Goal: Task Accomplishment & Management: Complete application form

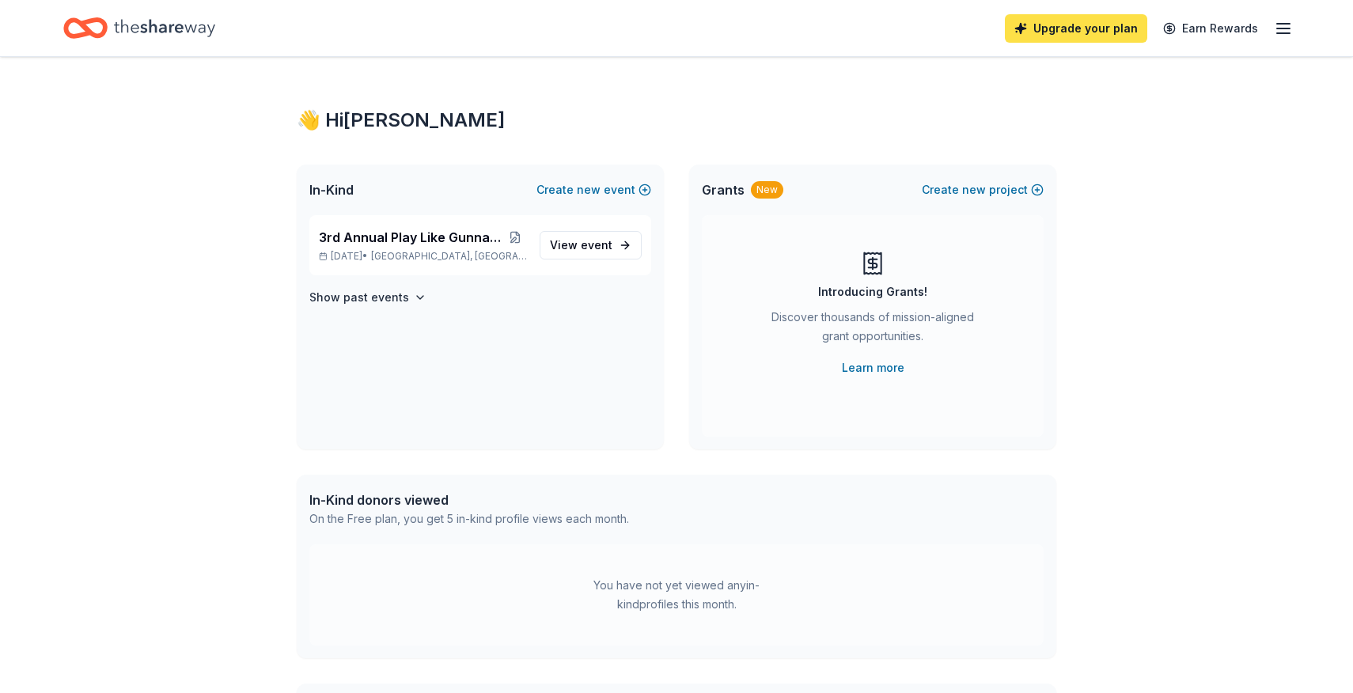
click at [1085, 21] on link "Upgrade your plan" at bounding box center [1076, 28] width 142 height 28
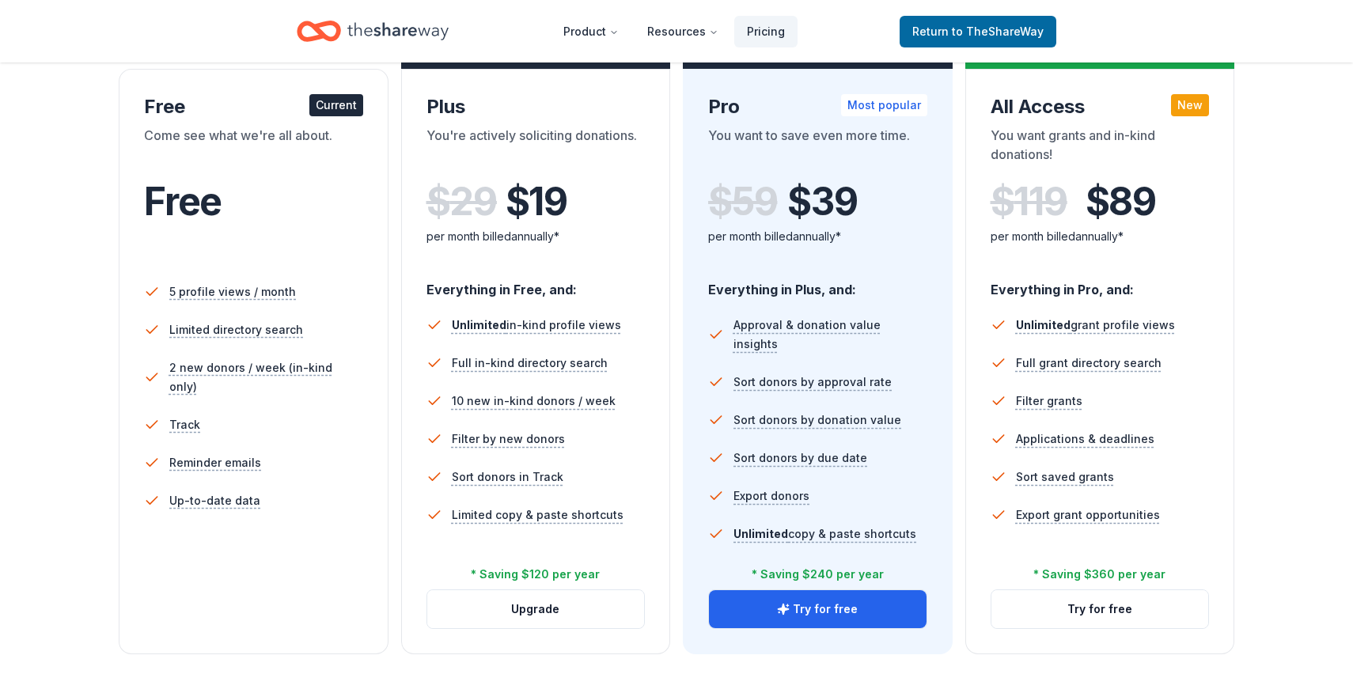
scroll to position [267, 0]
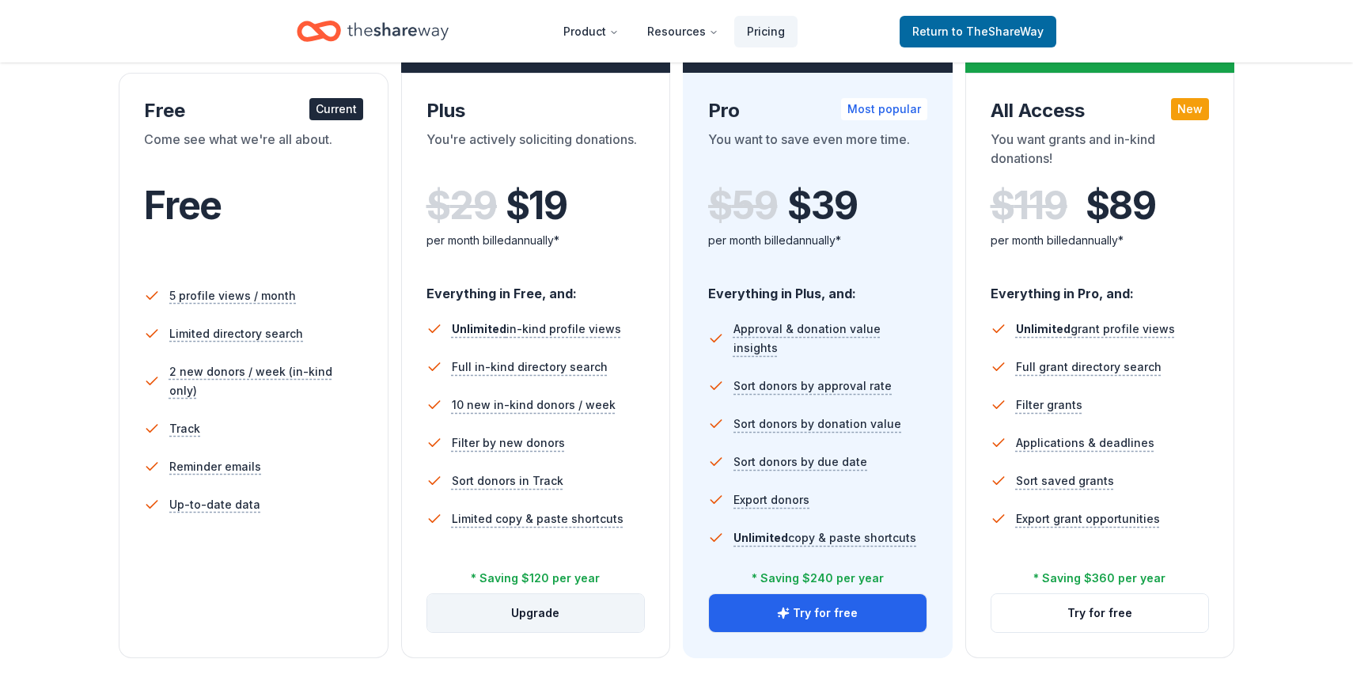
click at [585, 616] on button "Upgrade" at bounding box center [536, 613] width 218 height 38
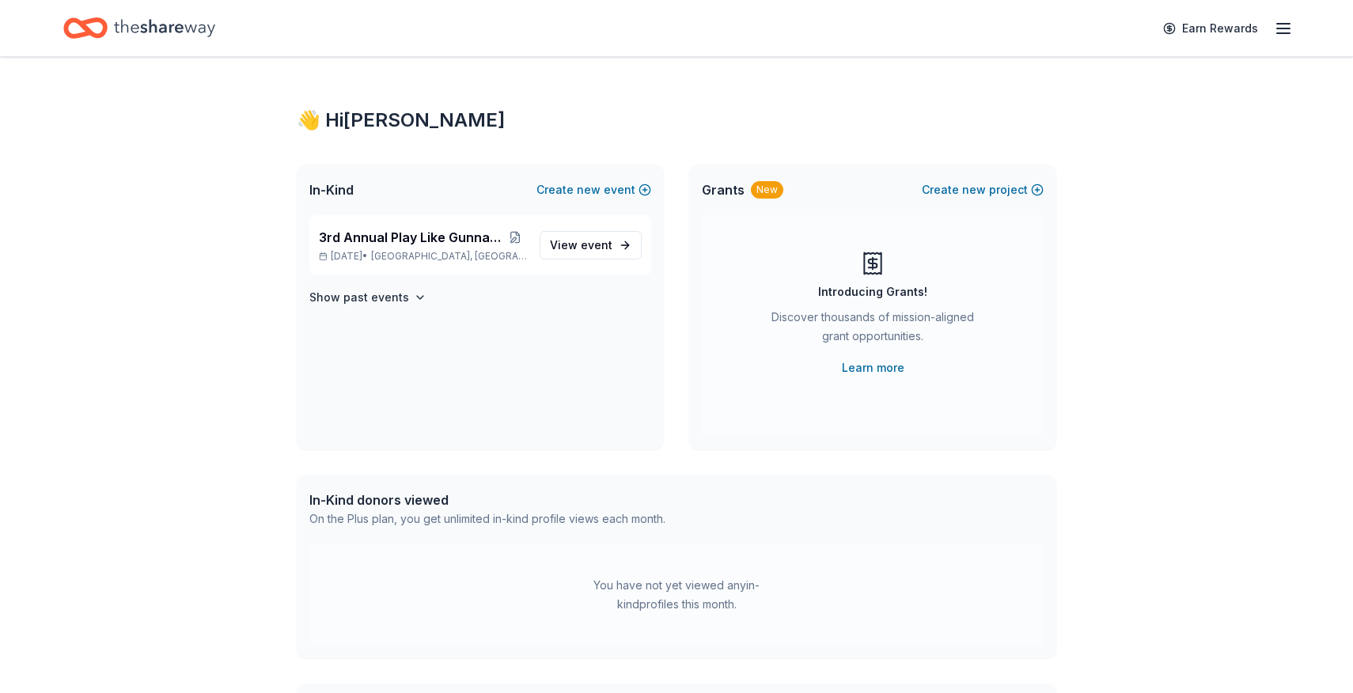
click at [1285, 24] on icon "button" at bounding box center [1283, 28] width 19 height 19
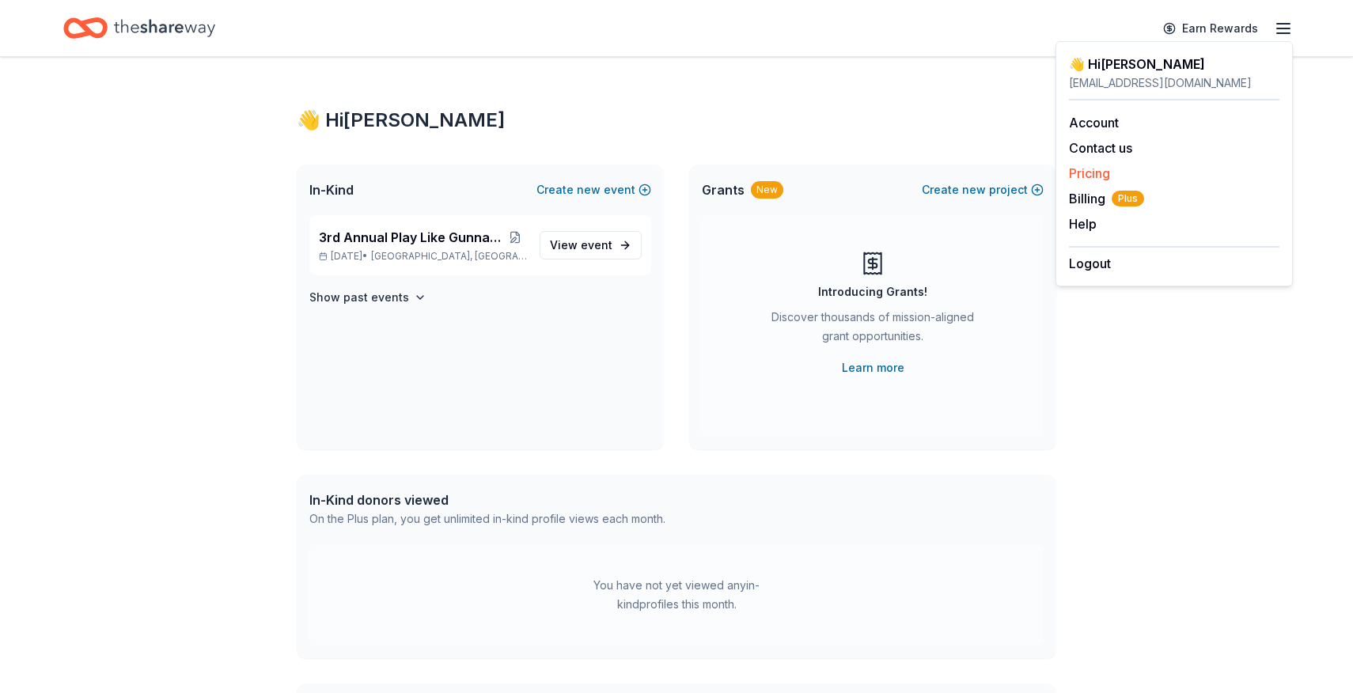
click at [1093, 170] on link "Pricing" at bounding box center [1089, 173] width 41 height 16
click at [1091, 196] on span "Billing Plus" at bounding box center [1106, 198] width 75 height 19
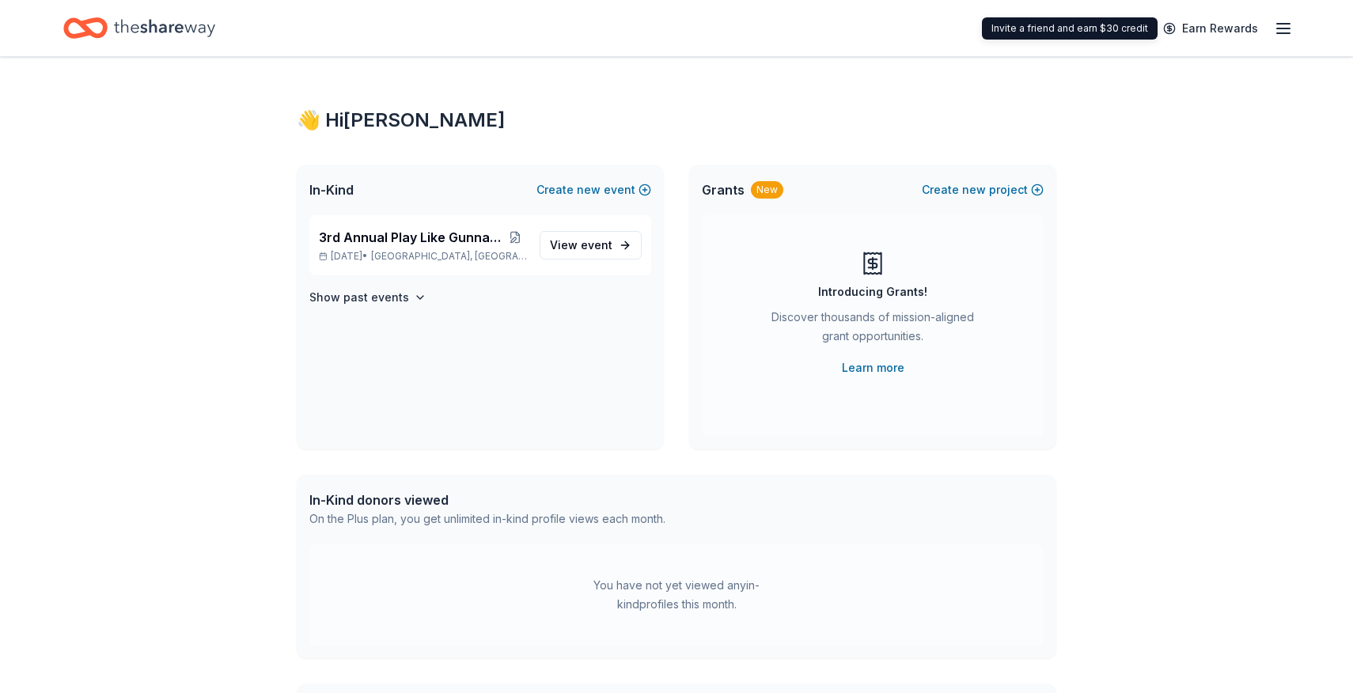
click at [1276, 26] on icon "button" at bounding box center [1283, 28] width 19 height 19
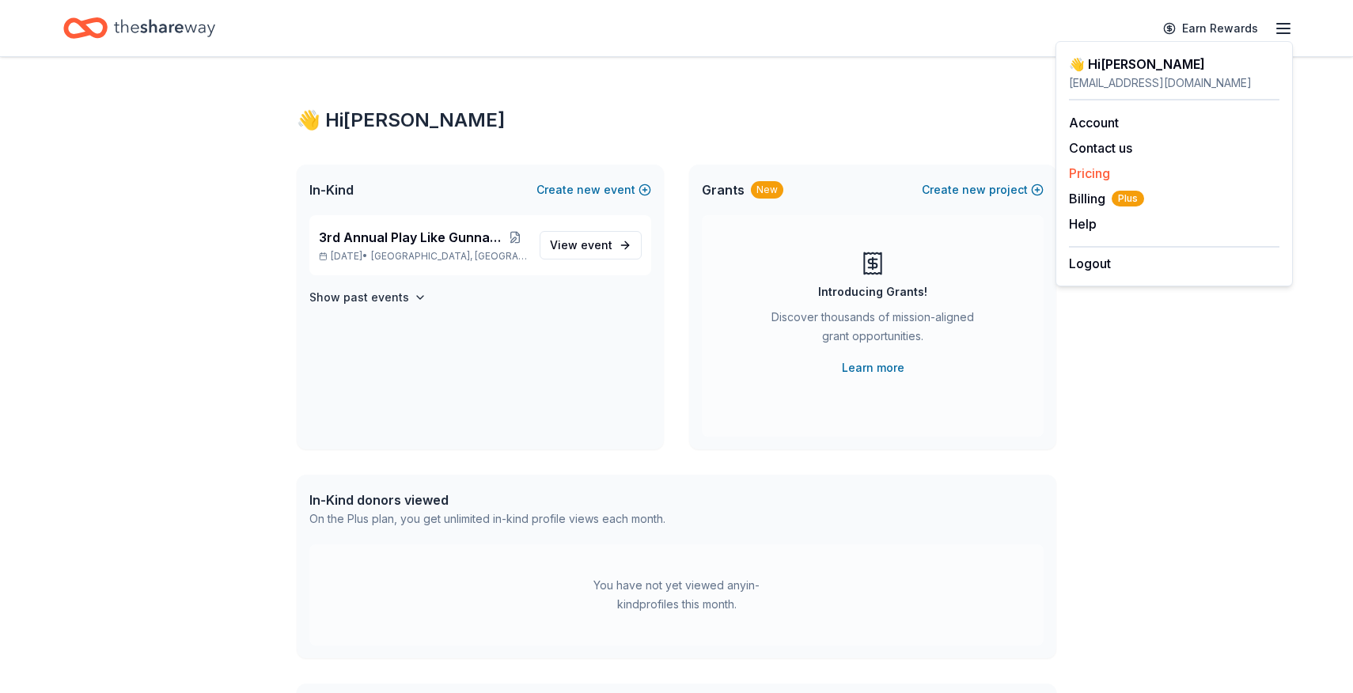
click at [1096, 179] on link "Pricing" at bounding box center [1089, 173] width 41 height 16
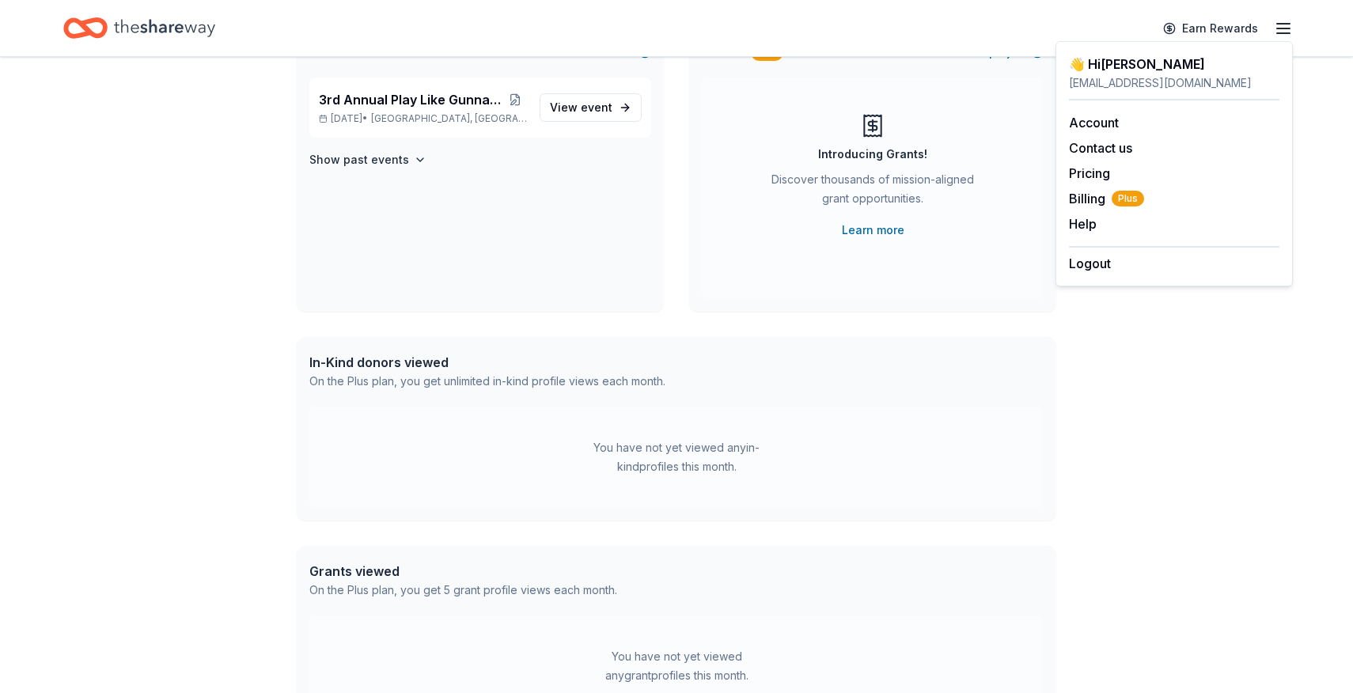
scroll to position [146, 0]
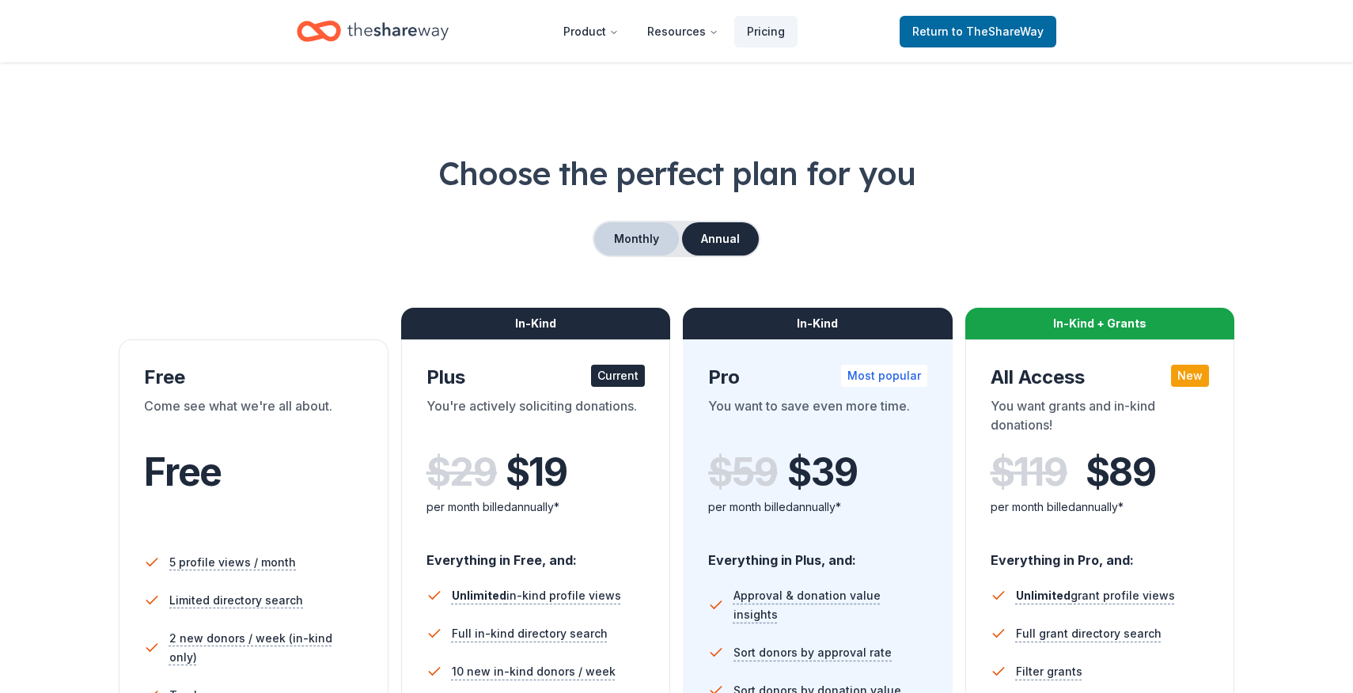
drag, startPoint x: 681, startPoint y: 258, endPoint x: 628, endPoint y: 238, distance: 56.6
click at [680, 258] on div "Choose the perfect plan for you Monthly Annual Free Come see what we're all abo…" at bounding box center [676, 538] width 1226 height 774
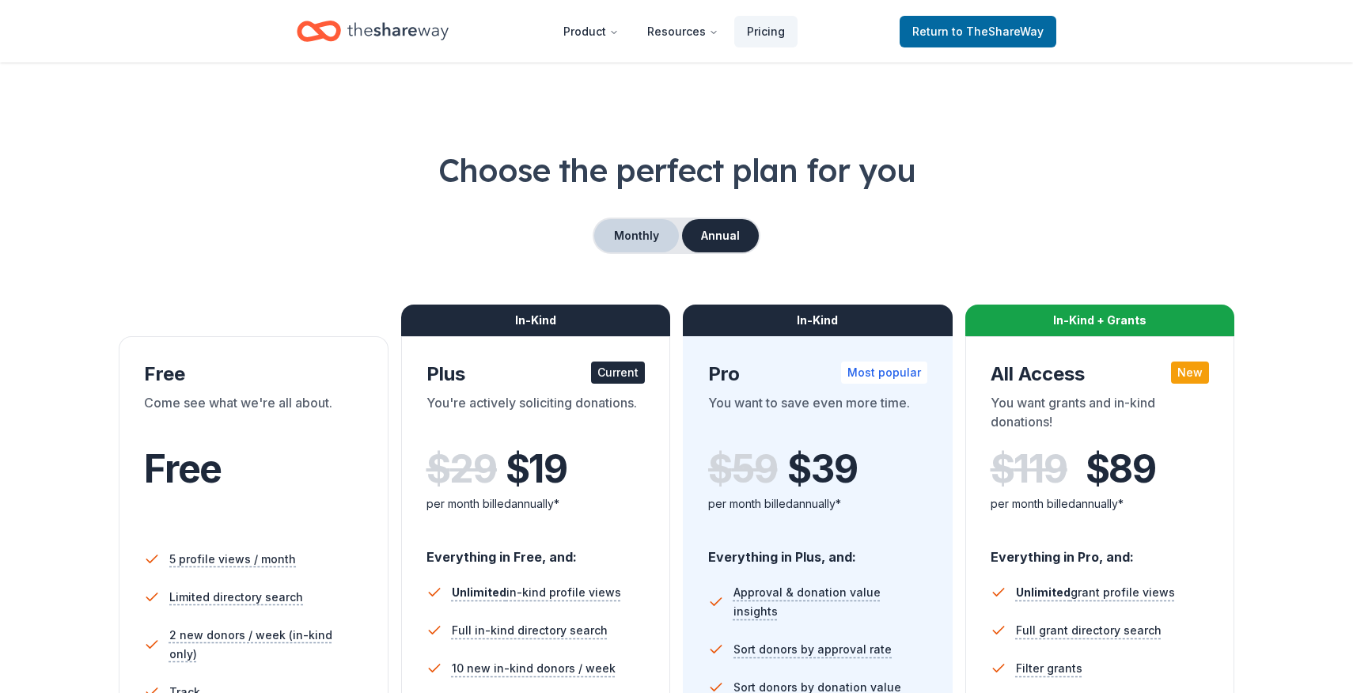
click at [621, 233] on button "Monthly" at bounding box center [636, 235] width 85 height 33
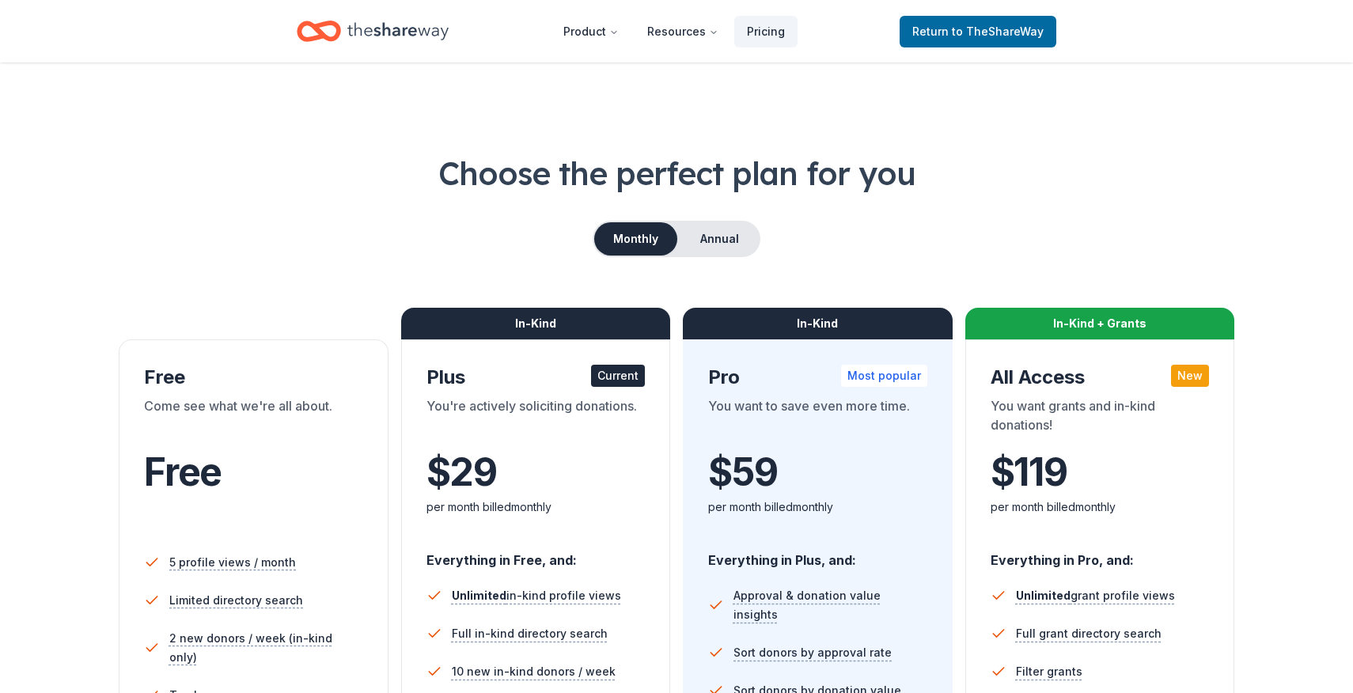
click at [344, 25] on div "Home" at bounding box center [373, 31] width 152 height 37
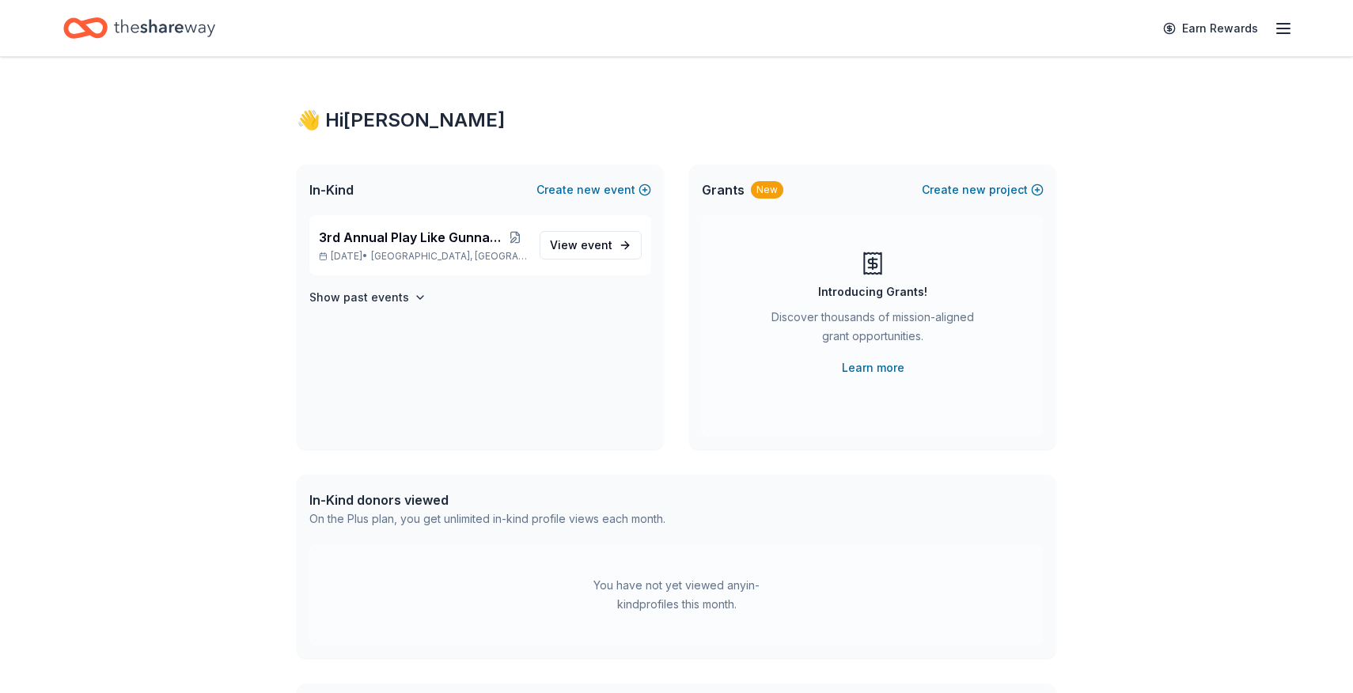
scroll to position [146, 0]
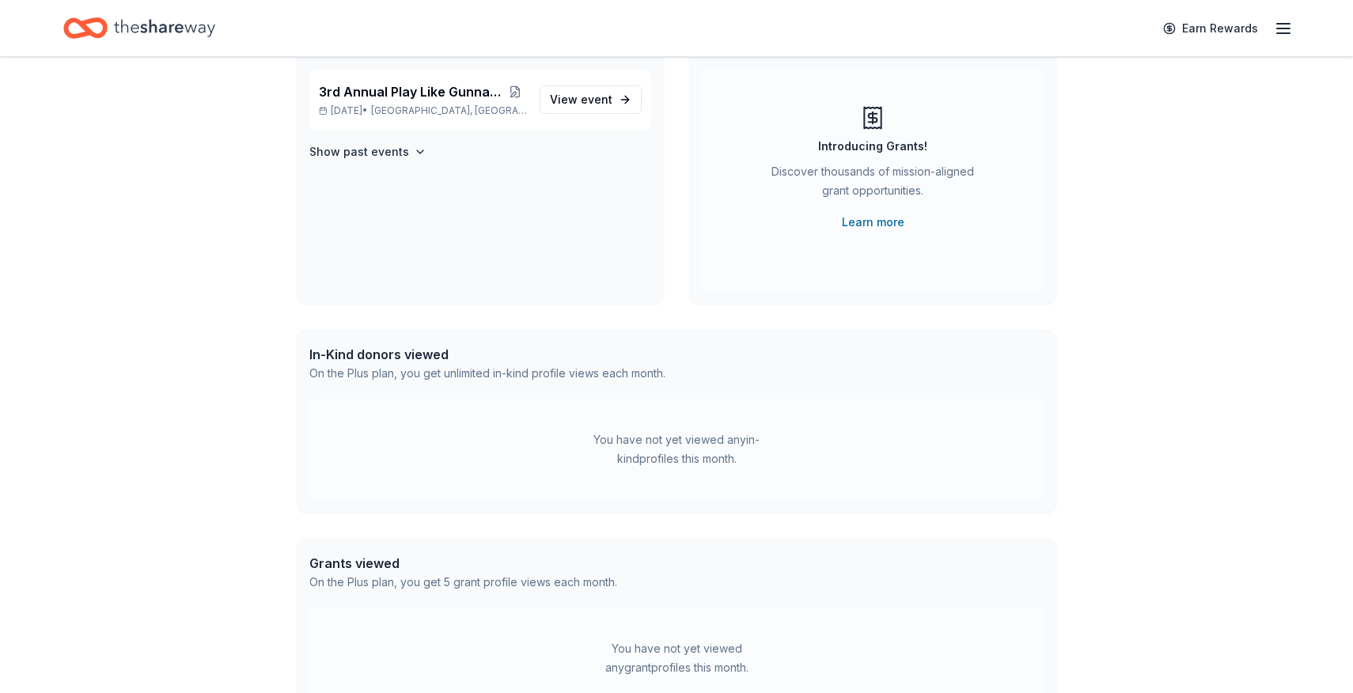
click at [1286, 24] on line "button" at bounding box center [1283, 24] width 13 height 0
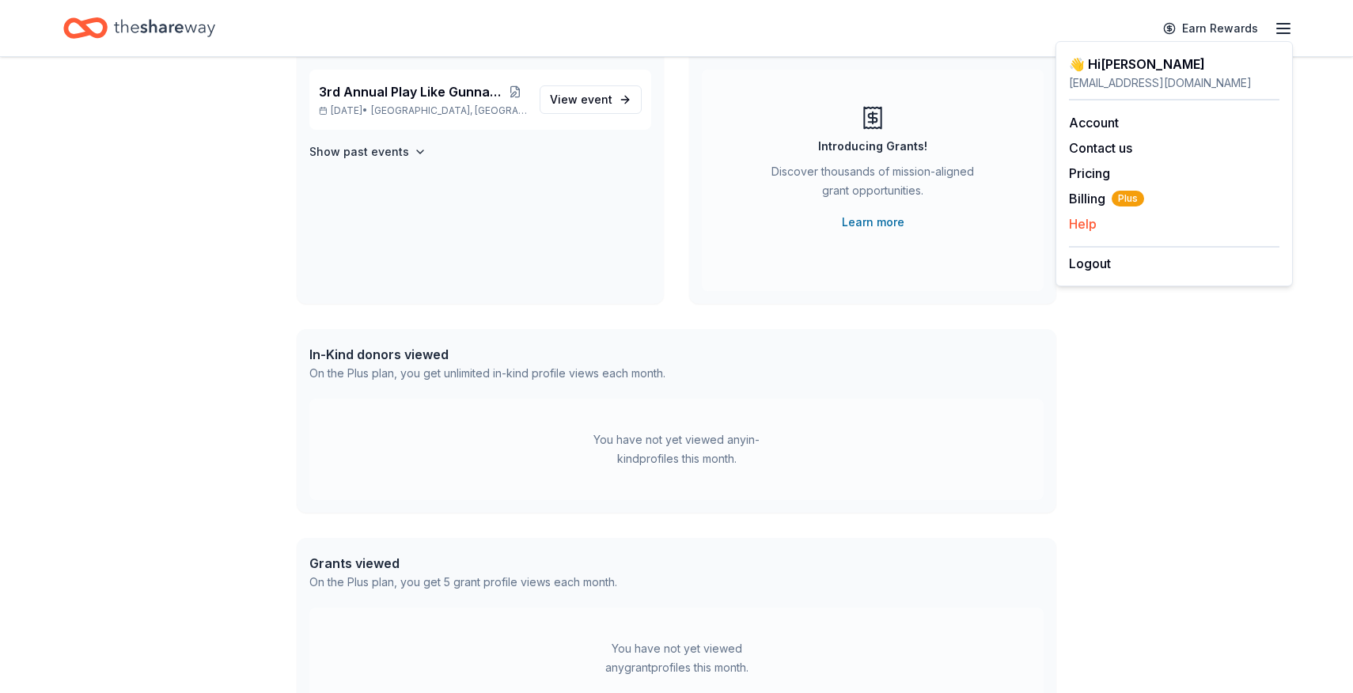
click at [1093, 230] on button "Help" at bounding box center [1083, 223] width 28 height 19
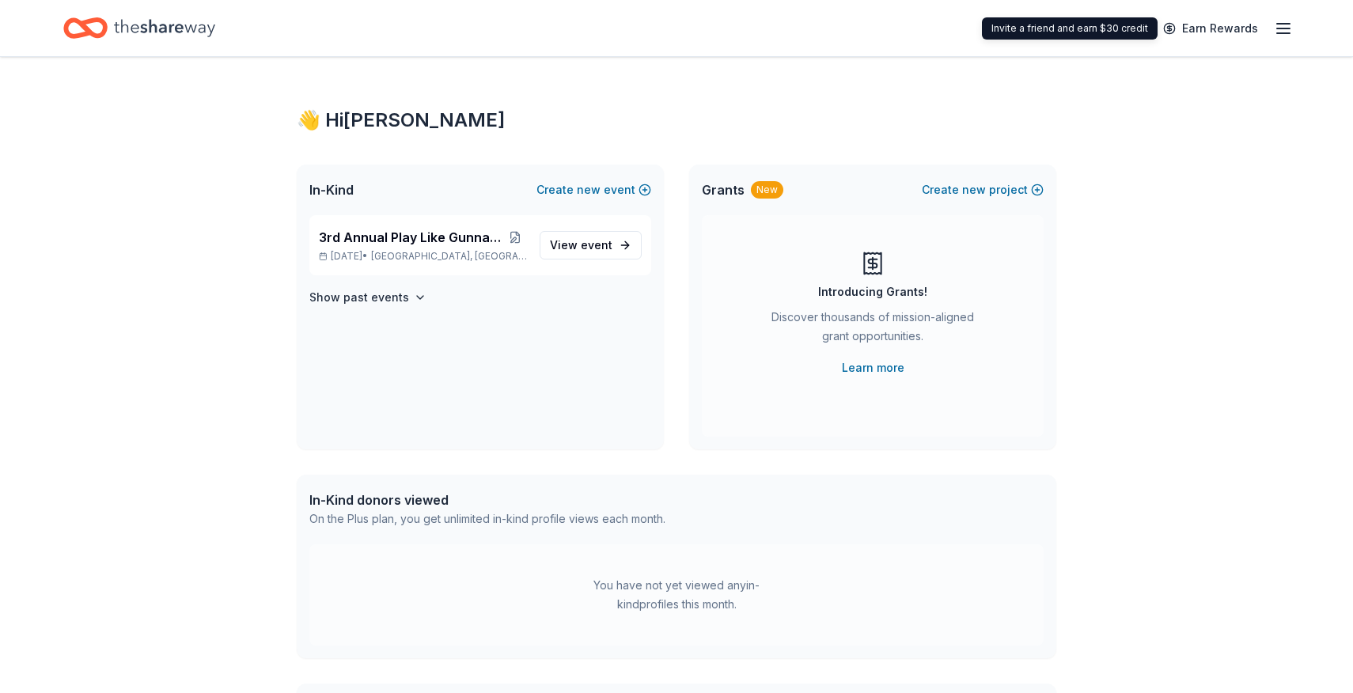
click at [1285, 25] on icon "button" at bounding box center [1283, 28] width 19 height 19
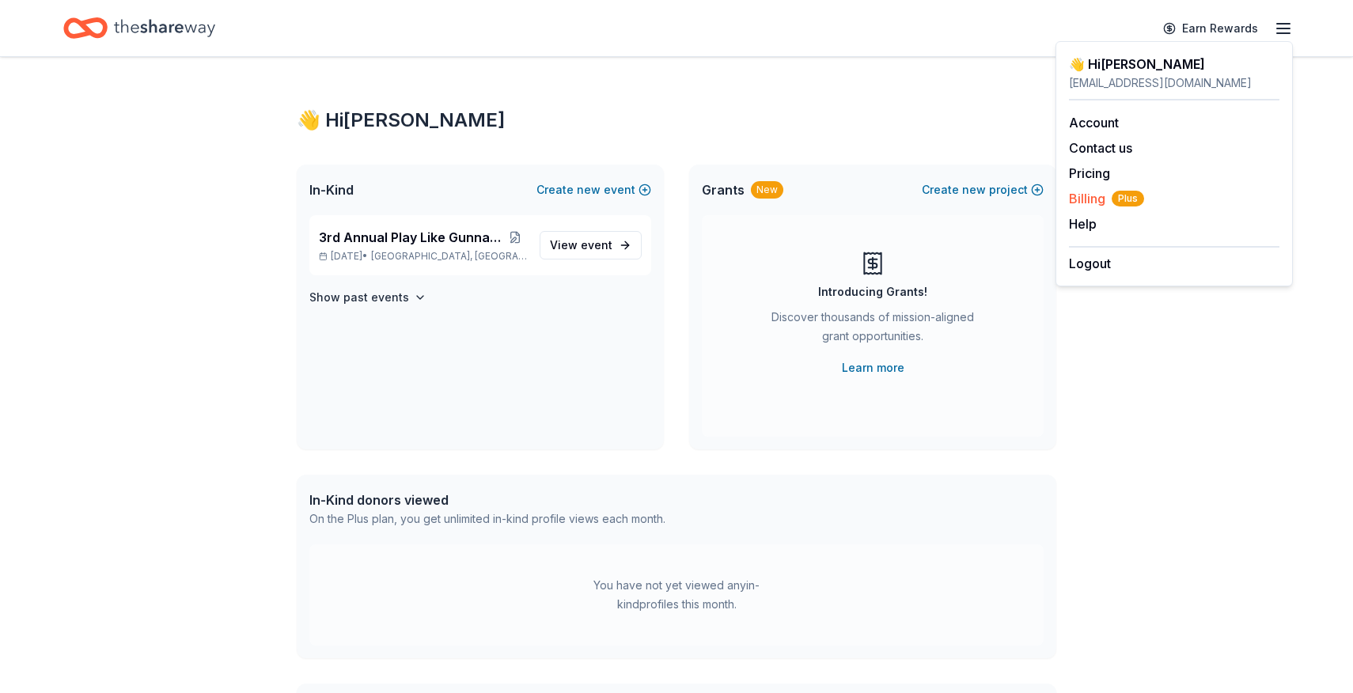
click at [1094, 200] on span "Billing Plus" at bounding box center [1106, 198] width 75 height 19
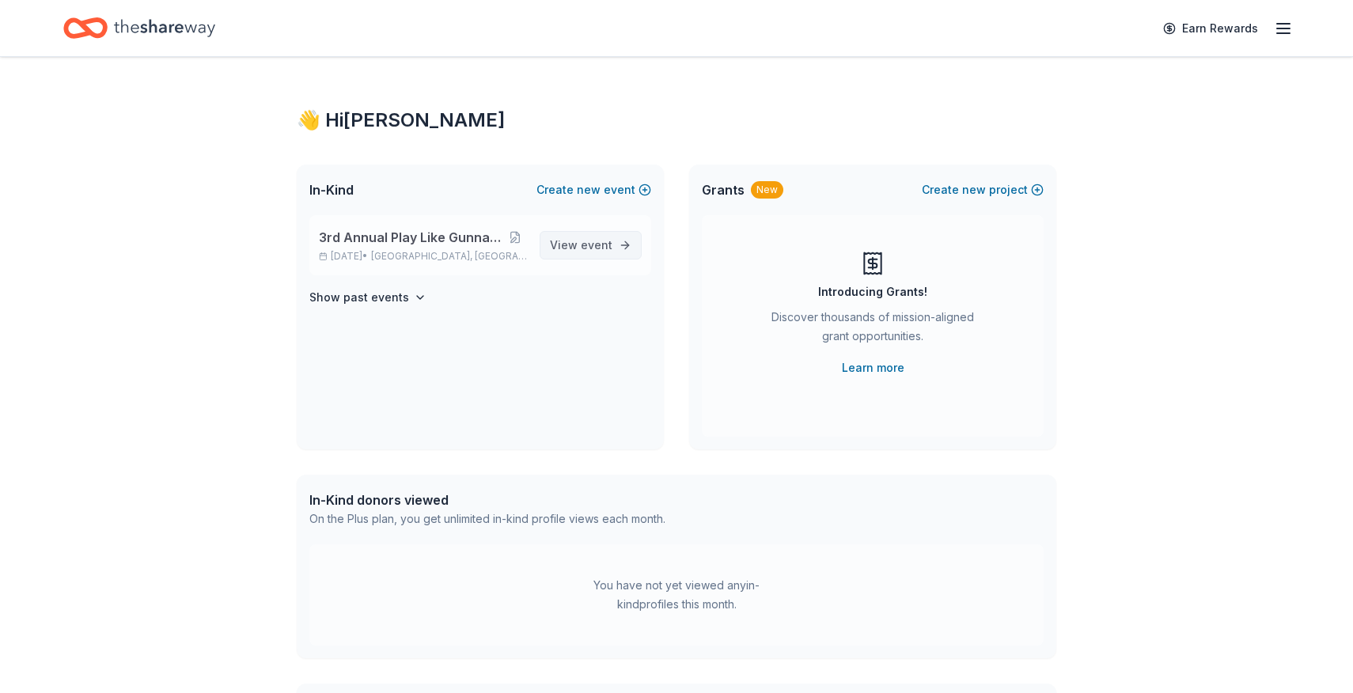
click at [596, 251] on span "View event" at bounding box center [581, 245] width 63 height 19
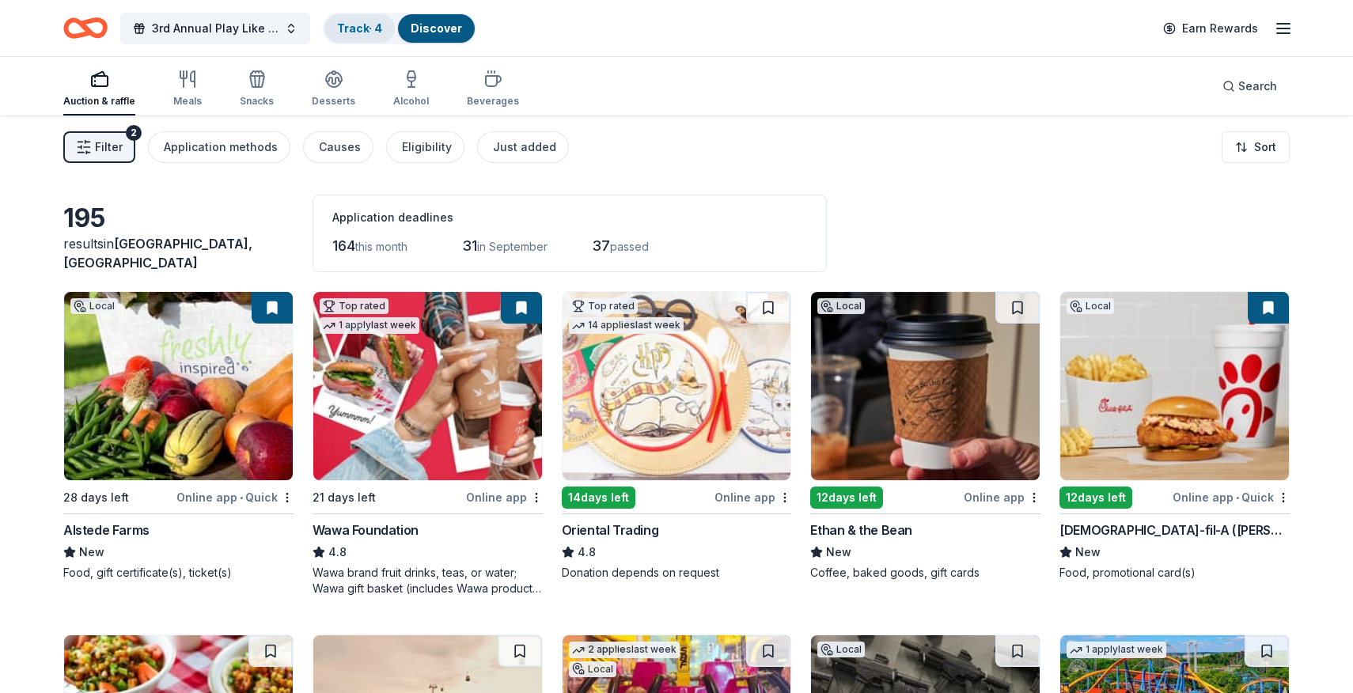
click at [365, 26] on link "Track · 4" at bounding box center [359, 27] width 45 height 13
click at [361, 10] on div "3rd Annual Play Like Gunnar Golf Outing Track · 4 Discover" at bounding box center [269, 27] width 413 height 37
click at [366, 25] on link "Track · 4" at bounding box center [359, 27] width 45 height 13
click at [427, 27] on link "Discover" at bounding box center [436, 27] width 51 height 13
click at [356, 30] on link "Track · 4" at bounding box center [359, 27] width 45 height 13
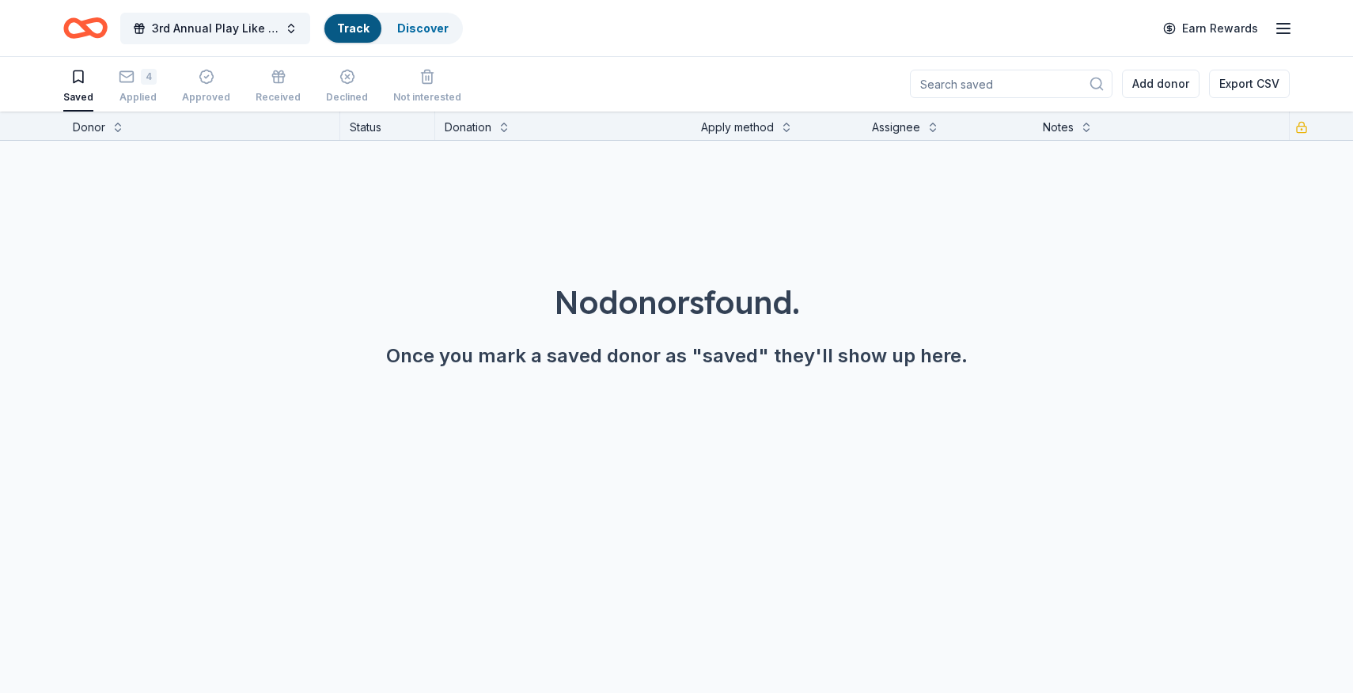
scroll to position [1, 0]
click at [135, 83] on div "4" at bounding box center [138, 77] width 38 height 16
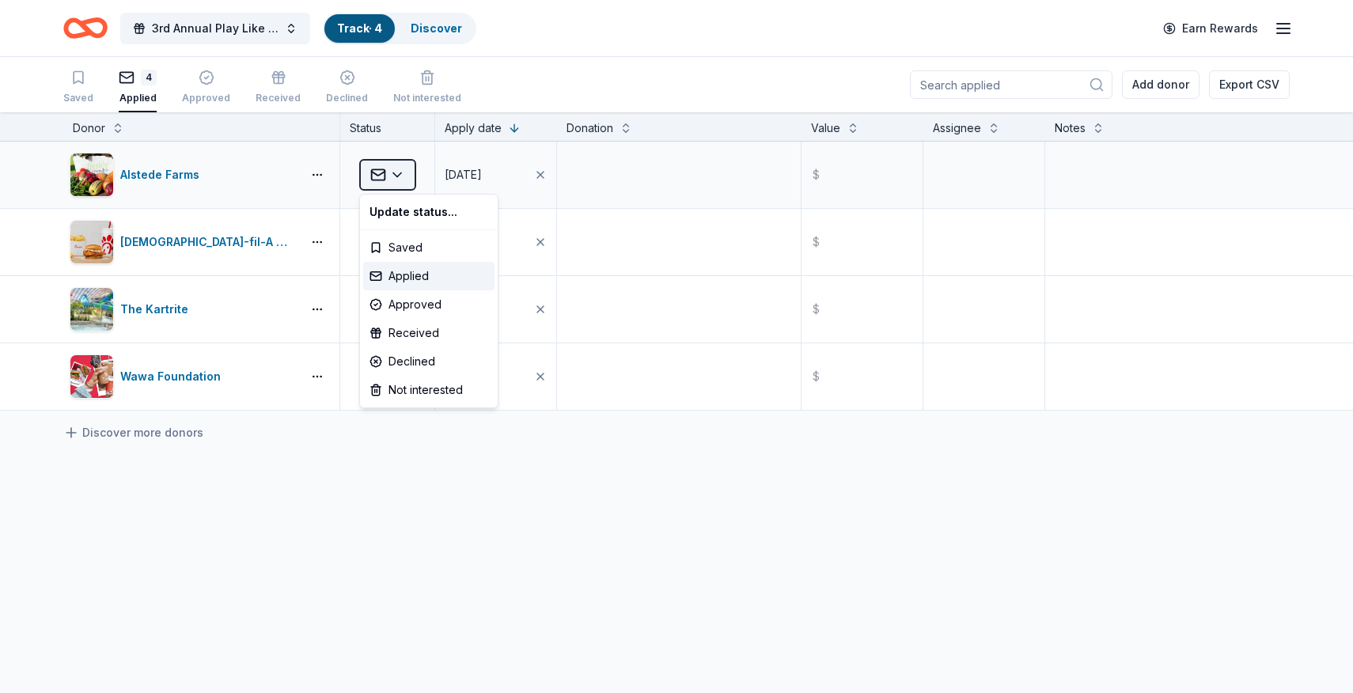
click at [399, 178] on html "3rd Annual Play Like Gunnar Golf Outing Track · 4 Discover Earn Rewards Saved 4…" at bounding box center [676, 346] width 1353 height 693
click at [420, 330] on div "Received" at bounding box center [428, 333] width 131 height 28
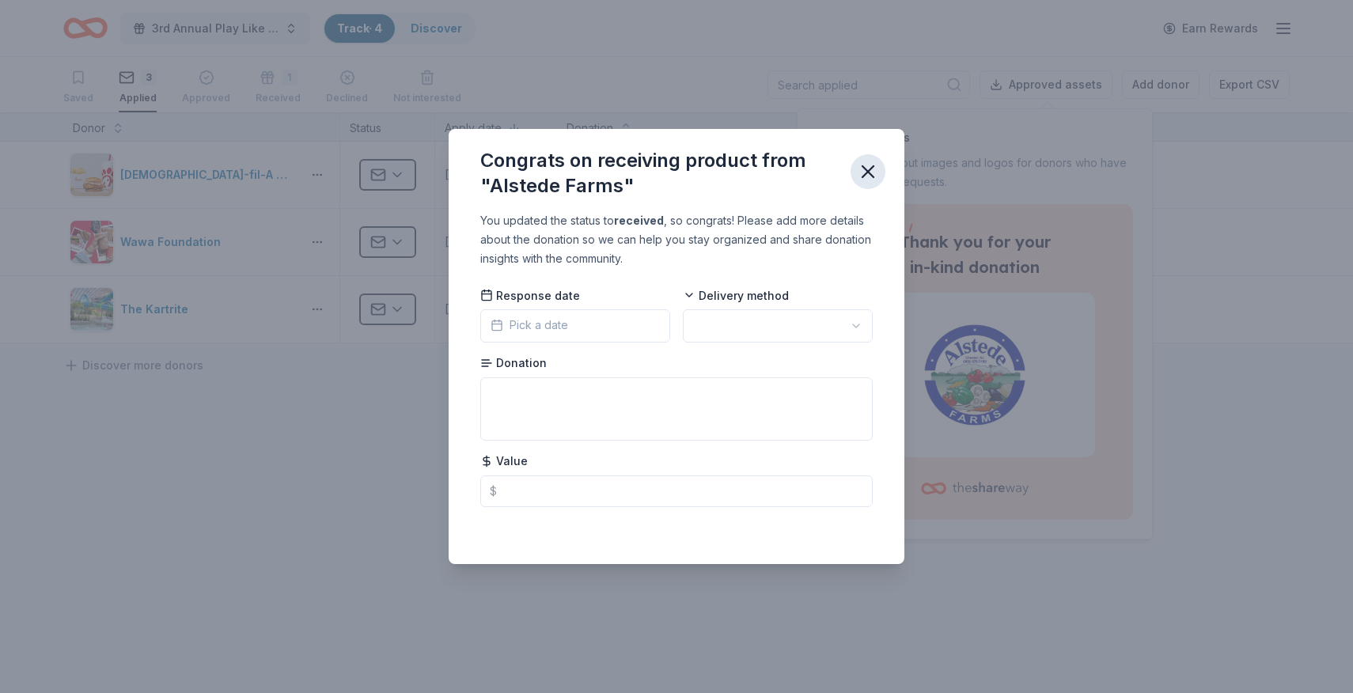
click at [873, 171] on icon "button" at bounding box center [868, 172] width 22 height 22
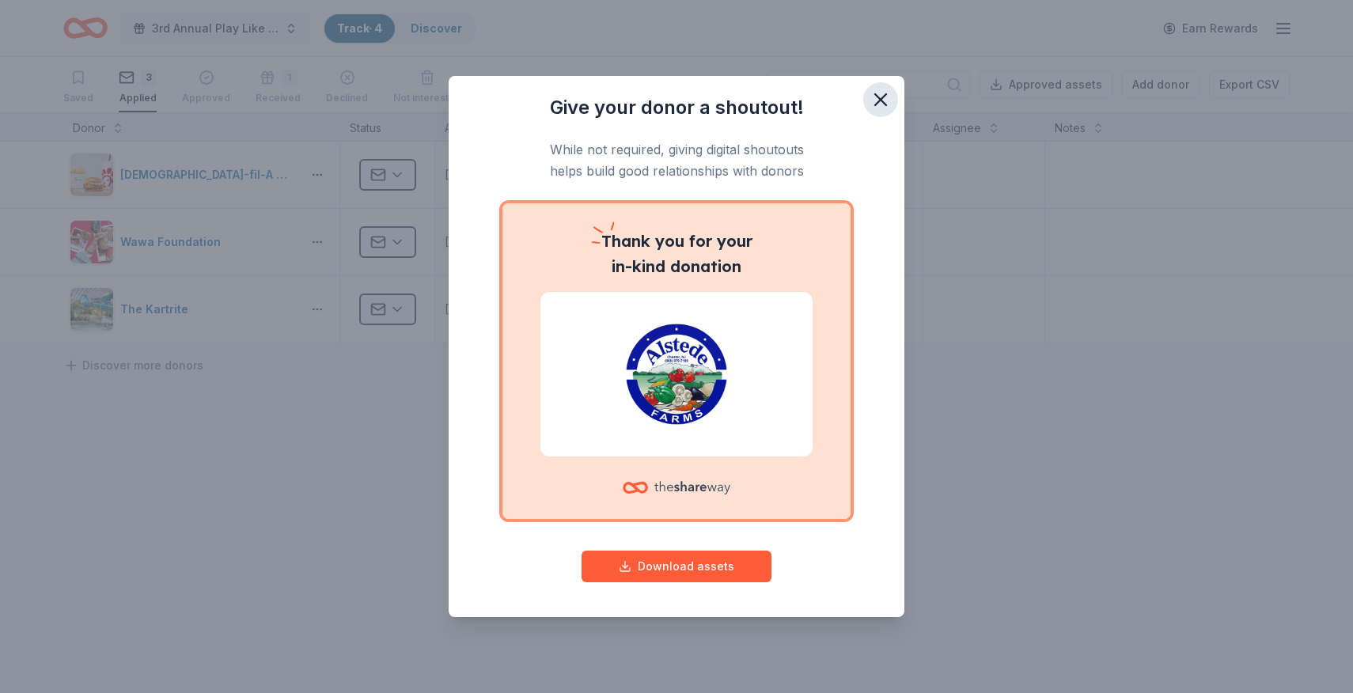
click at [880, 90] on icon "button" at bounding box center [881, 100] width 22 height 22
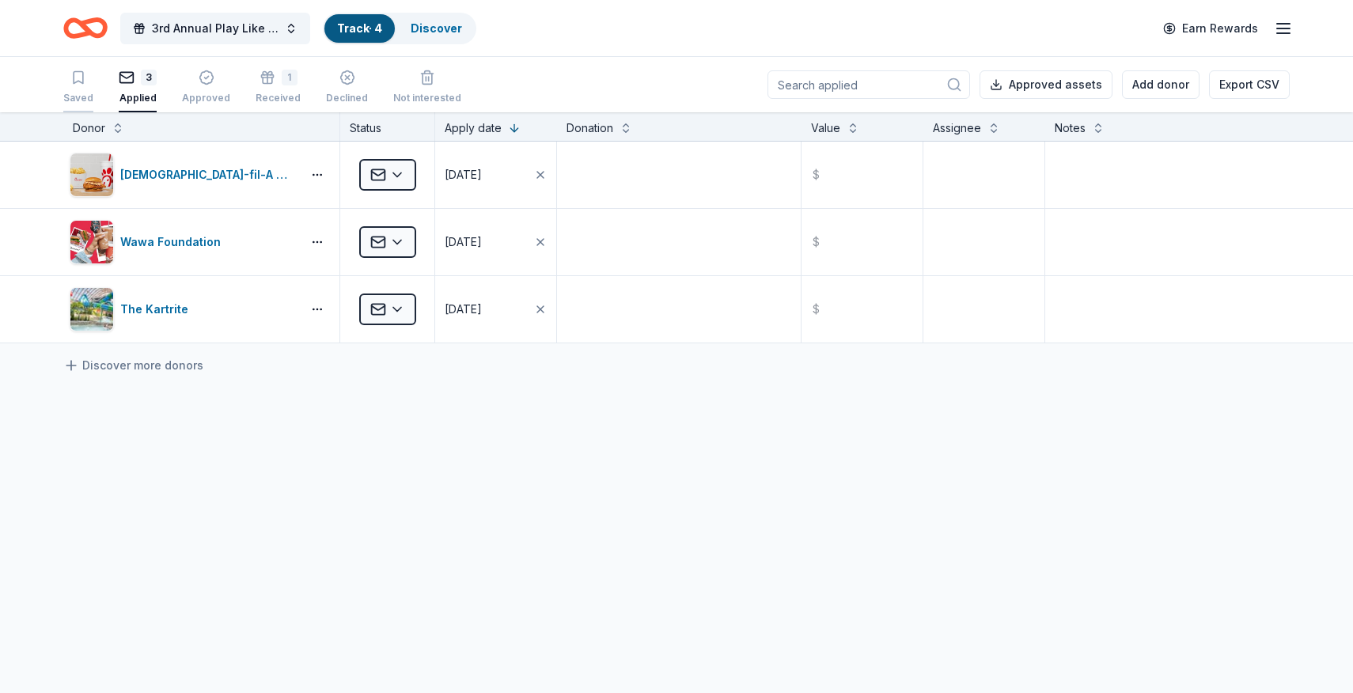
click at [90, 81] on div "button" at bounding box center [78, 78] width 30 height 16
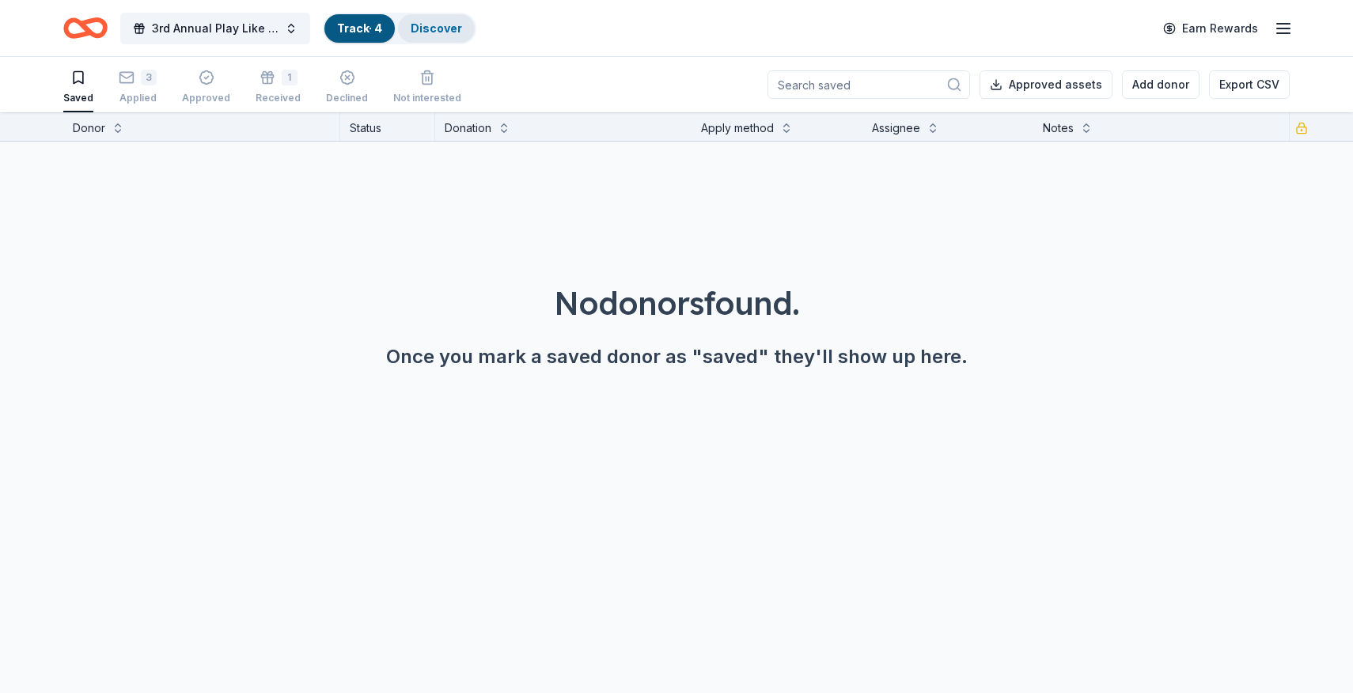
click at [434, 34] on link "Discover" at bounding box center [436, 27] width 51 height 13
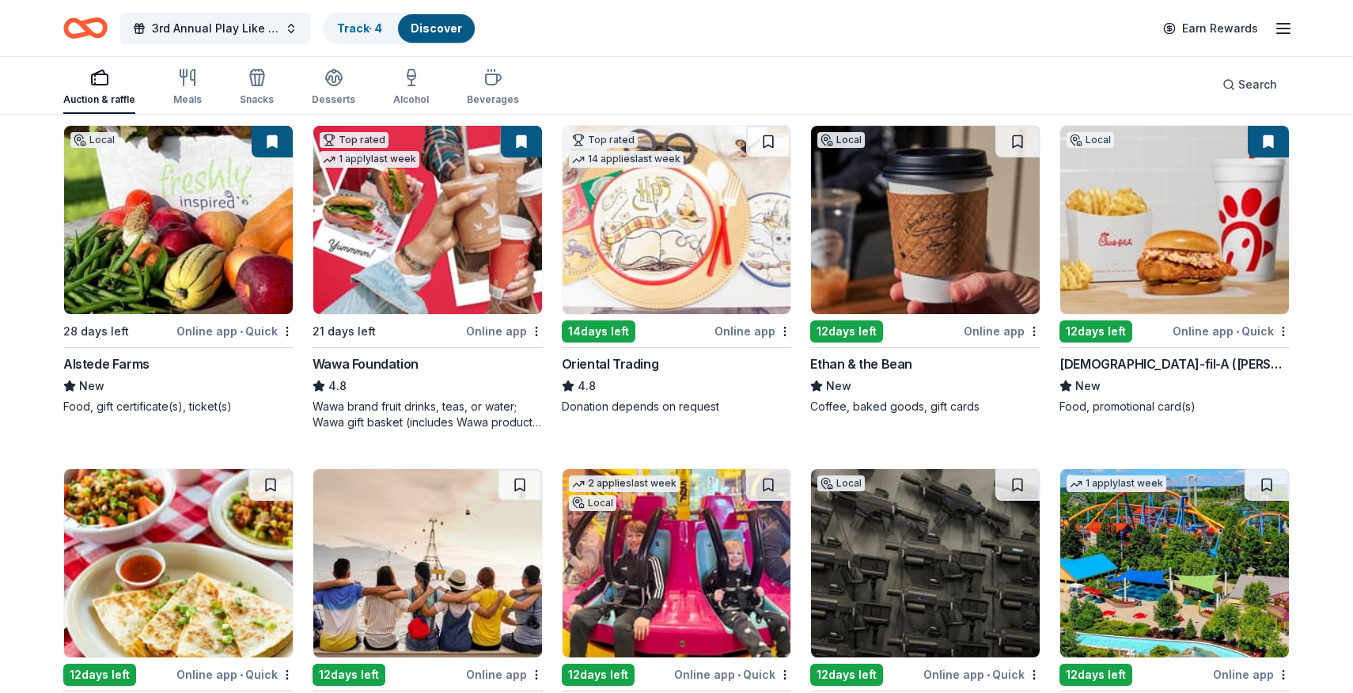
scroll to position [165, 0]
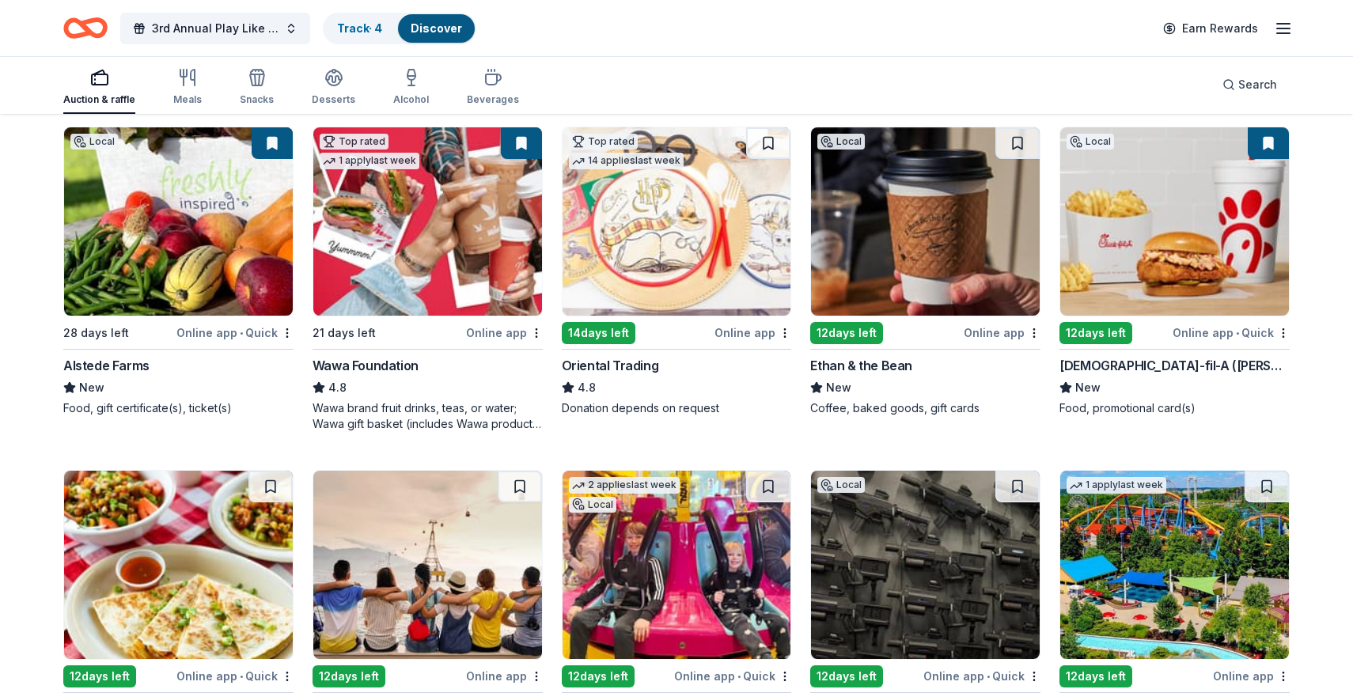
click at [910, 254] on img at bounding box center [925, 221] width 229 height 188
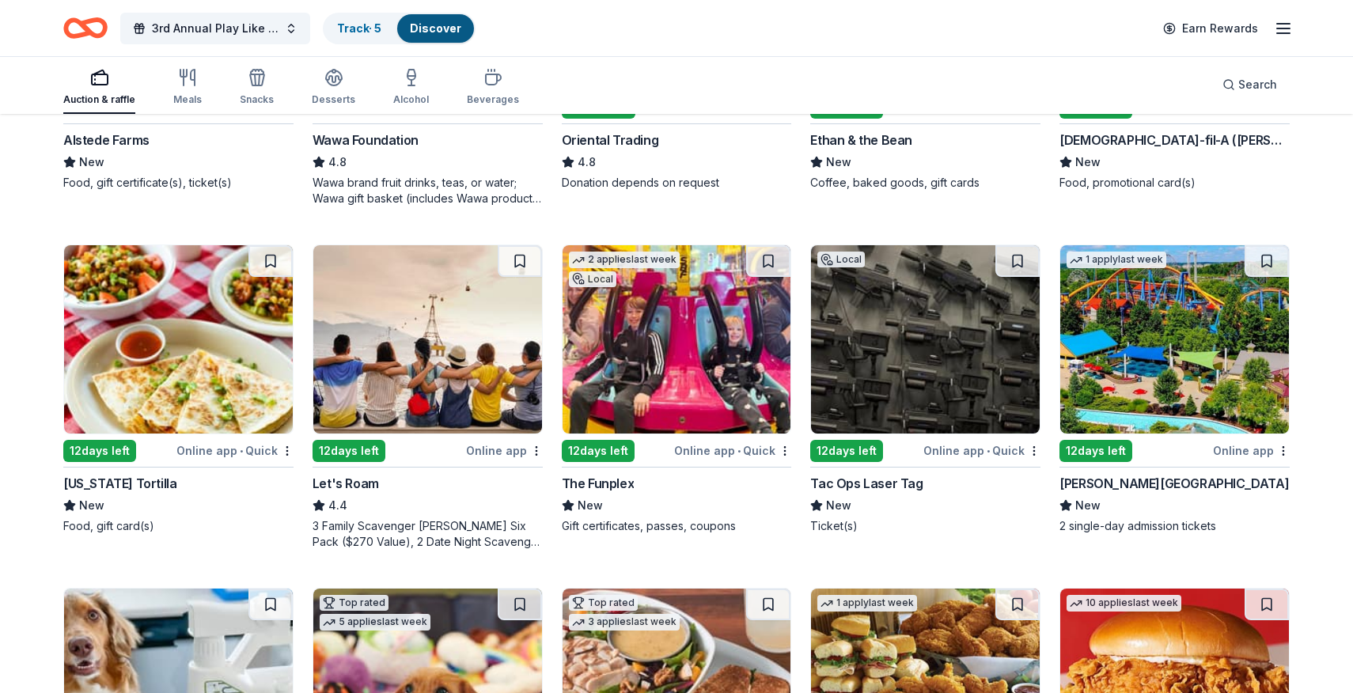
scroll to position [416, 0]
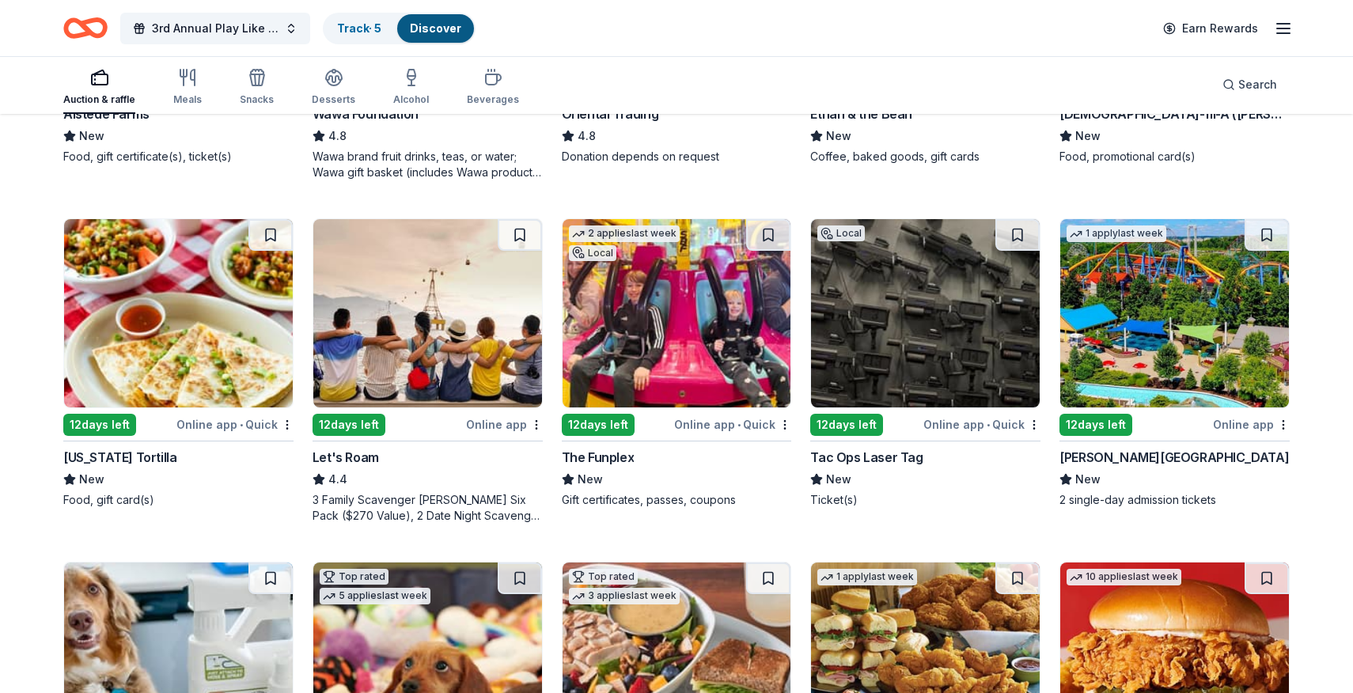
click at [398, 335] on img at bounding box center [427, 313] width 229 height 188
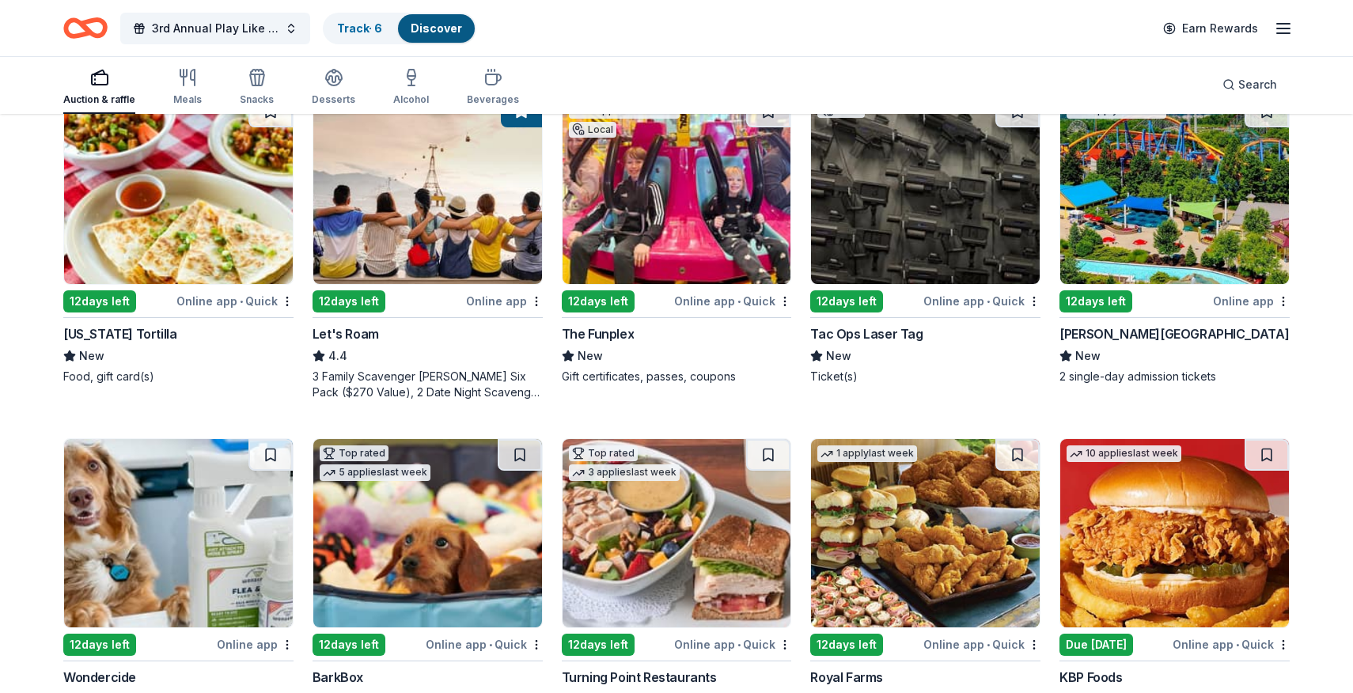
scroll to position [547, 0]
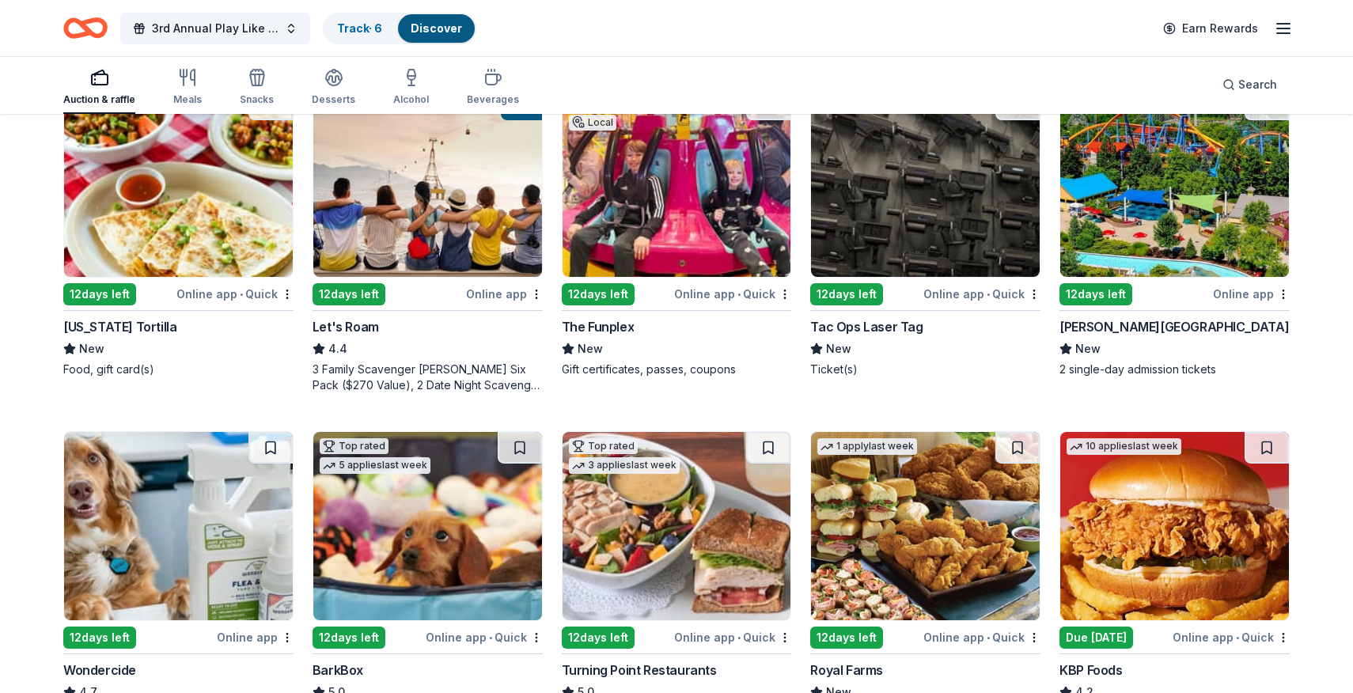
click at [641, 218] on img at bounding box center [677, 183] width 229 height 188
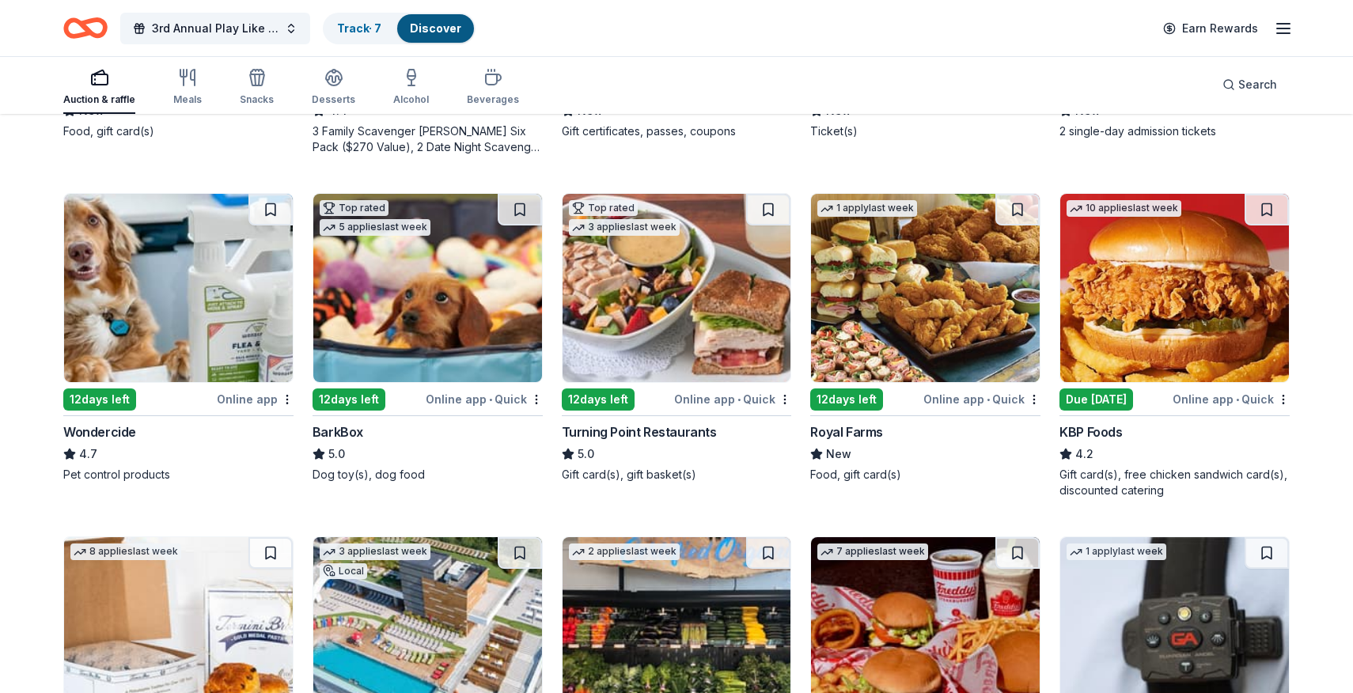
scroll to position [786, 0]
click at [393, 290] on img at bounding box center [427, 287] width 229 height 188
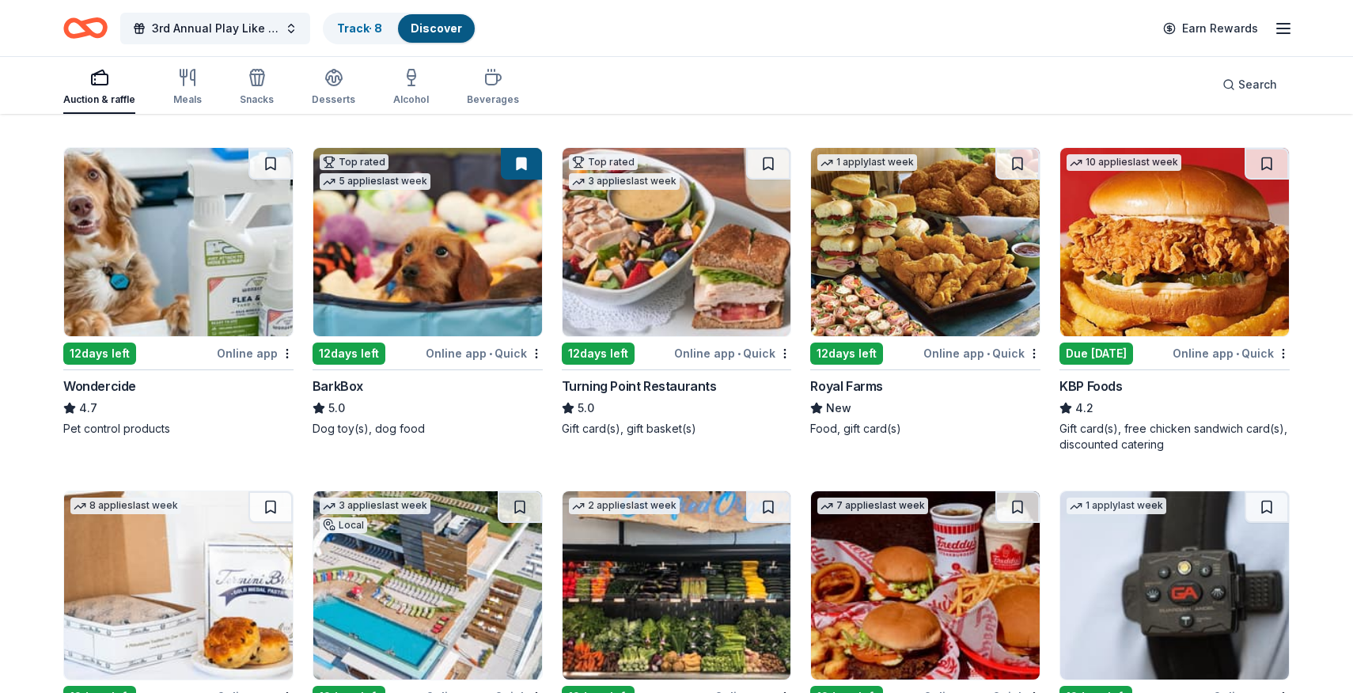
click at [707, 260] on img at bounding box center [677, 242] width 229 height 188
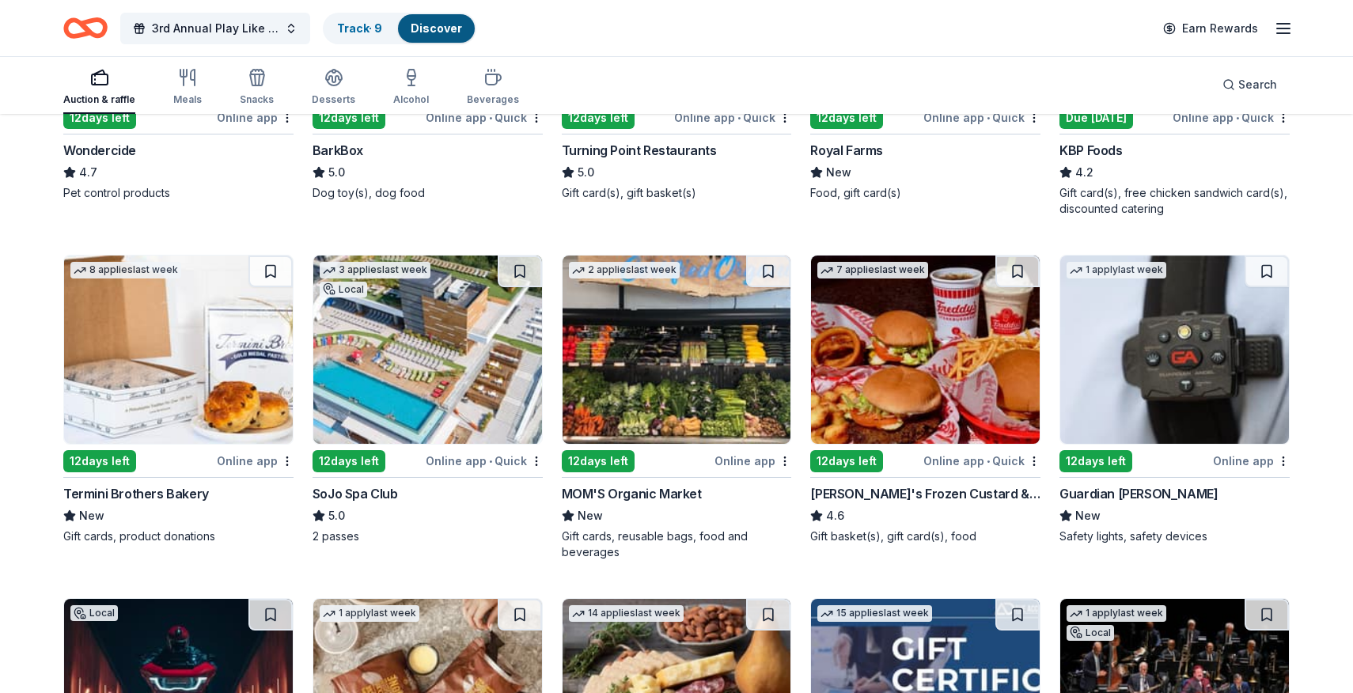
scroll to position [1071, 0]
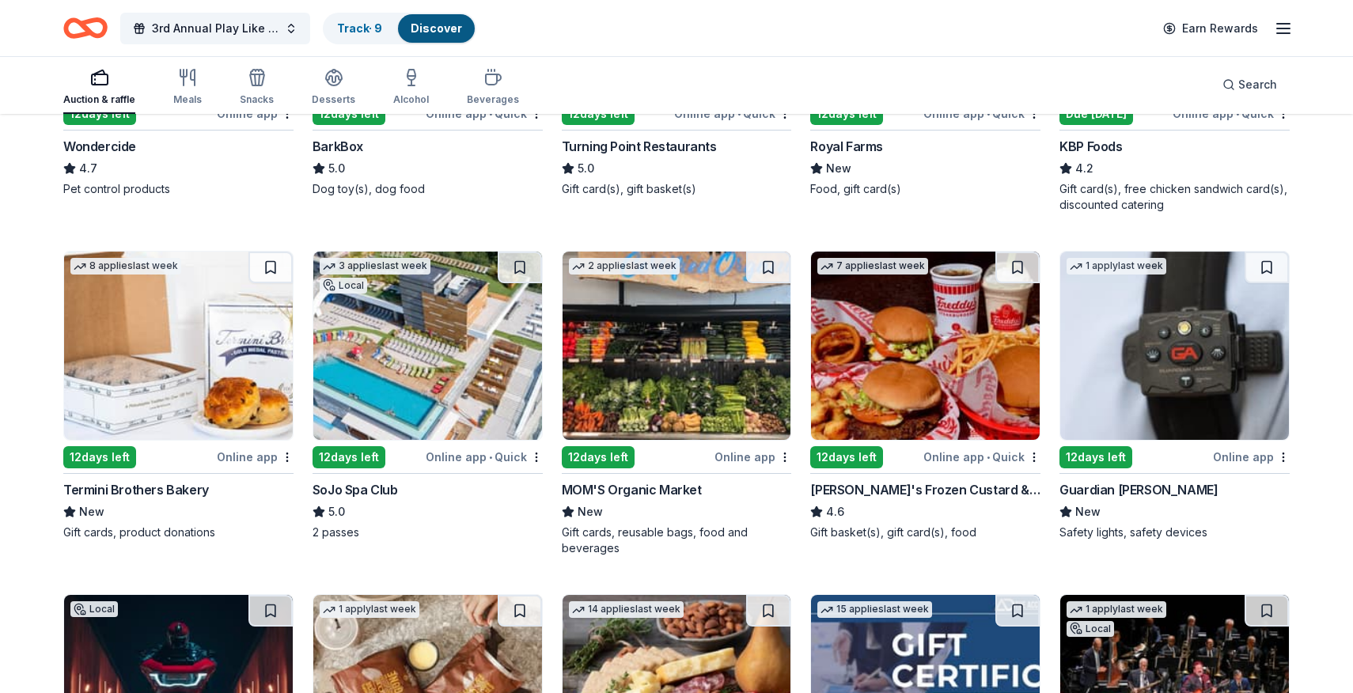
click at [448, 370] on img at bounding box center [427, 346] width 229 height 188
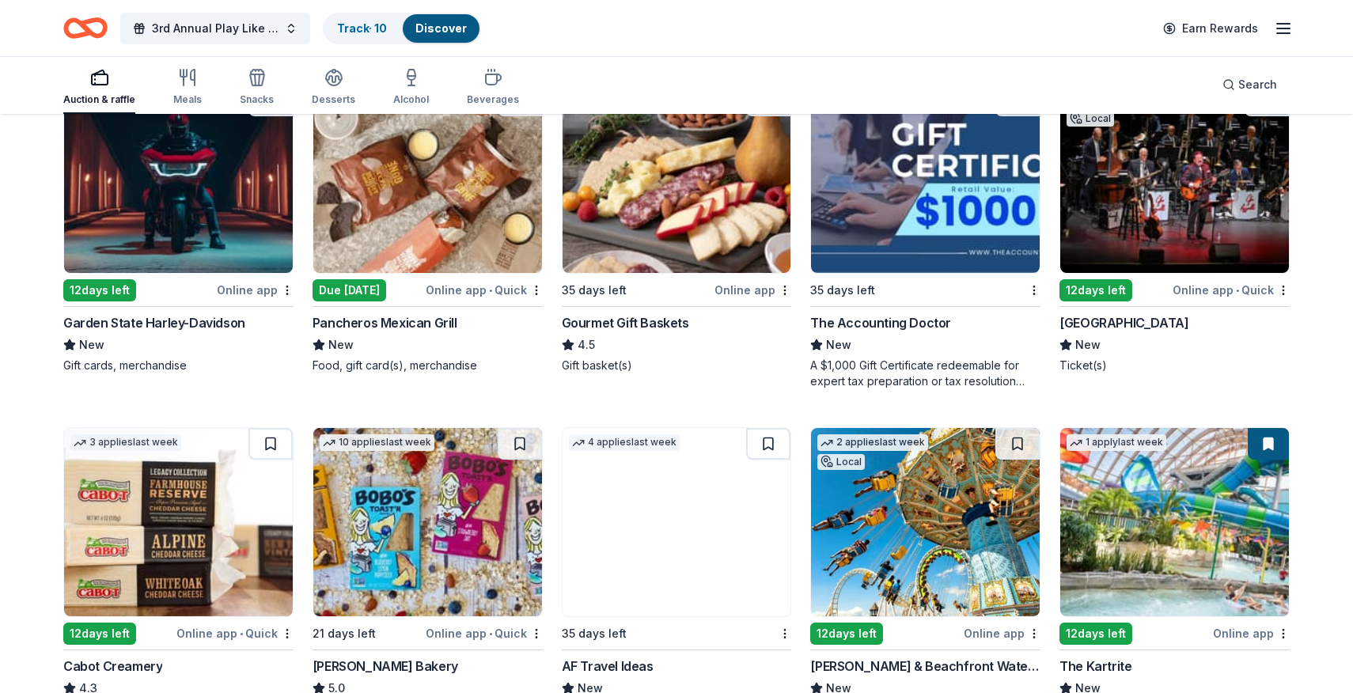
scroll to position [1582, 0]
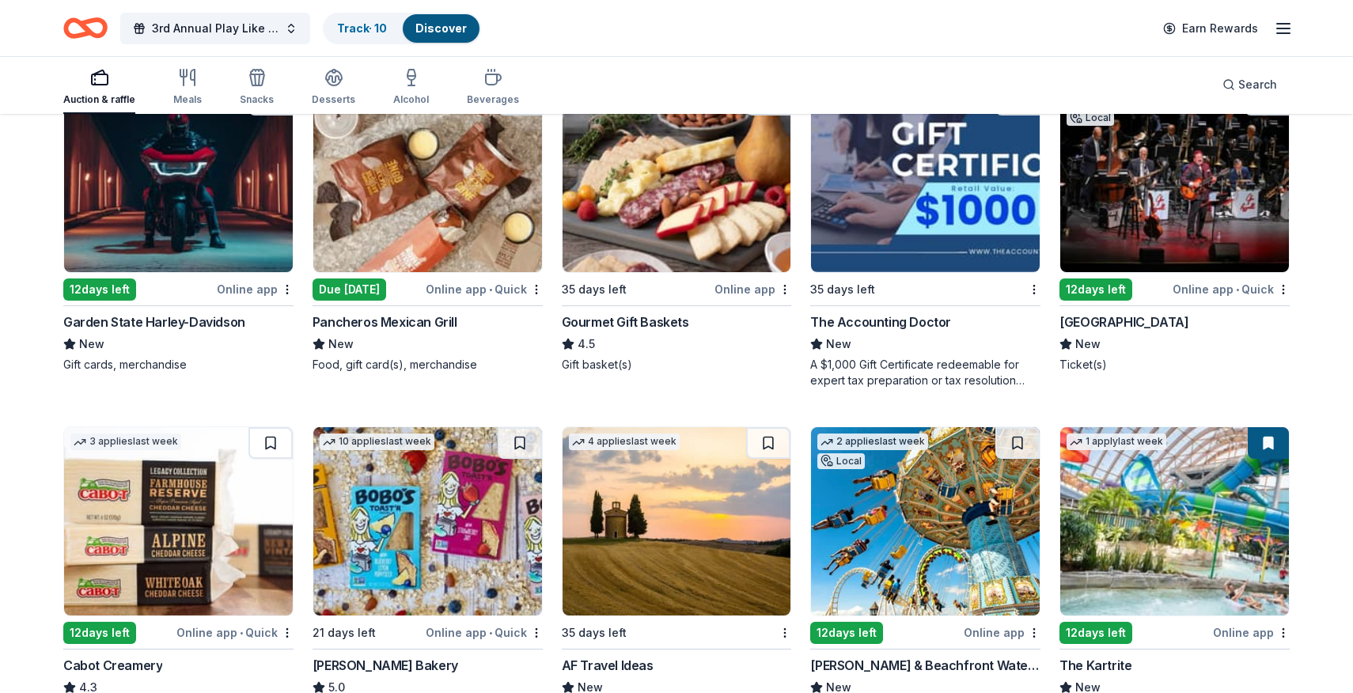
click at [1162, 207] on img at bounding box center [1174, 178] width 229 height 188
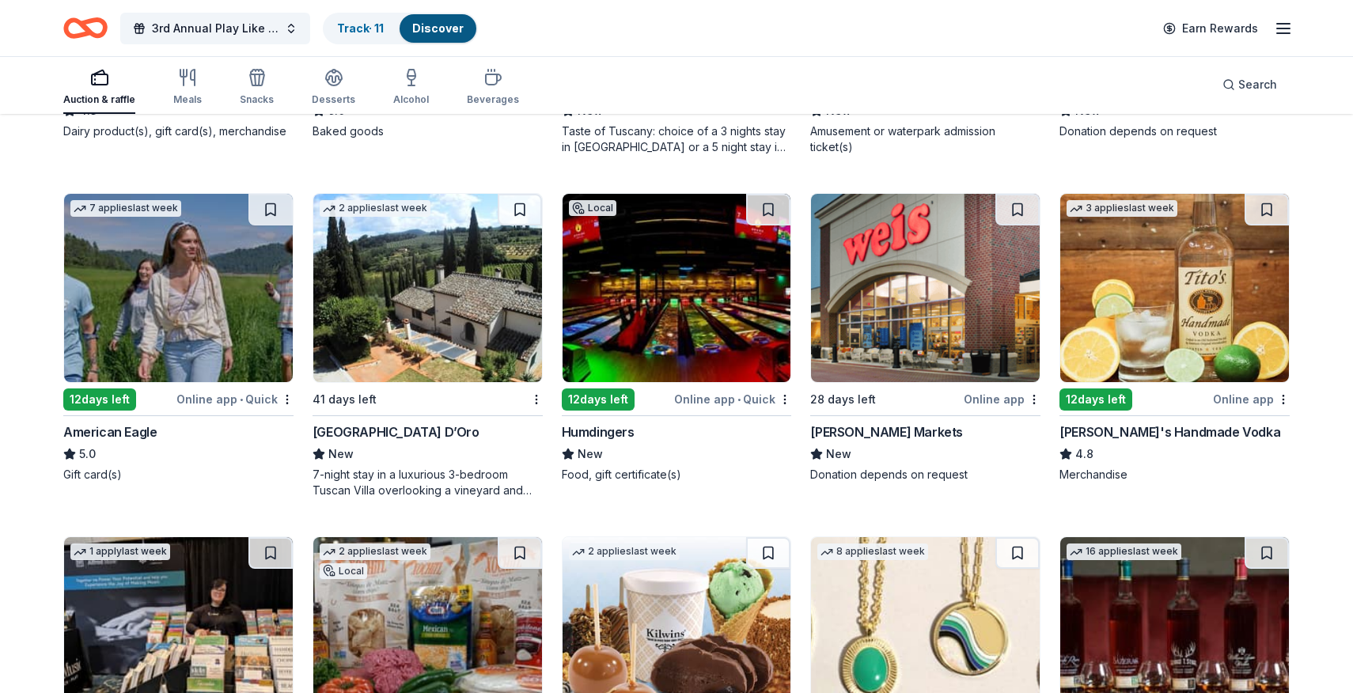
scroll to position [2160, 0]
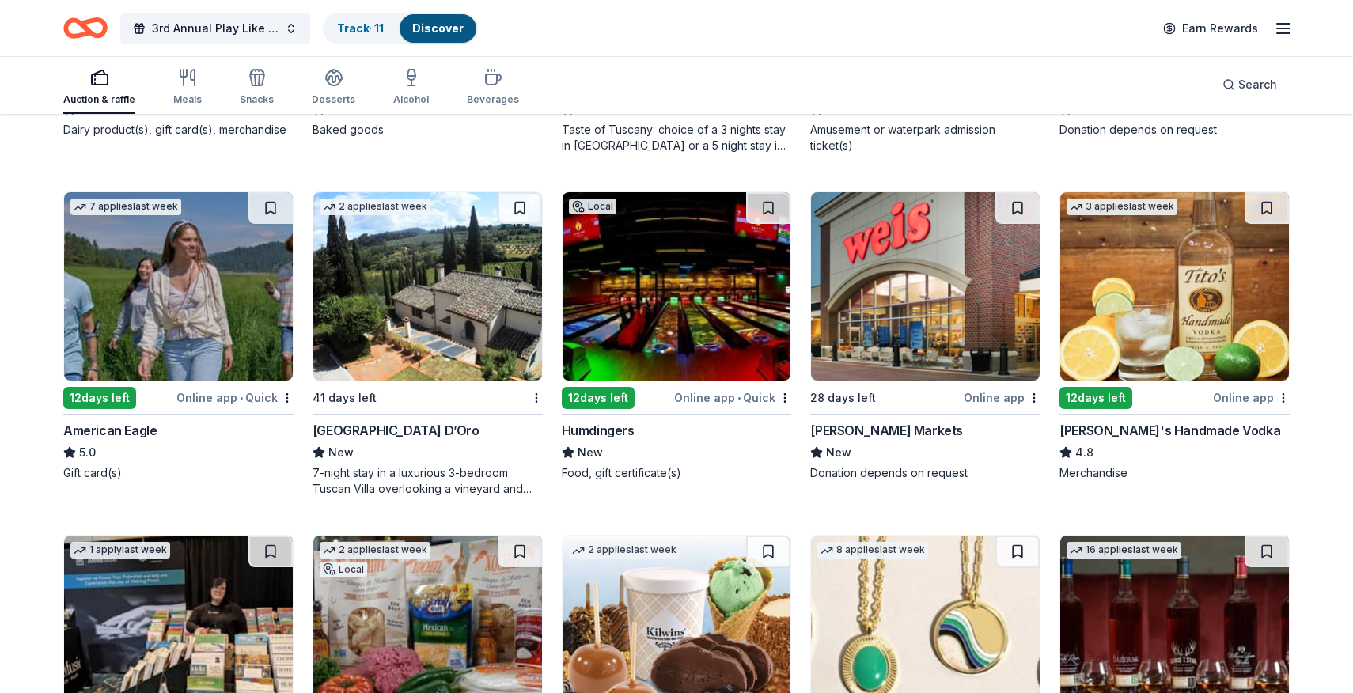
click at [1138, 318] on img at bounding box center [1174, 286] width 229 height 188
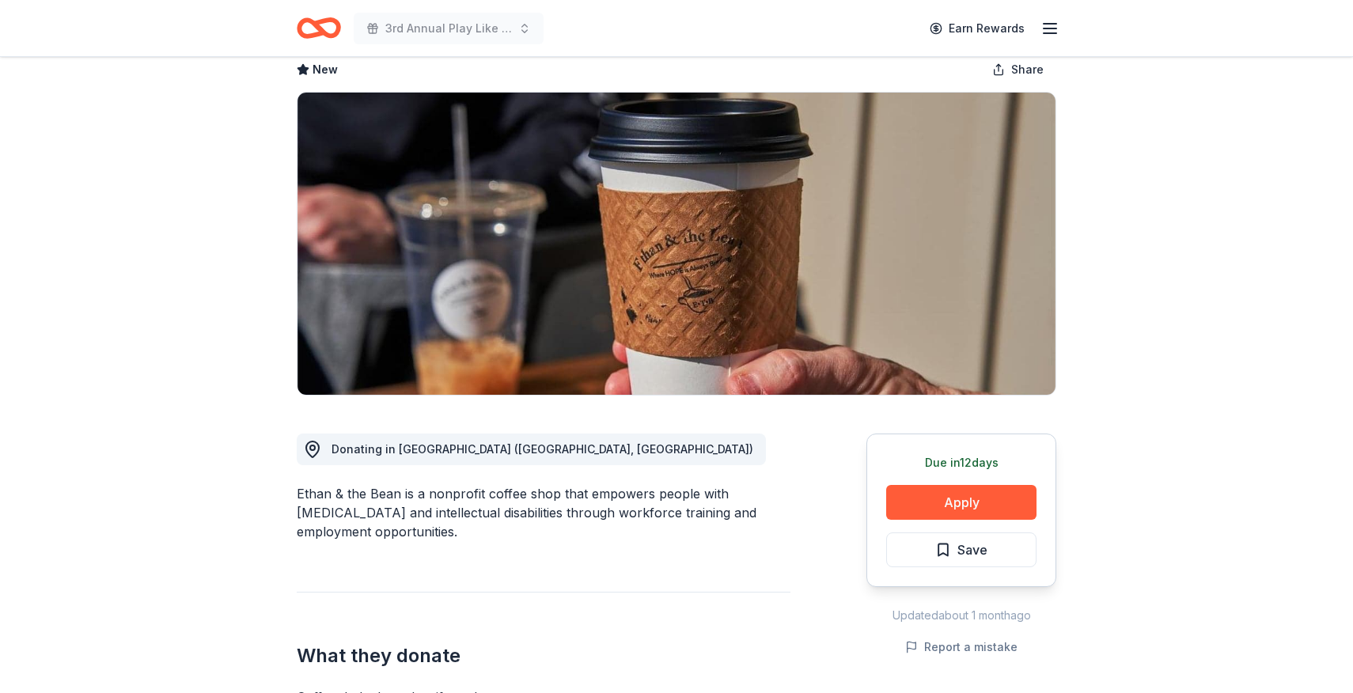
scroll to position [98, 0]
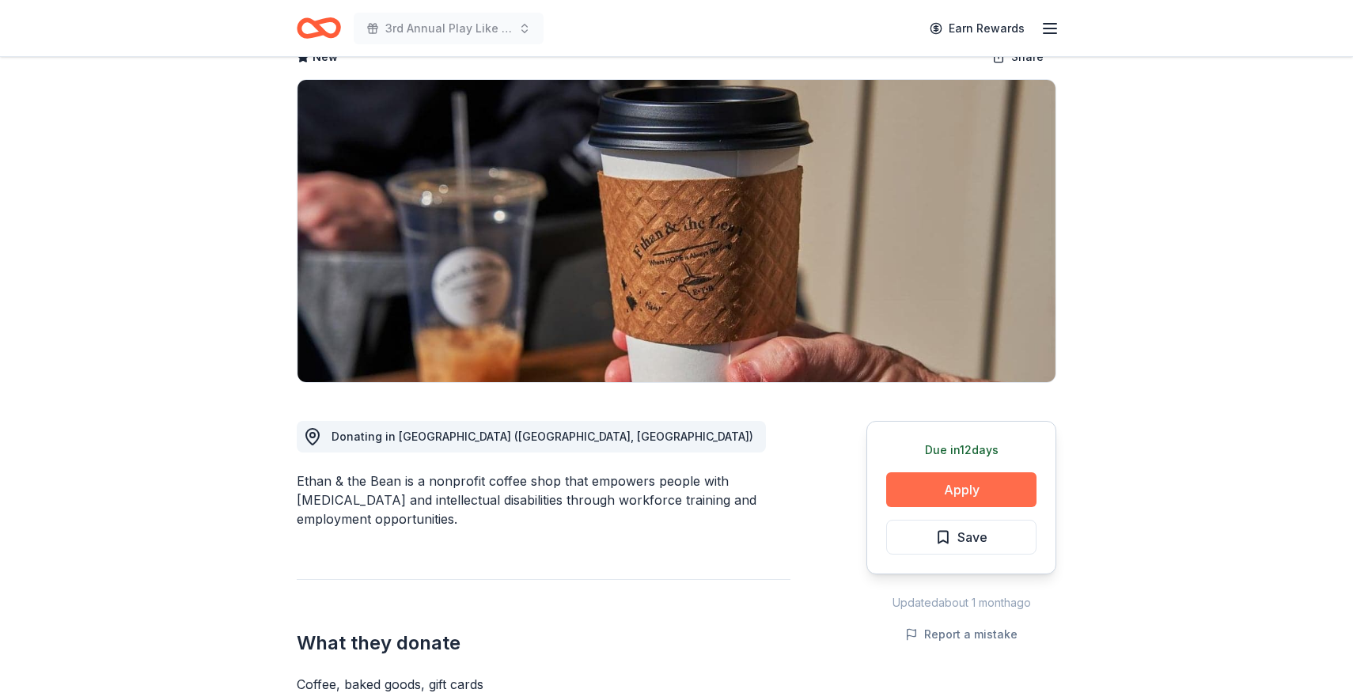
click at [969, 490] on button "Apply" at bounding box center [961, 489] width 150 height 35
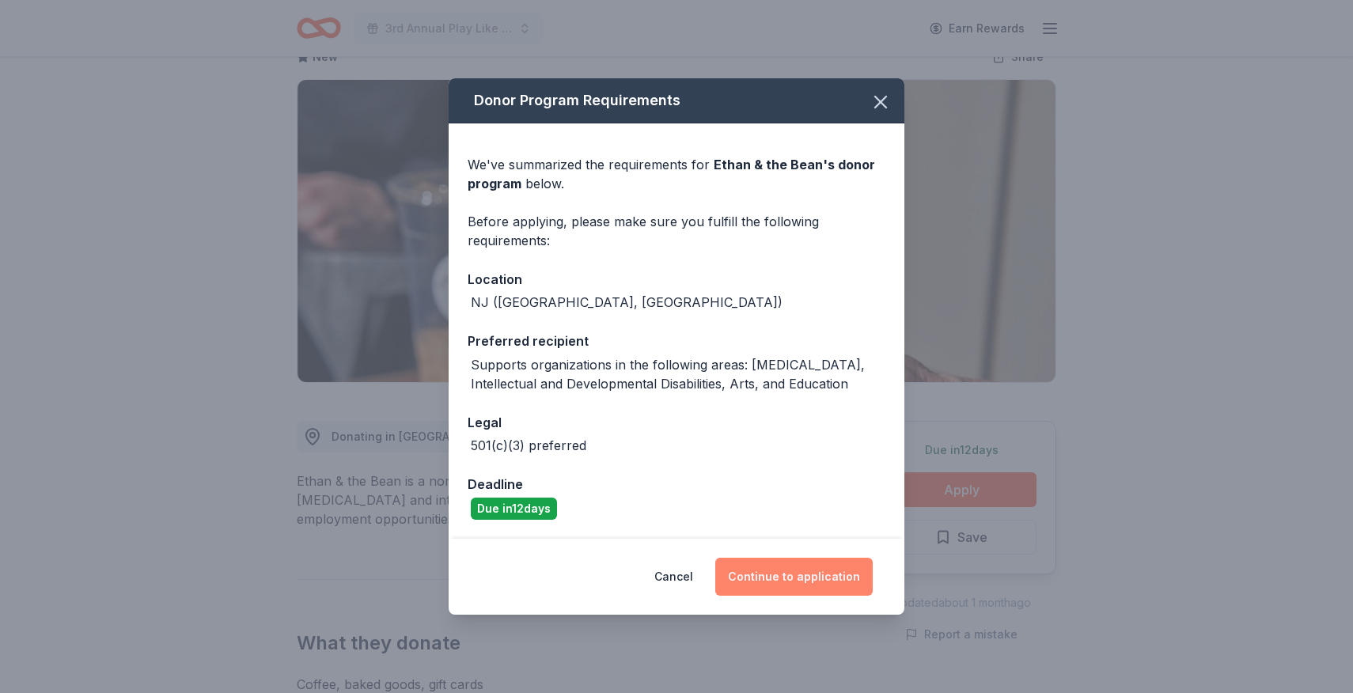
click at [814, 574] on button "Continue to application" at bounding box center [793, 577] width 157 height 38
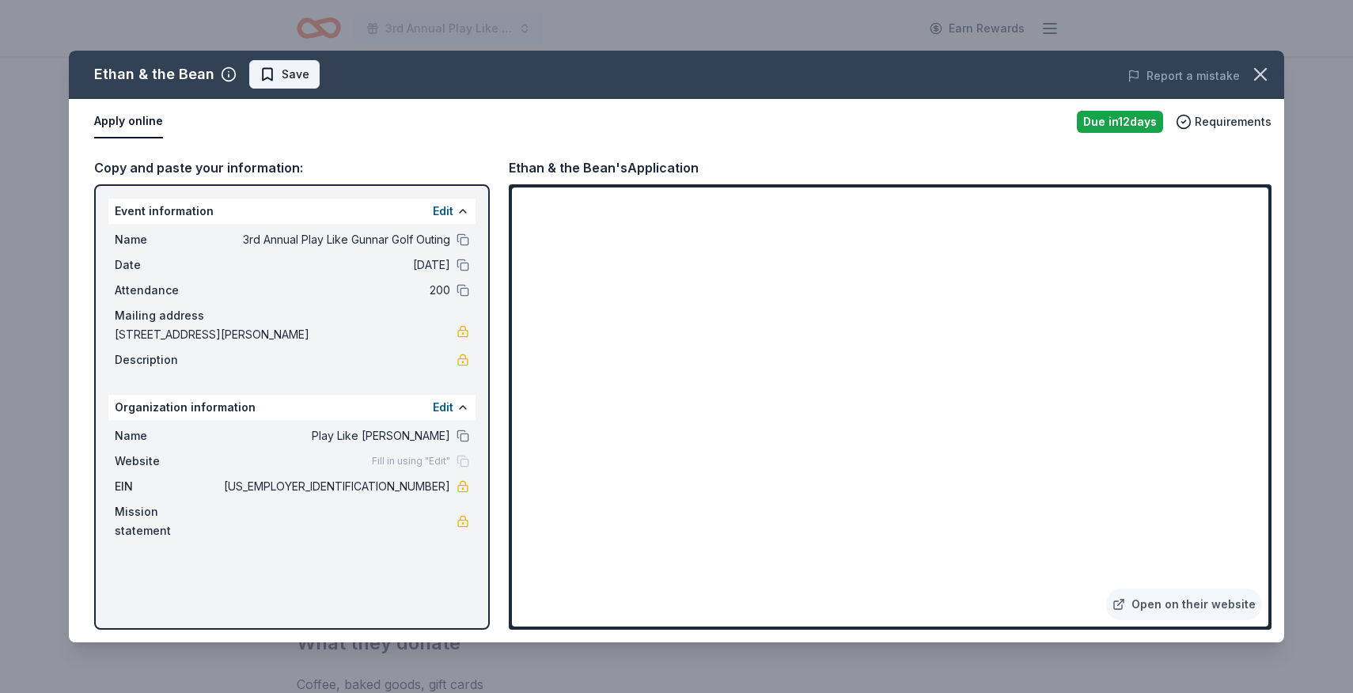
click at [301, 71] on span "Save" at bounding box center [296, 74] width 28 height 19
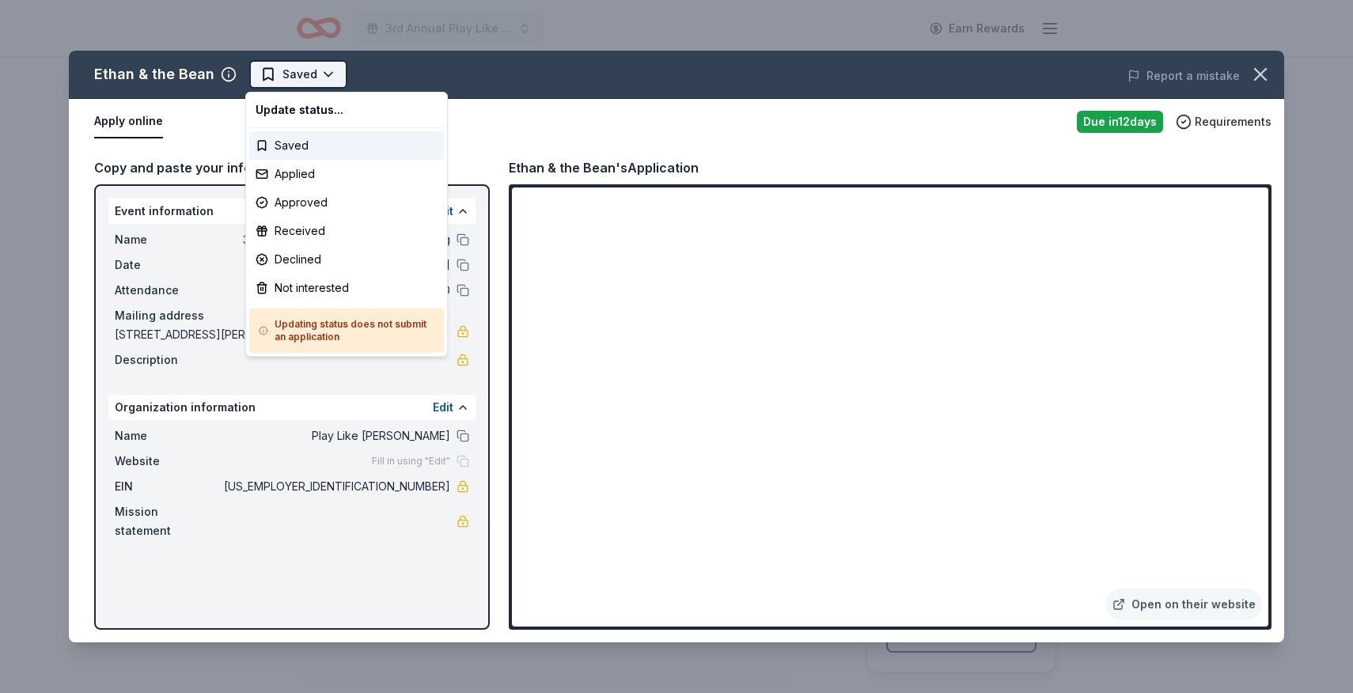
scroll to position [0, 0]
click at [327, 72] on html "3rd Annual Play Like Gunnar Golf Outing Earn Rewards Due in 12 days Share Ethan…" at bounding box center [676, 346] width 1353 height 693
click at [321, 170] on div "Applied" at bounding box center [346, 174] width 195 height 28
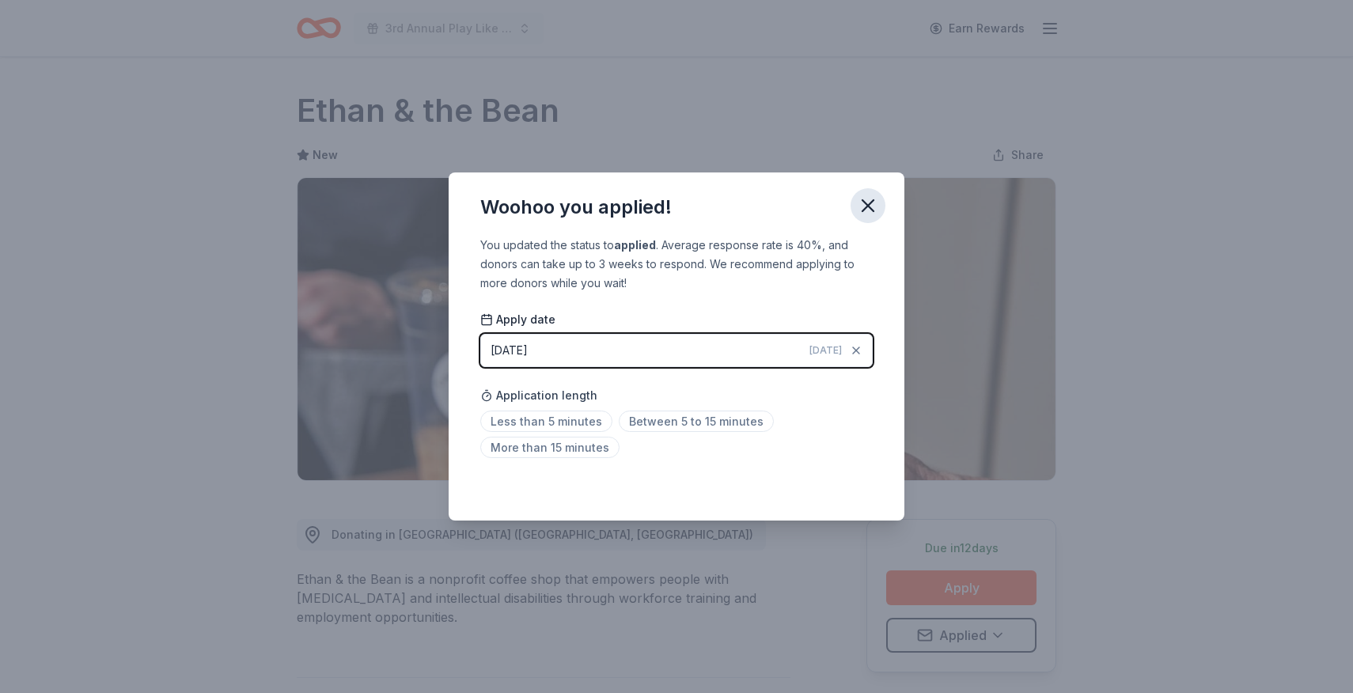
click at [867, 203] on icon "button" at bounding box center [868, 206] width 22 height 22
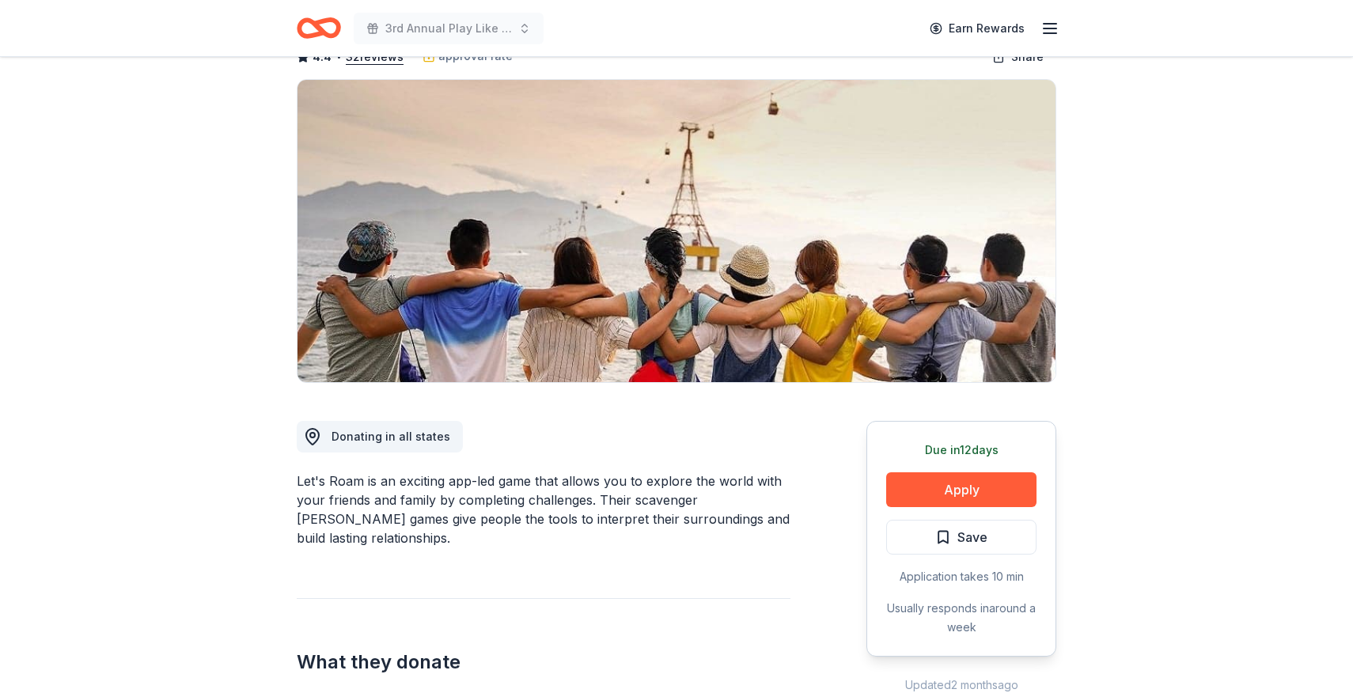
scroll to position [102, 0]
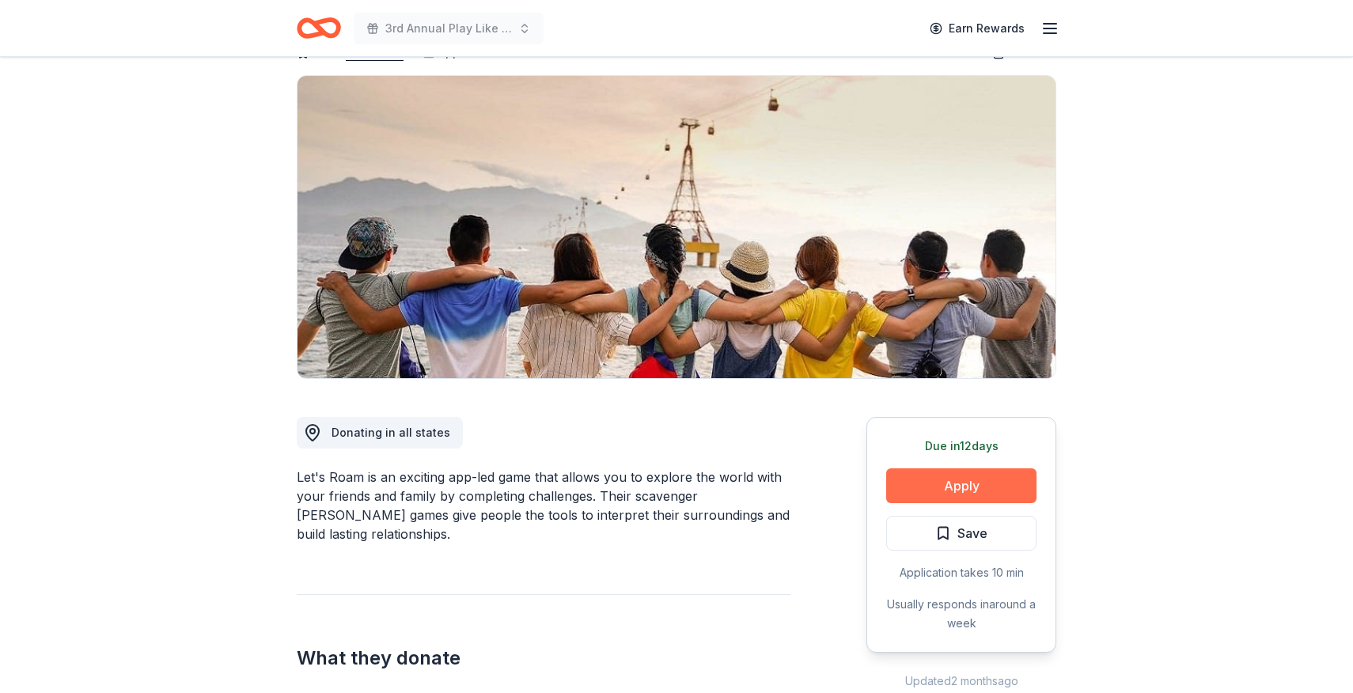
click at [958, 489] on button "Apply" at bounding box center [961, 485] width 150 height 35
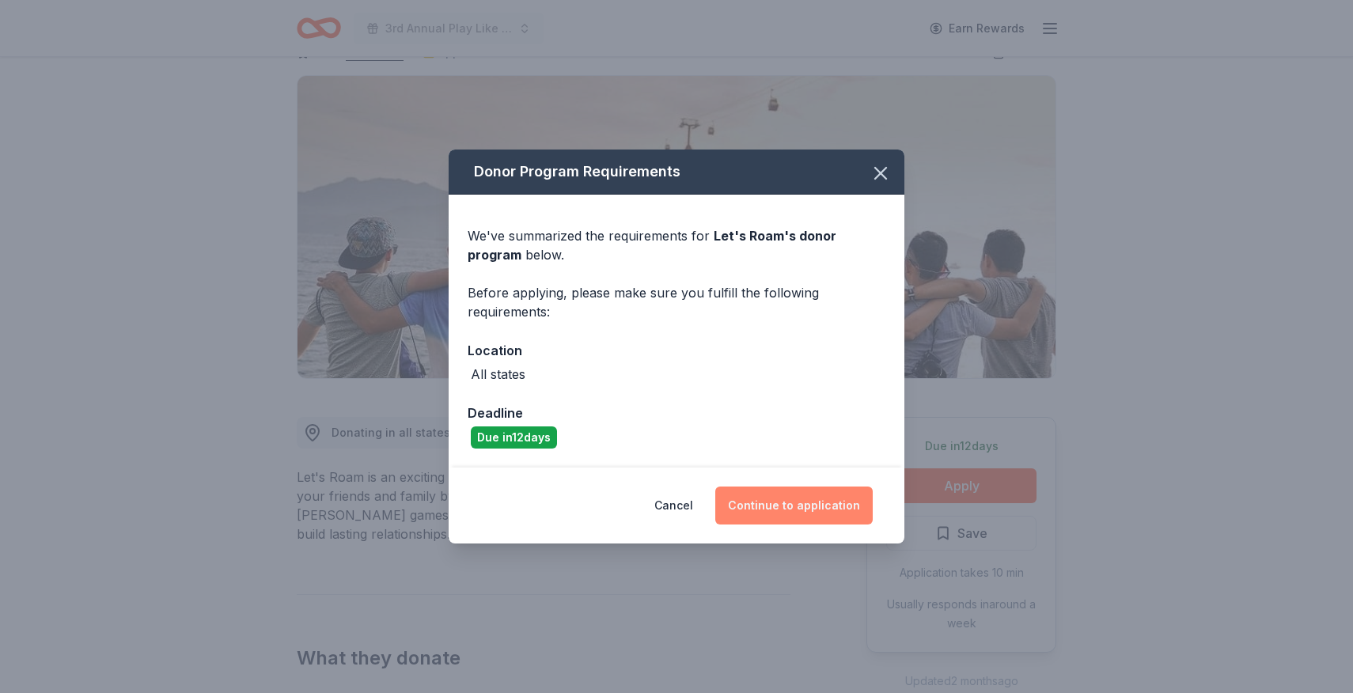
click at [828, 509] on button "Continue to application" at bounding box center [793, 506] width 157 height 38
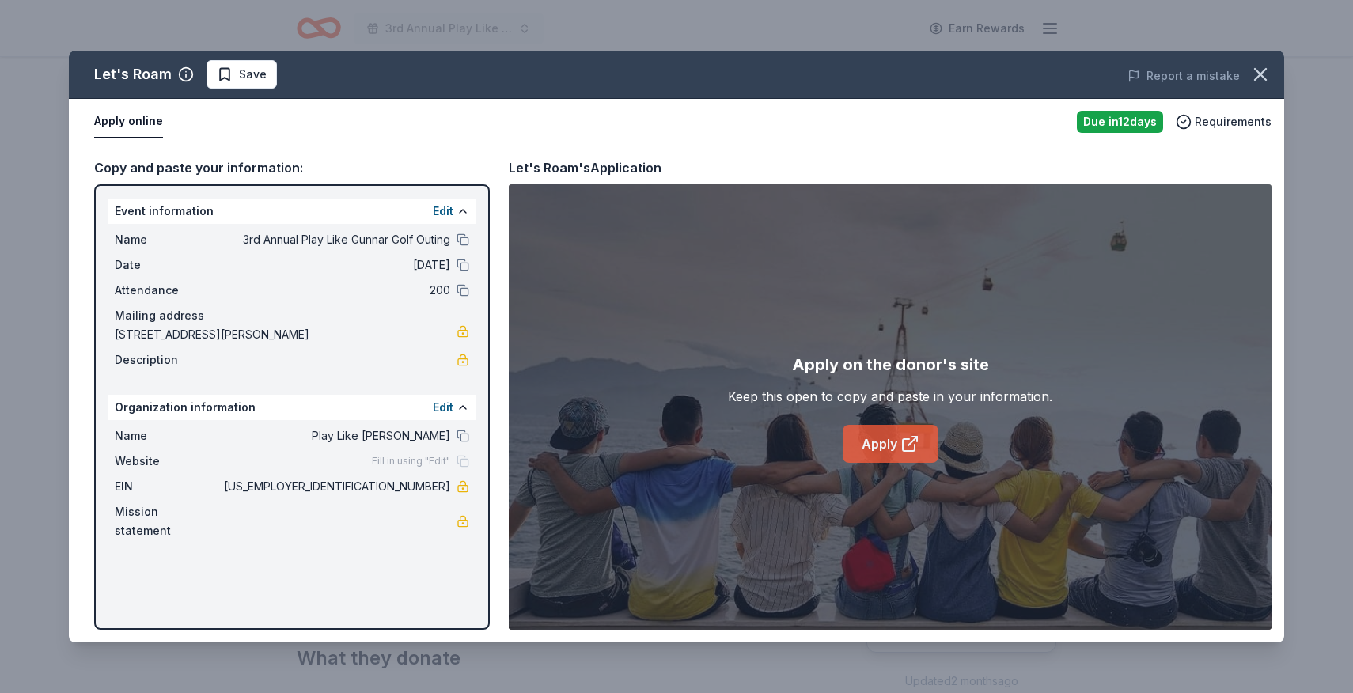
click at [872, 443] on link "Apply" at bounding box center [891, 444] width 96 height 38
click at [256, 78] on span "Save" at bounding box center [253, 74] width 28 height 19
click at [236, 82] on html "3rd Annual Play Like Gunnar Golf Outing Earn Rewards Due in 12 days Share Let's…" at bounding box center [676, 346] width 1353 height 693
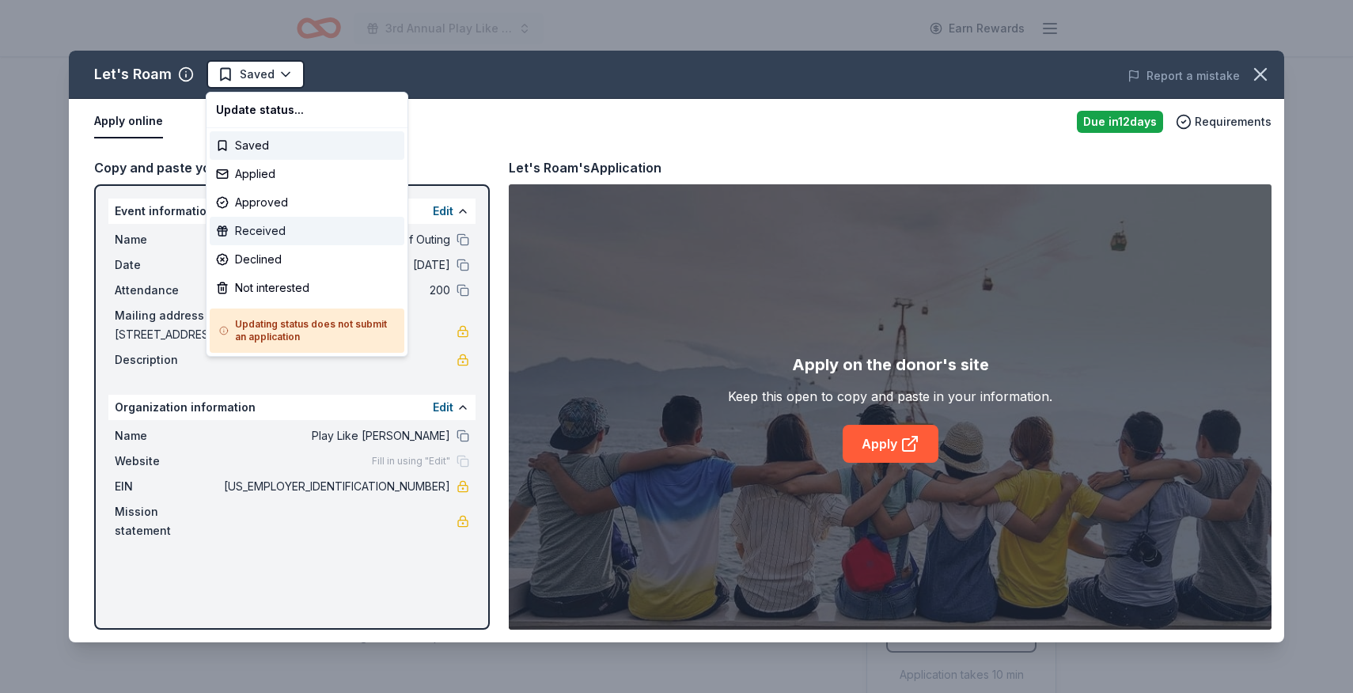
click at [256, 225] on div "Received" at bounding box center [307, 231] width 195 height 28
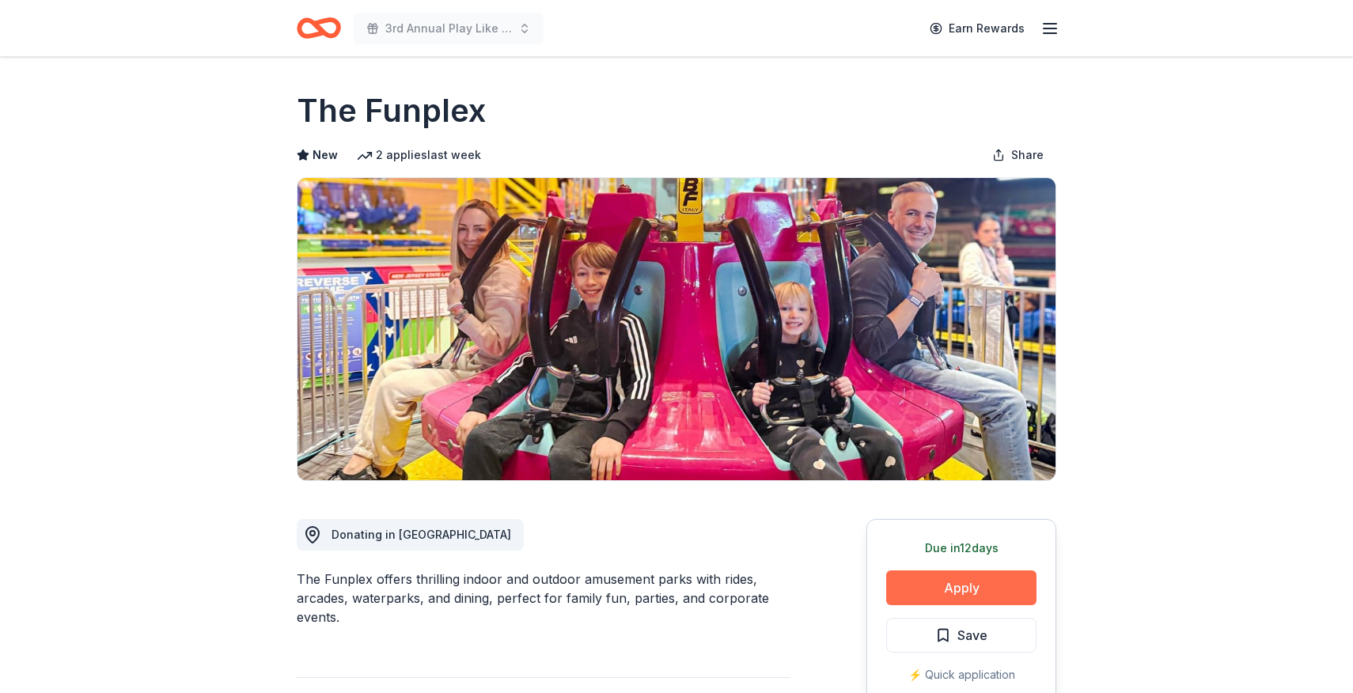
click at [938, 585] on button "Apply" at bounding box center [961, 587] width 150 height 35
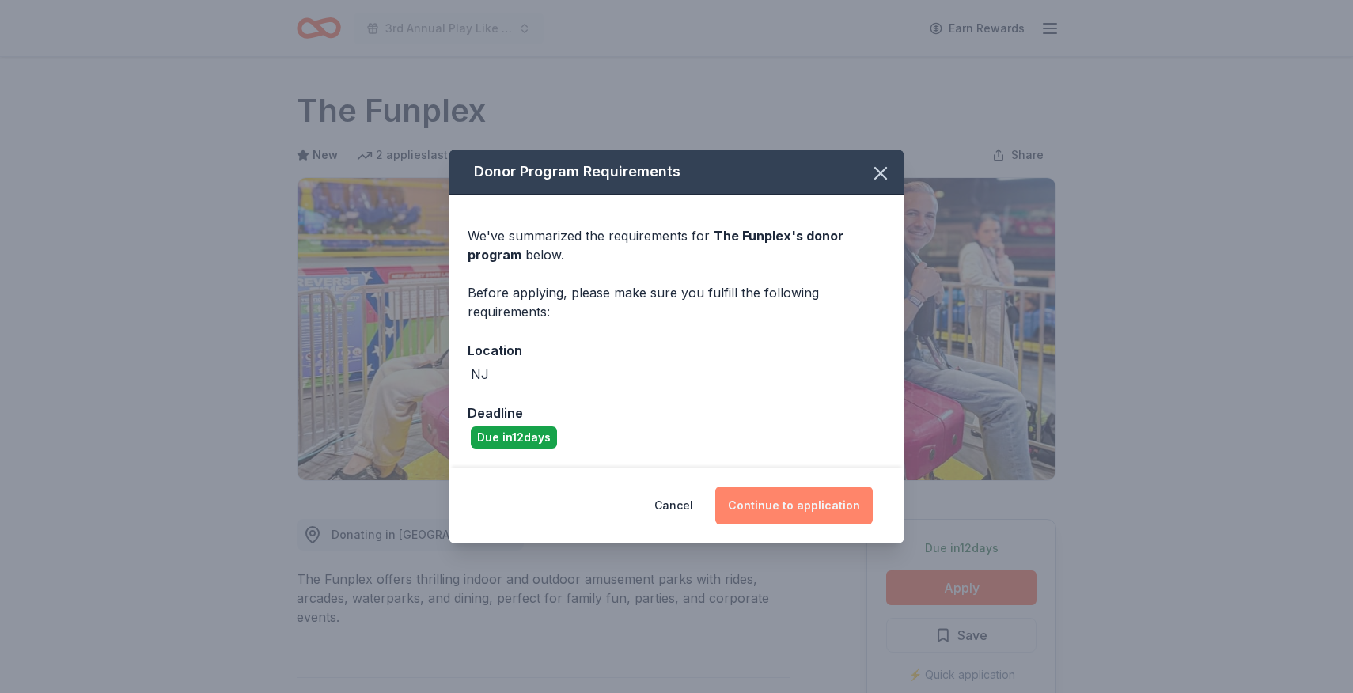
click at [810, 517] on button "Continue to application" at bounding box center [793, 506] width 157 height 38
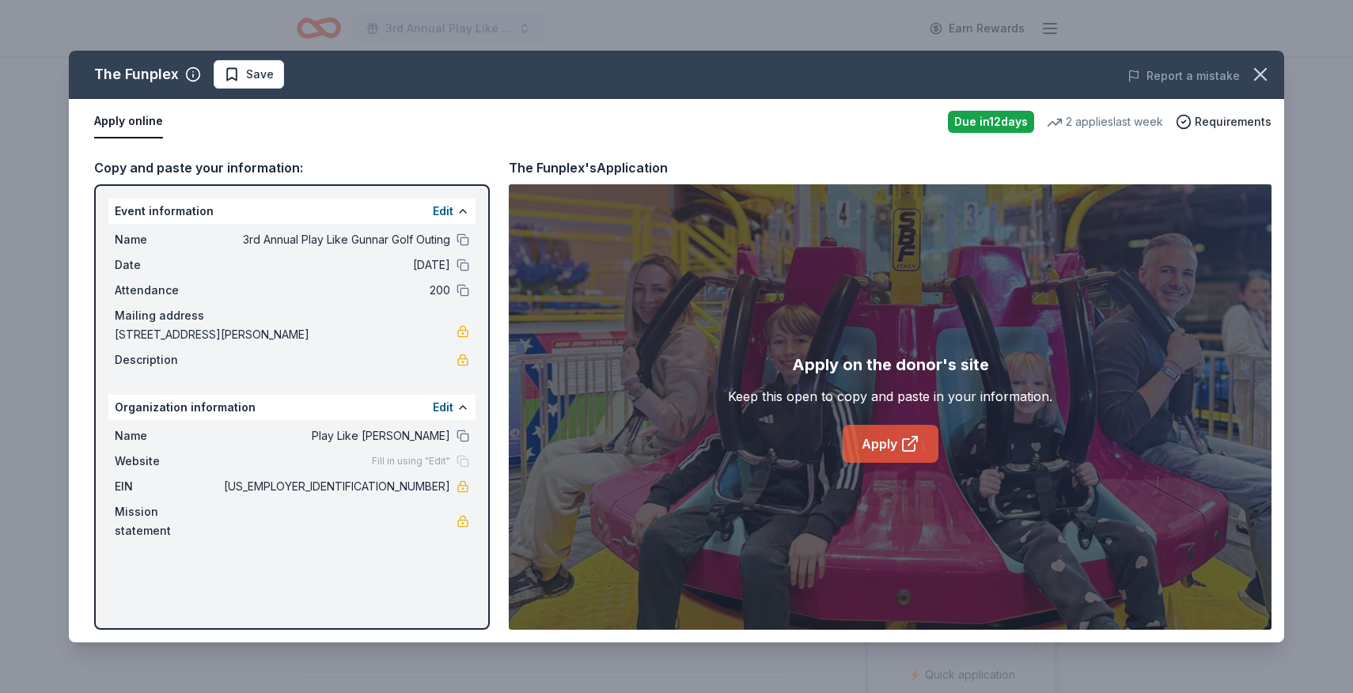
click at [904, 446] on icon at bounding box center [909, 443] width 19 height 19
click at [237, 74] on span "Save" at bounding box center [249, 74] width 50 height 19
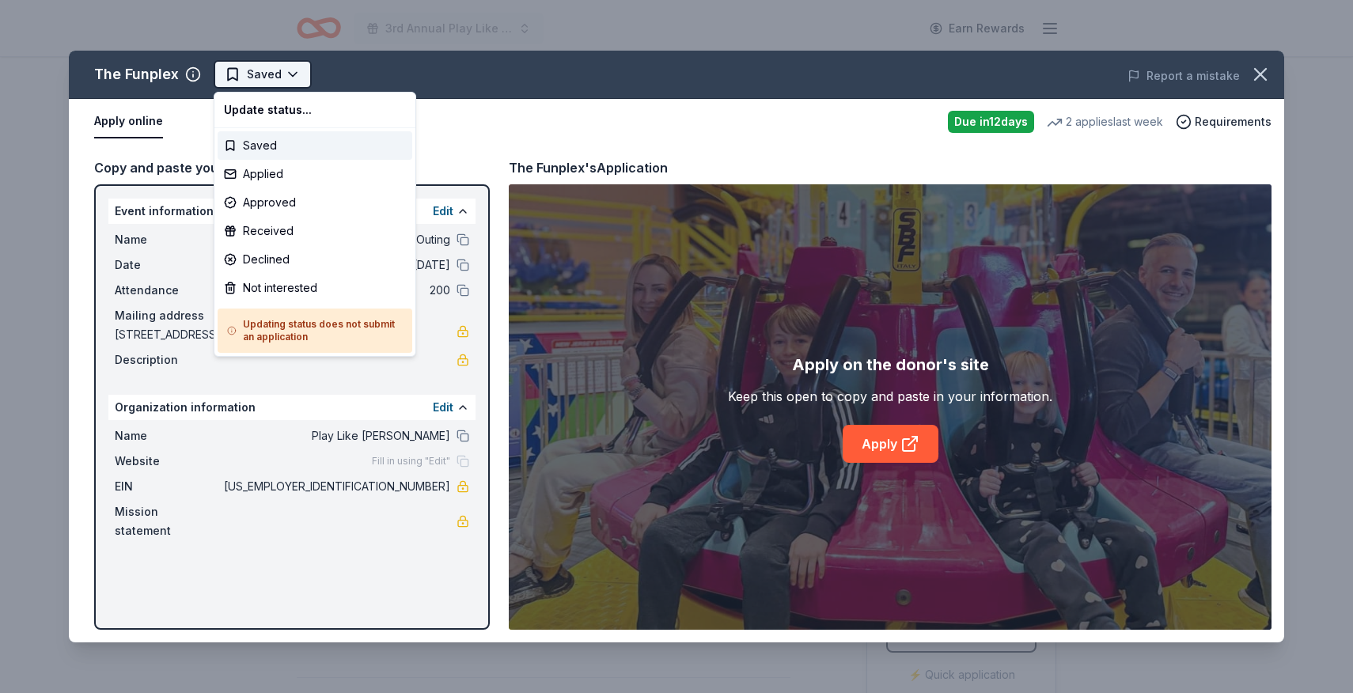
click at [261, 75] on html "3rd Annual Play Like Gunnar Golf Outing Earn Rewards Due [DATE] Share The Funpl…" at bounding box center [676, 346] width 1353 height 693
click at [271, 181] on div "Applied" at bounding box center [315, 174] width 195 height 28
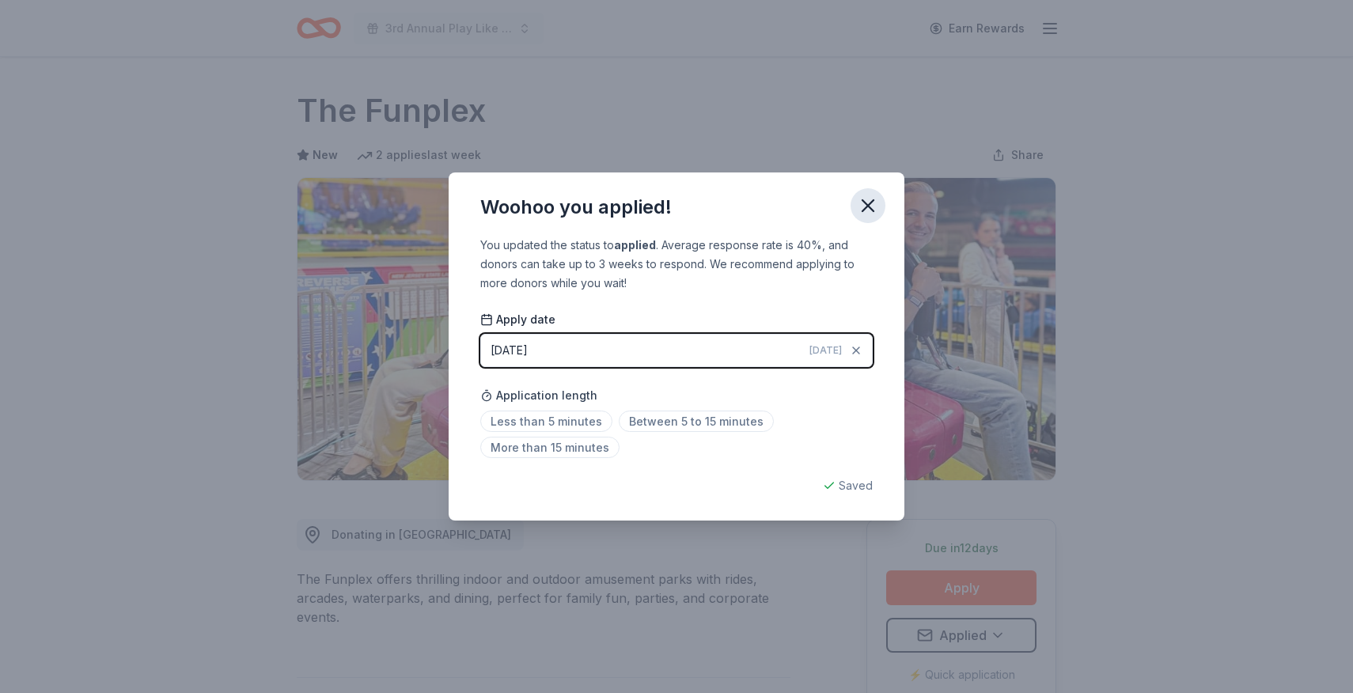
click at [869, 207] on icon "button" at bounding box center [867, 205] width 11 height 11
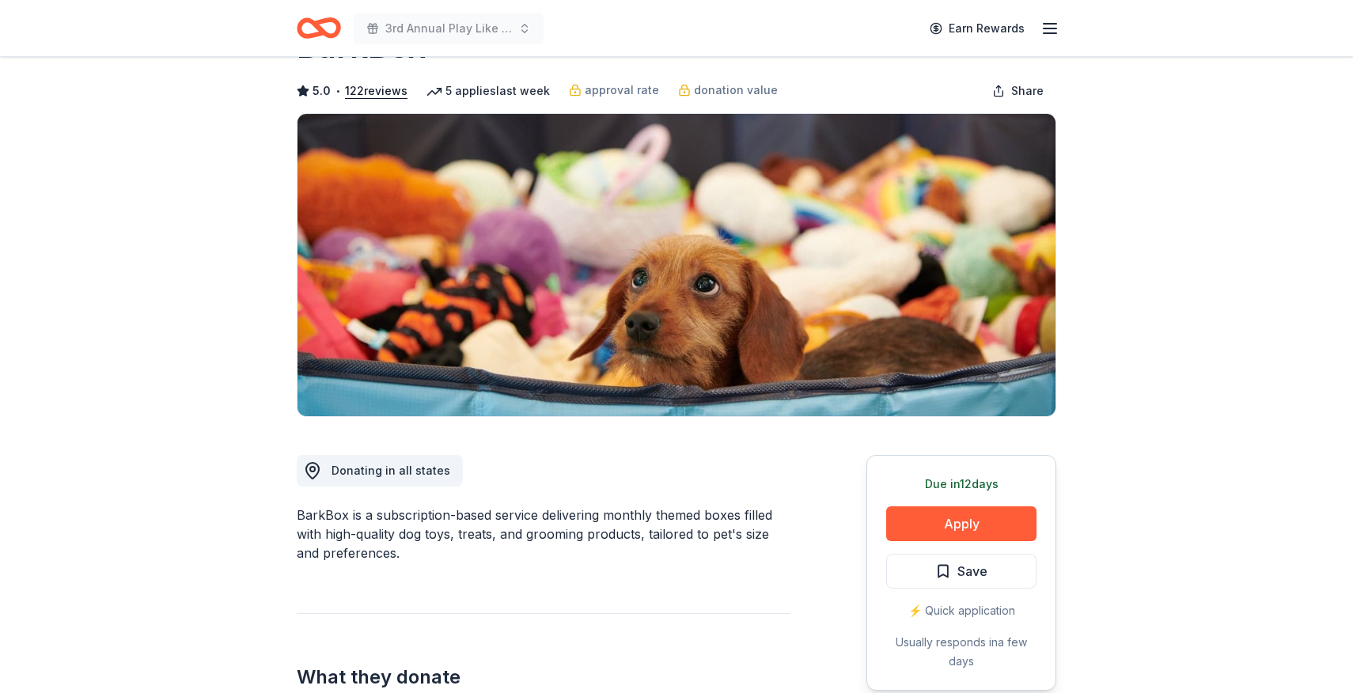
scroll to position [68, 0]
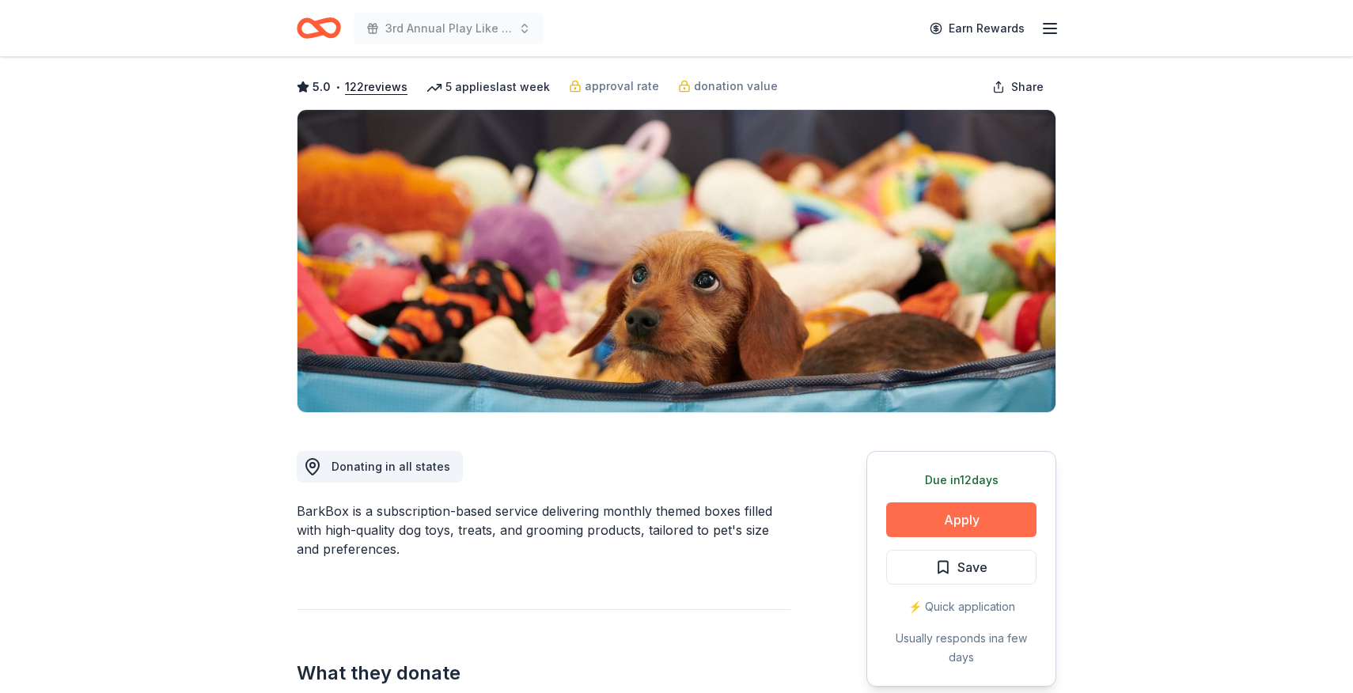
click at [980, 522] on button "Apply" at bounding box center [961, 519] width 150 height 35
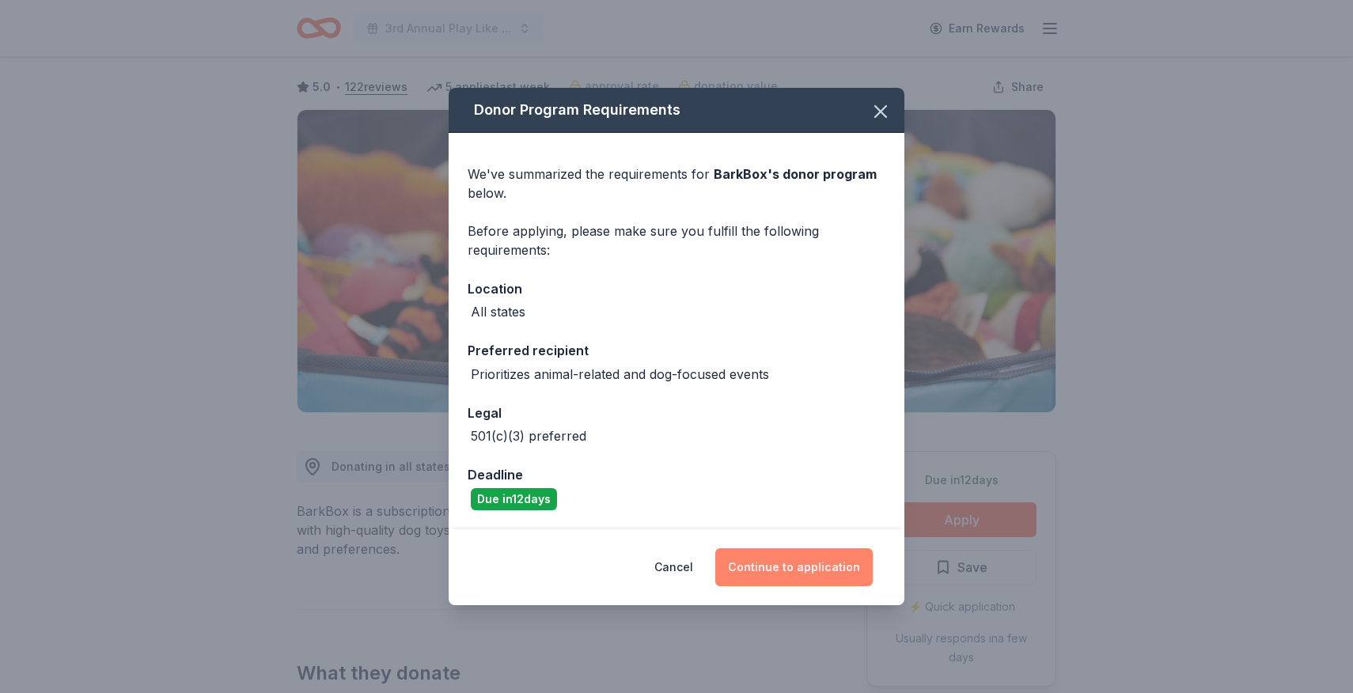
drag, startPoint x: 783, startPoint y: 569, endPoint x: 754, endPoint y: 554, distance: 32.9
click at [783, 569] on button "Continue to application" at bounding box center [793, 567] width 157 height 38
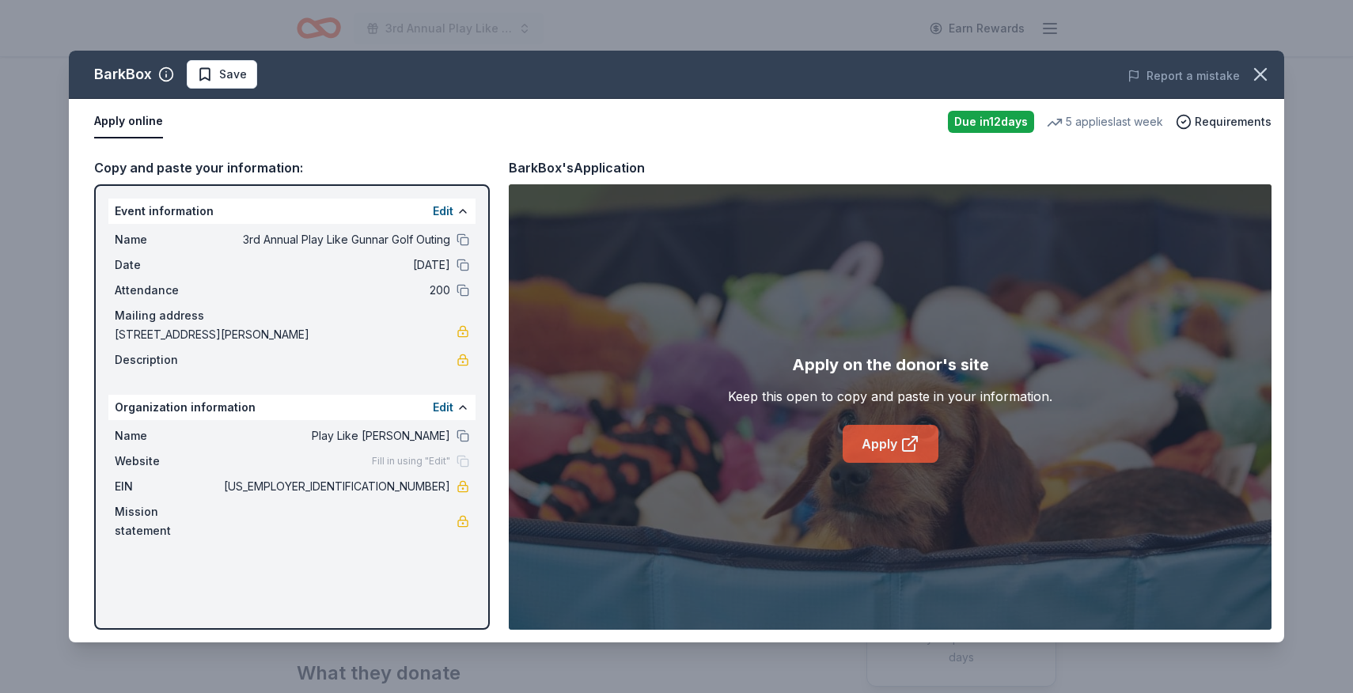
click at [889, 456] on link "Apply" at bounding box center [891, 444] width 96 height 38
click at [210, 76] on span "Save" at bounding box center [222, 74] width 50 height 19
click at [241, 75] on html "3rd Annual Play Like Gunnar Golf Outing Earn Rewards Due in 12 days Share BarkB…" at bounding box center [676, 346] width 1353 height 693
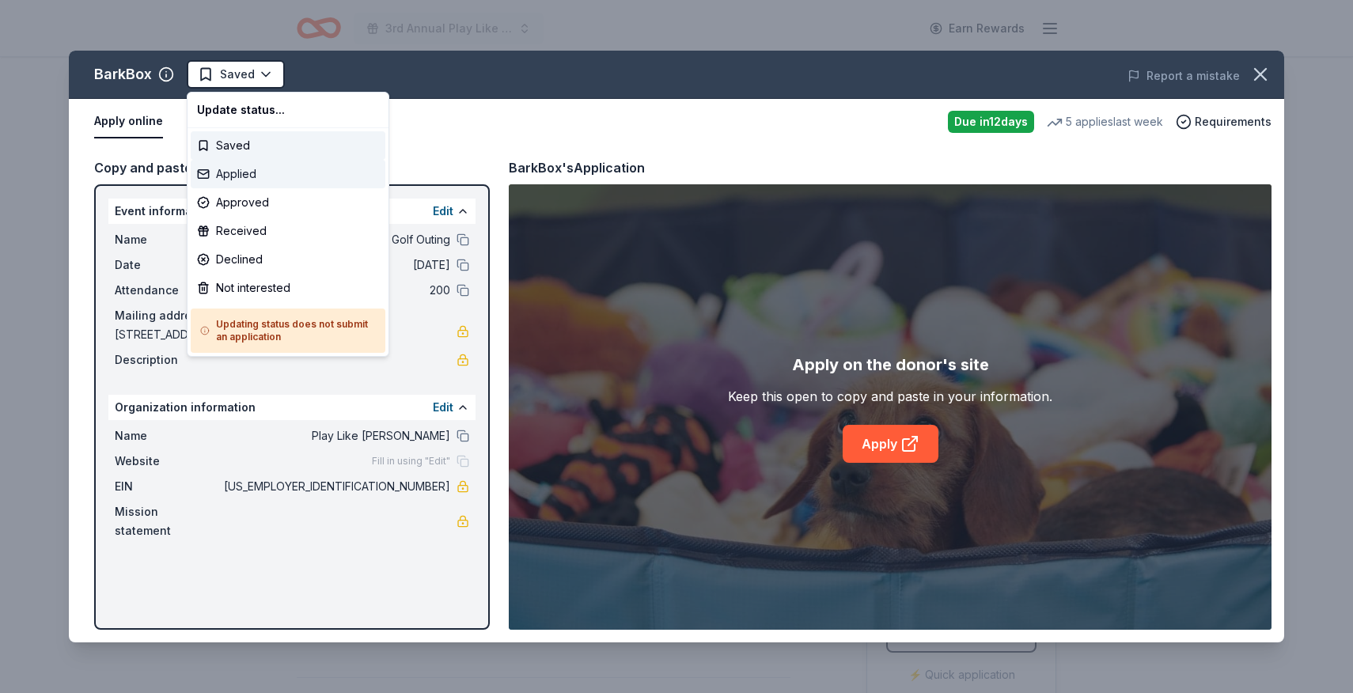
click at [241, 175] on div "Applied" at bounding box center [288, 174] width 195 height 28
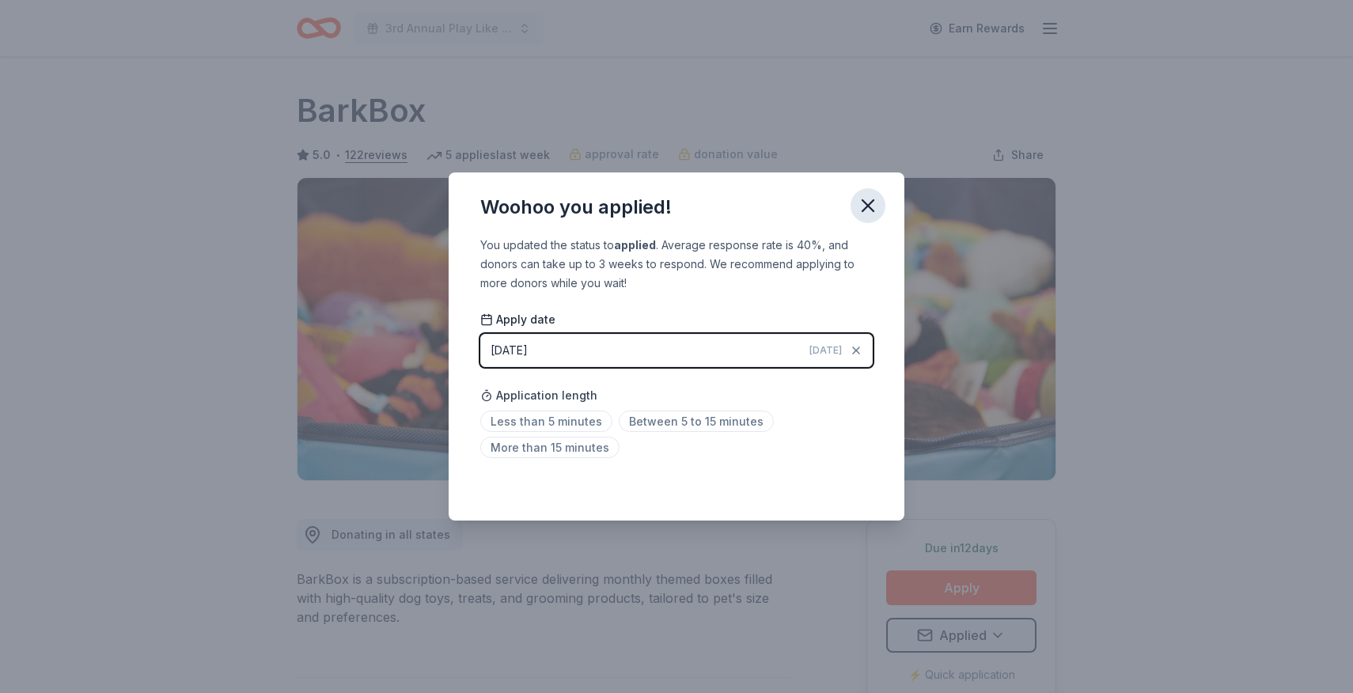
click at [861, 195] on icon "button" at bounding box center [868, 206] width 22 height 22
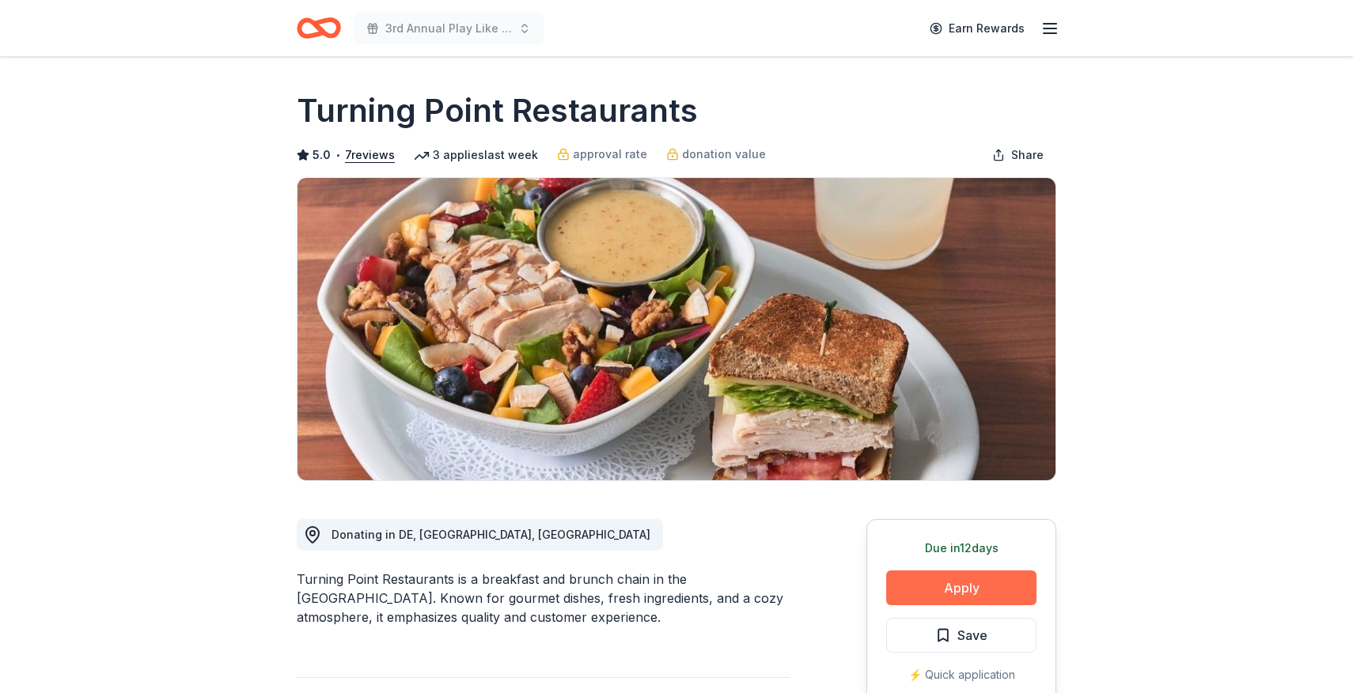
click at [953, 580] on button "Apply" at bounding box center [961, 587] width 150 height 35
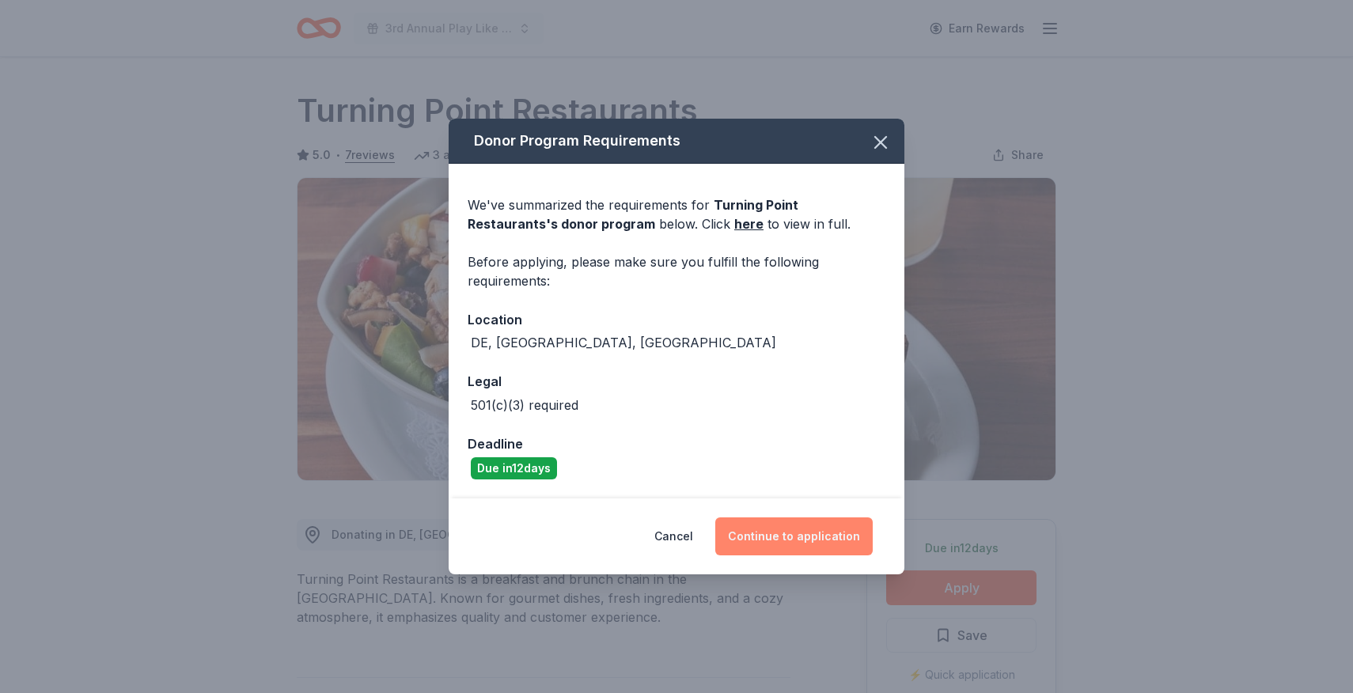
click at [803, 532] on button "Continue to application" at bounding box center [793, 536] width 157 height 38
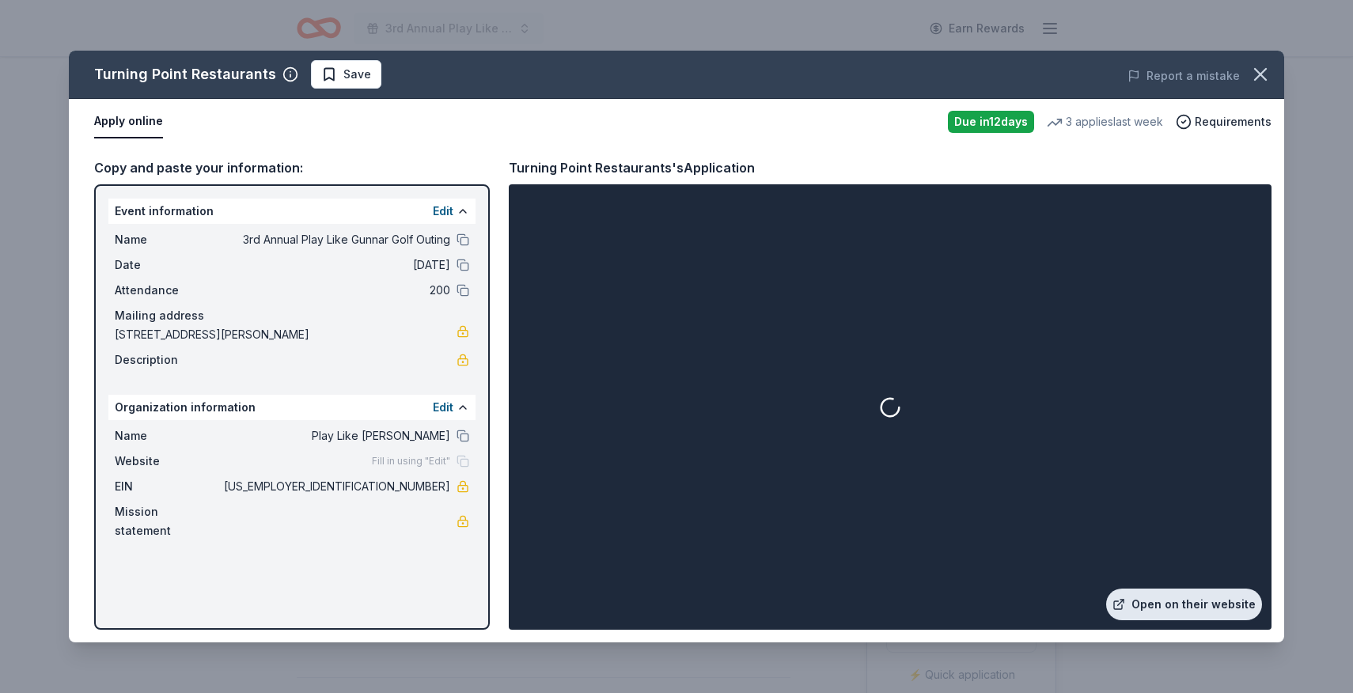
click at [1181, 606] on link "Open on their website" at bounding box center [1184, 605] width 156 height 32
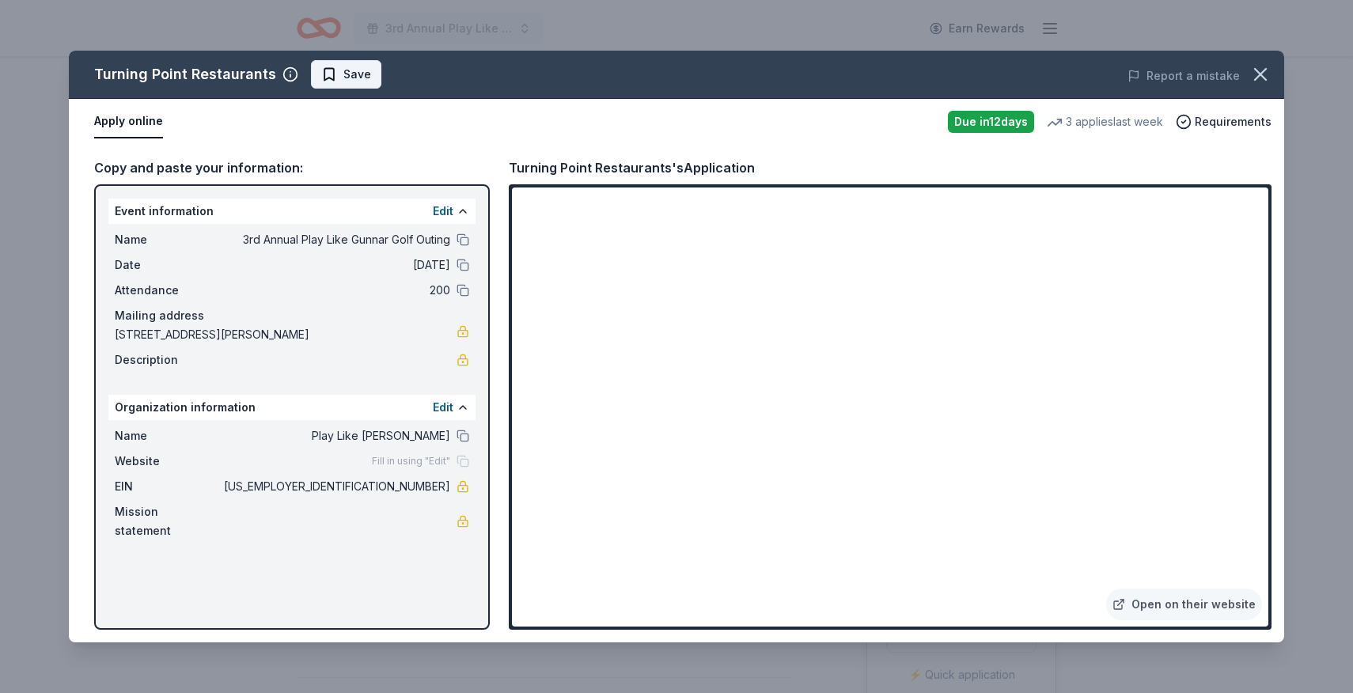
click at [333, 74] on span "Save" at bounding box center [346, 74] width 50 height 19
click at [358, 78] on html "3rd Annual Play Like Gunnar Golf Outing Earn Rewards Due [DATE] Share Turning P…" at bounding box center [676, 346] width 1353 height 693
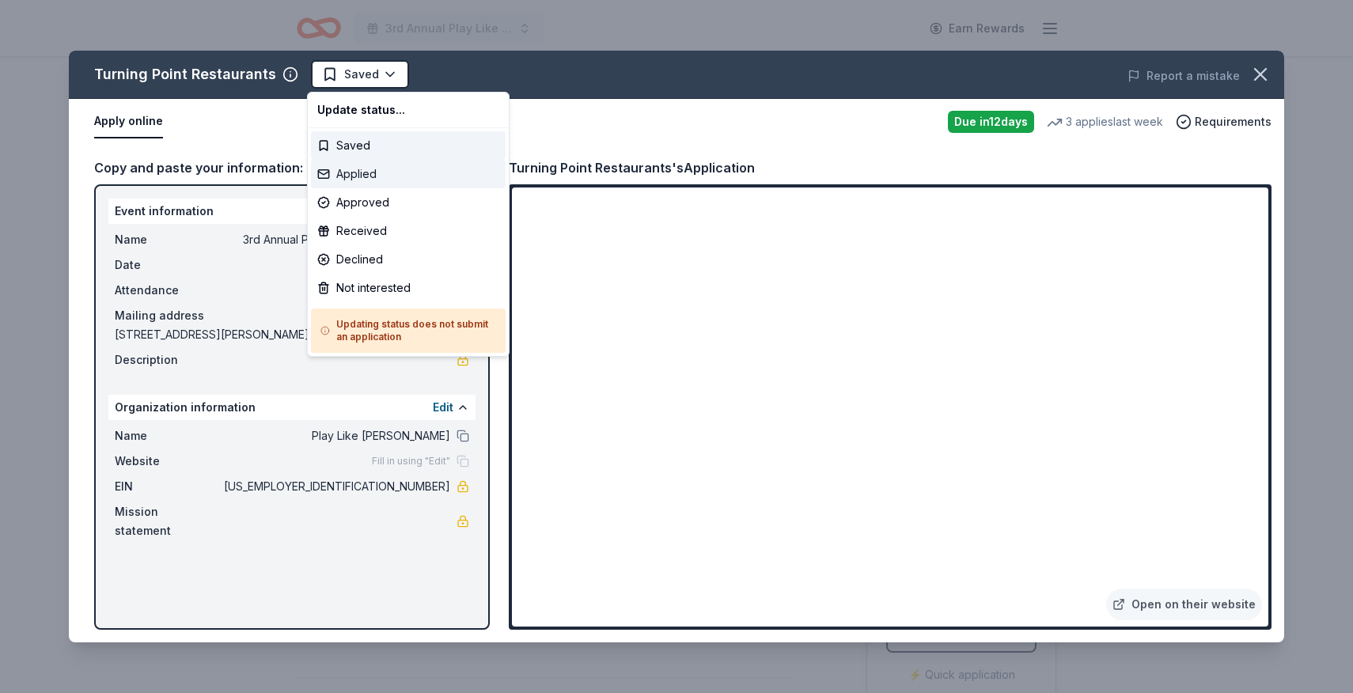
click at [369, 172] on div "Applied" at bounding box center [408, 174] width 195 height 28
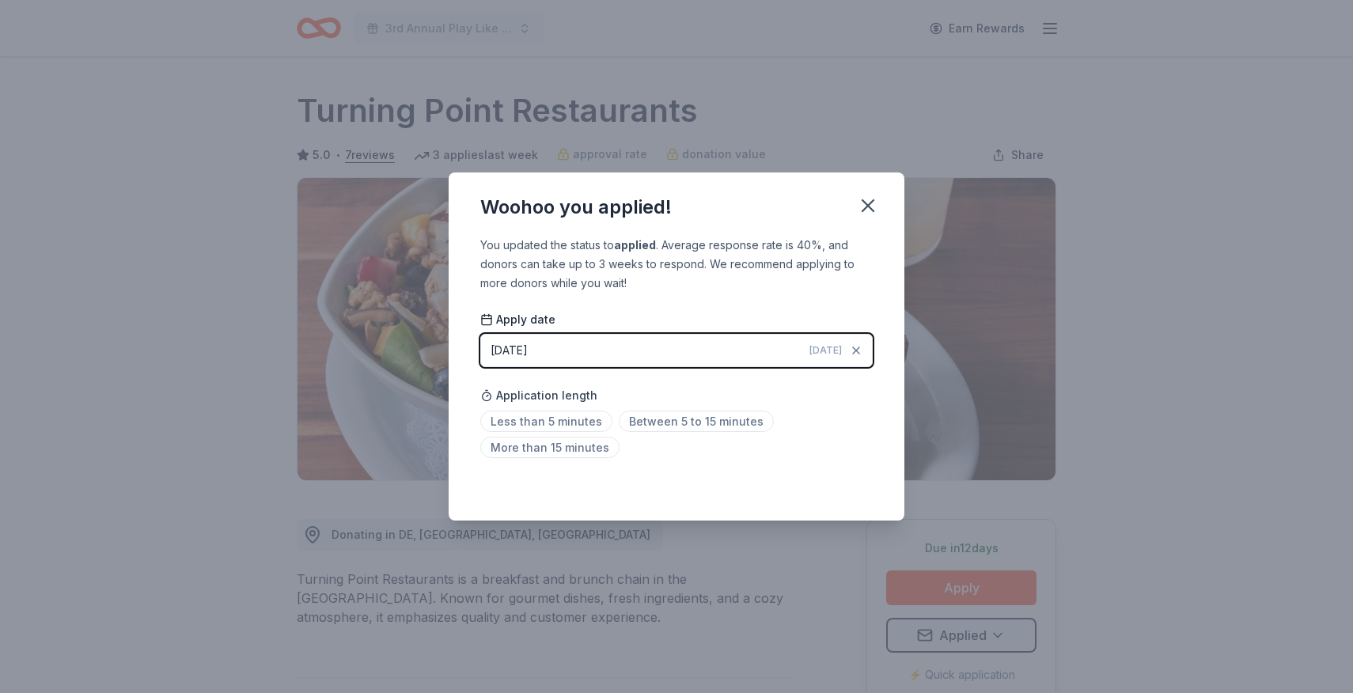
drag, startPoint x: 868, startPoint y: 198, endPoint x: 881, endPoint y: 188, distance: 16.5
click at [869, 196] on icon "button" at bounding box center [868, 206] width 22 height 22
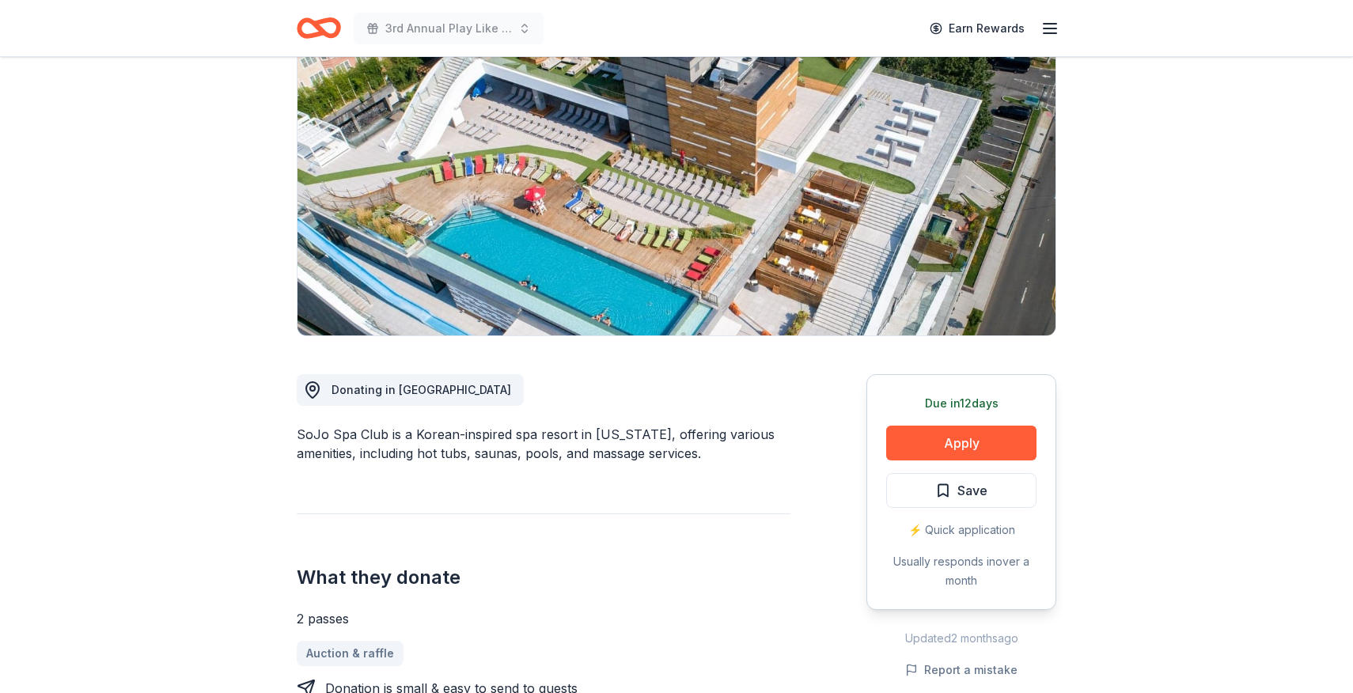
scroll to position [146, 0]
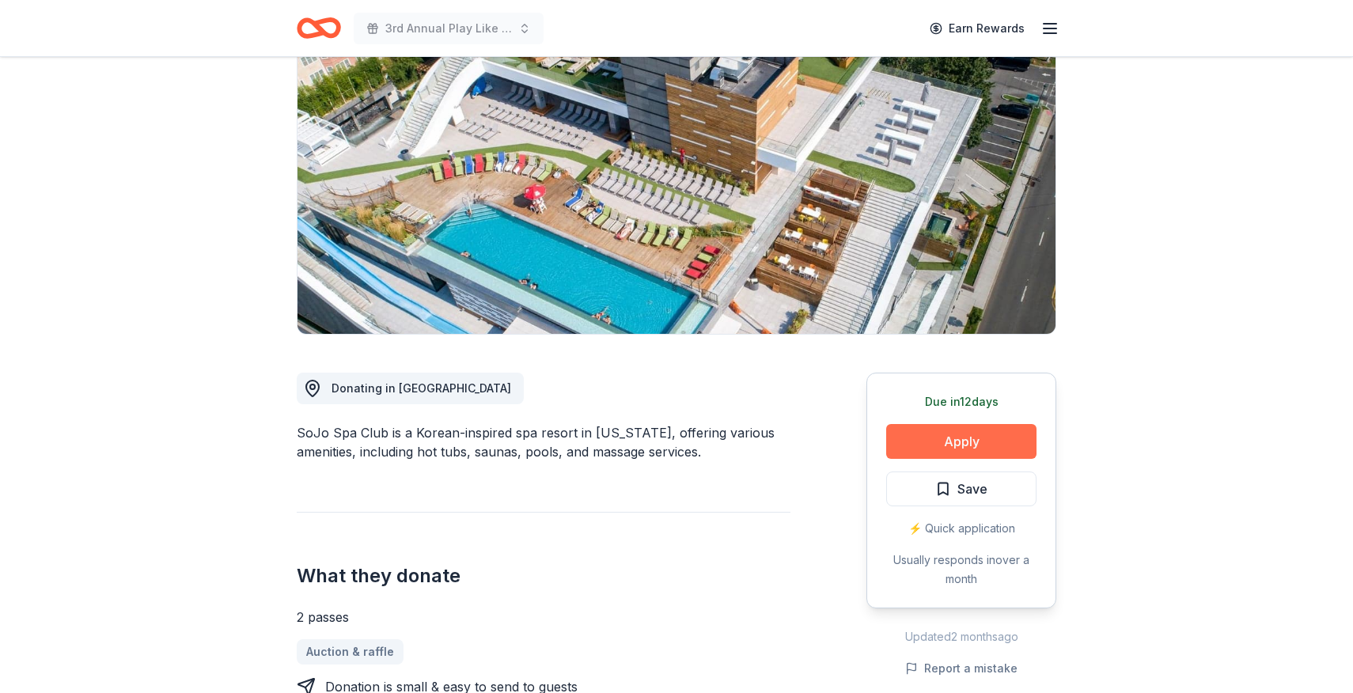
click at [930, 432] on button "Apply" at bounding box center [961, 441] width 150 height 35
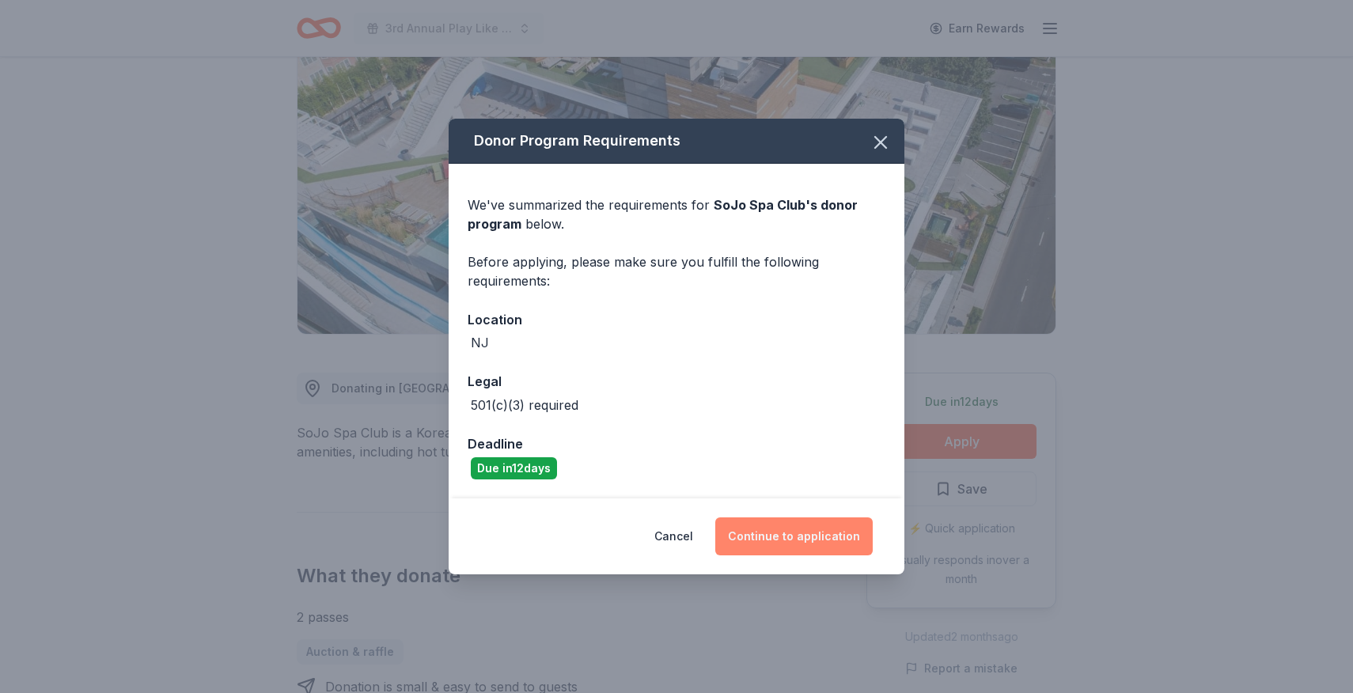
click at [818, 535] on button "Continue to application" at bounding box center [793, 536] width 157 height 38
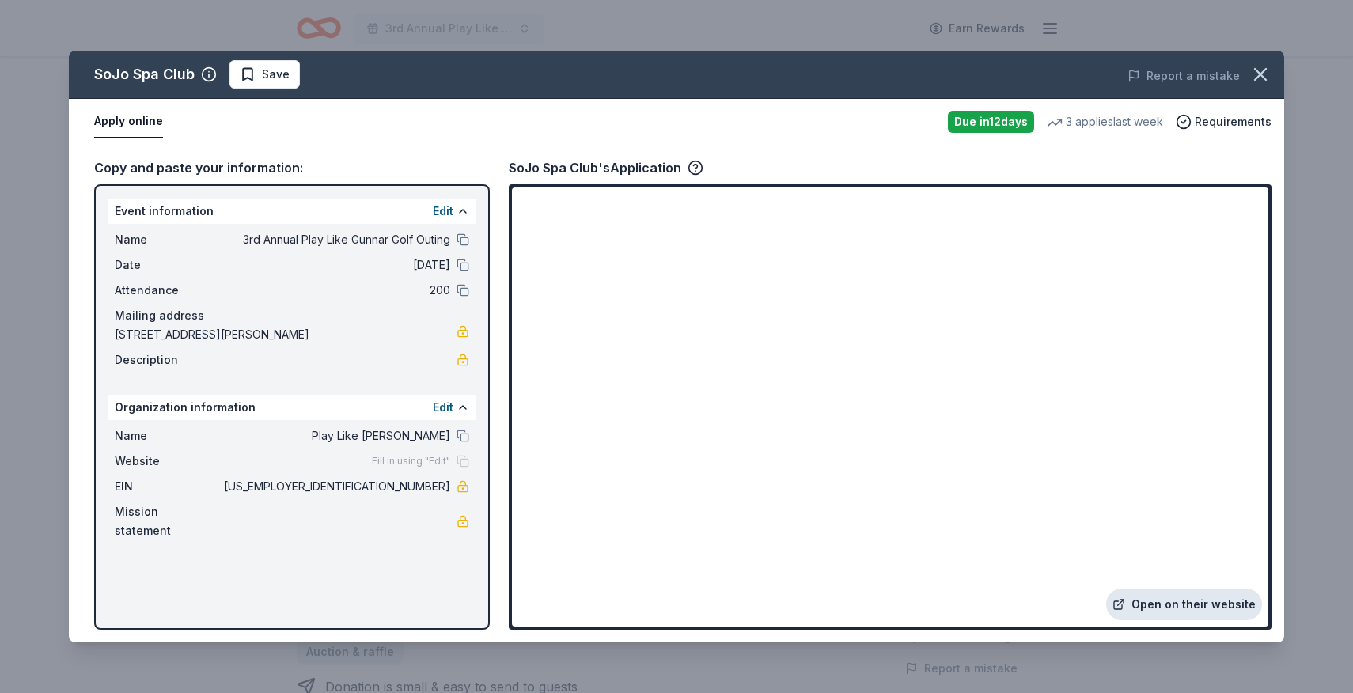
click at [1221, 607] on link "Open on their website" at bounding box center [1184, 605] width 156 height 32
drag, startPoint x: 259, startPoint y: 62, endPoint x: 262, endPoint y: 70, distance: 9.3
click at [259, 62] on button "Save" at bounding box center [264, 74] width 70 height 28
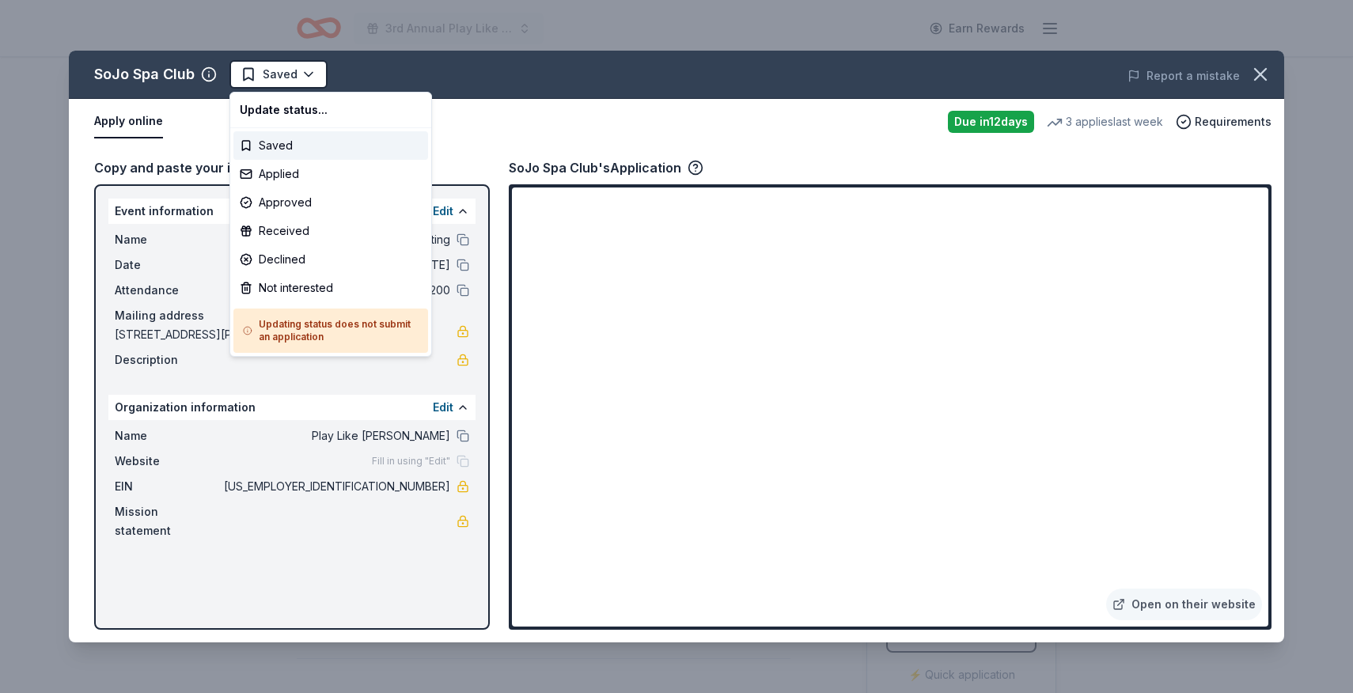
click at [277, 78] on html "3rd Annual Play Like Gunnar Golf Outing Earn Rewards Due [DATE] Share SoJo Spa …" at bounding box center [676, 346] width 1353 height 693
click at [291, 173] on div "Applied" at bounding box center [330, 174] width 195 height 28
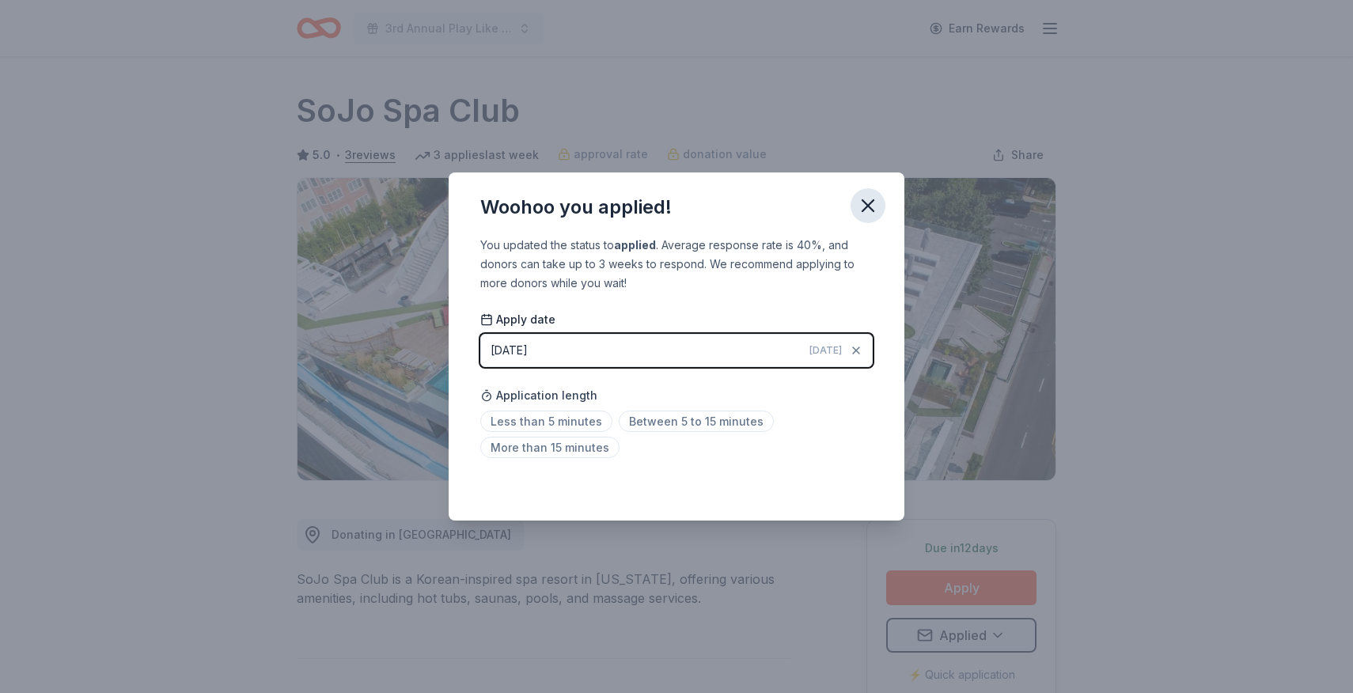
click at [862, 205] on icon "button" at bounding box center [868, 206] width 22 height 22
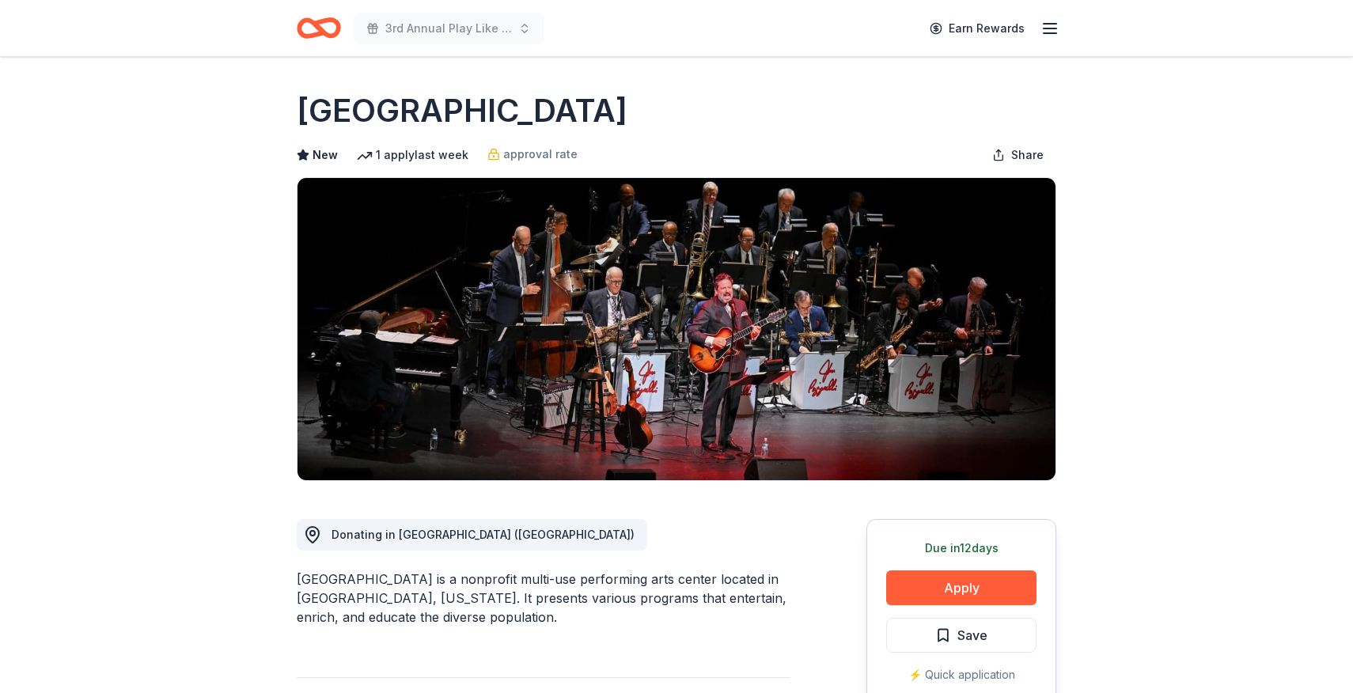
scroll to position [67, 0]
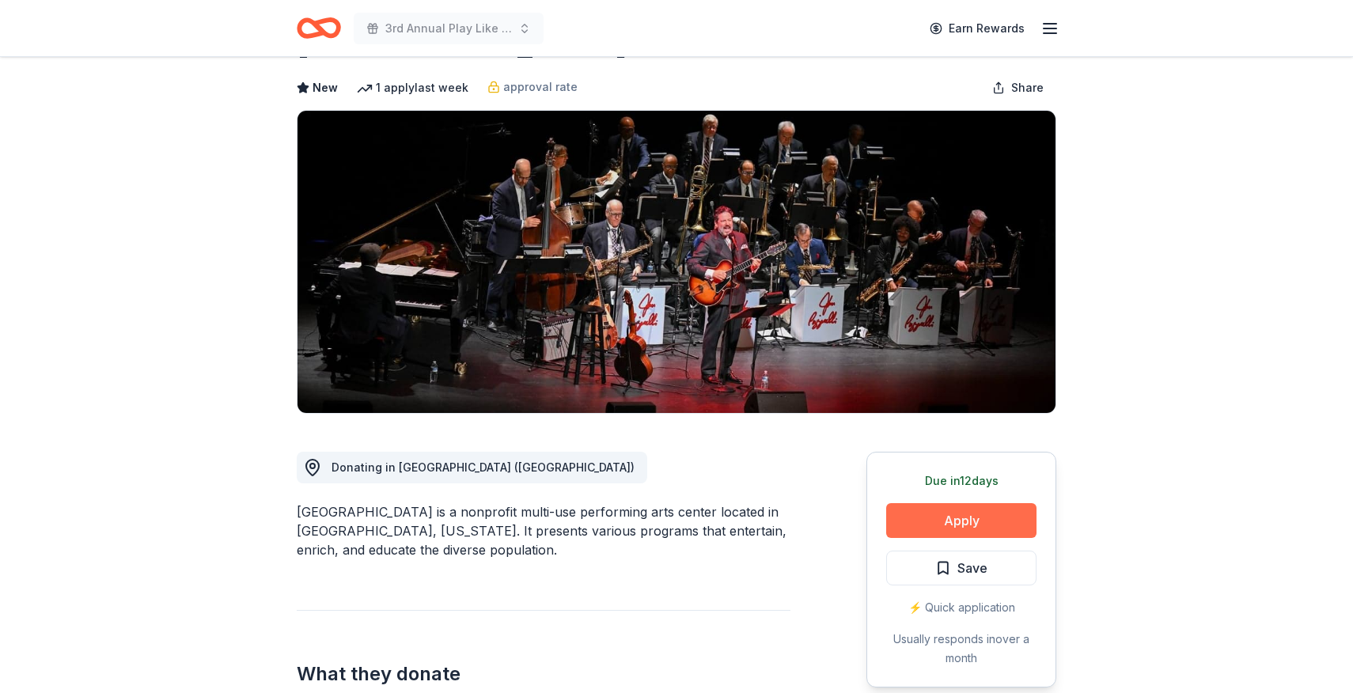
click at [923, 521] on button "Apply" at bounding box center [961, 520] width 150 height 35
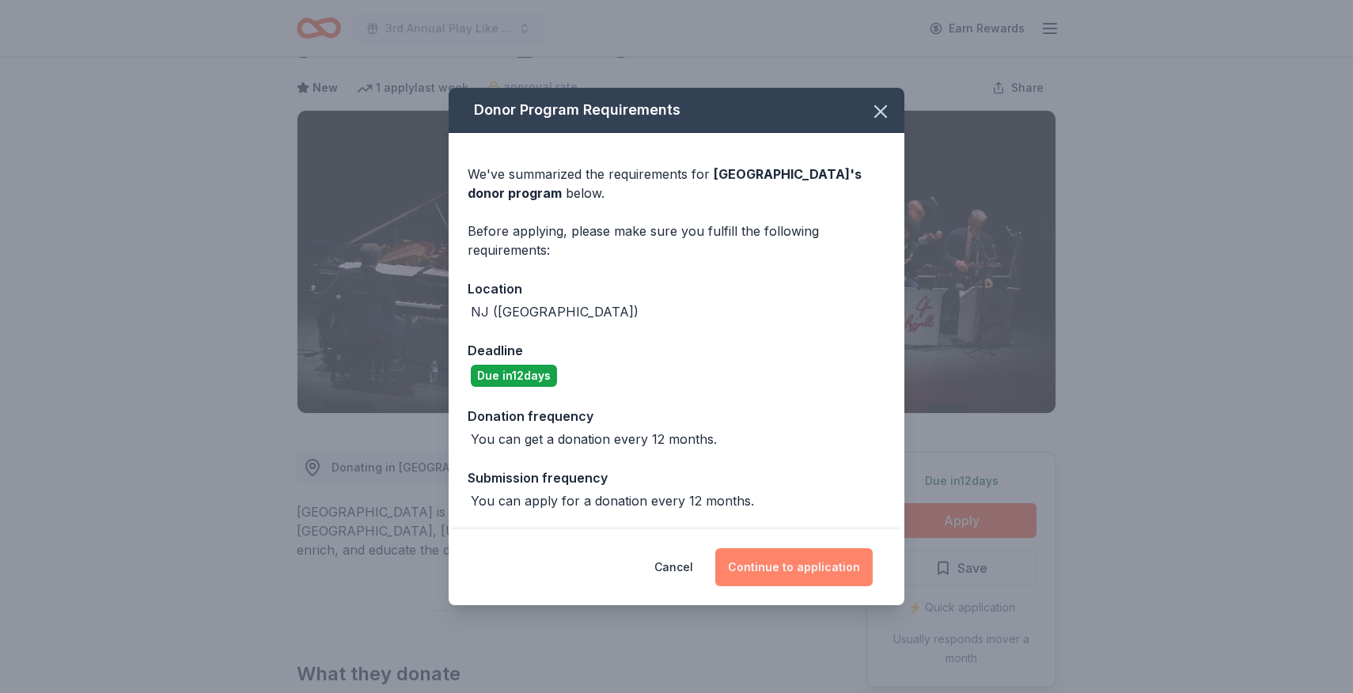
click at [789, 574] on button "Continue to application" at bounding box center [793, 567] width 157 height 38
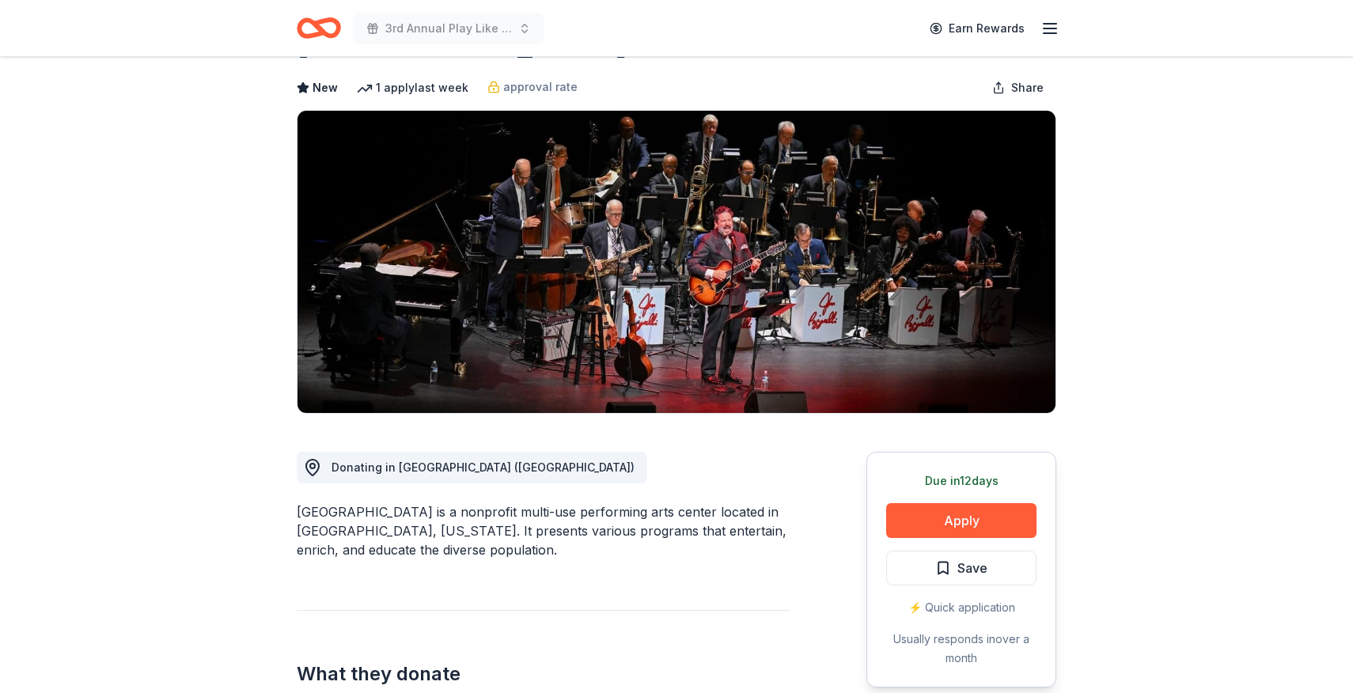
scroll to position [77, 0]
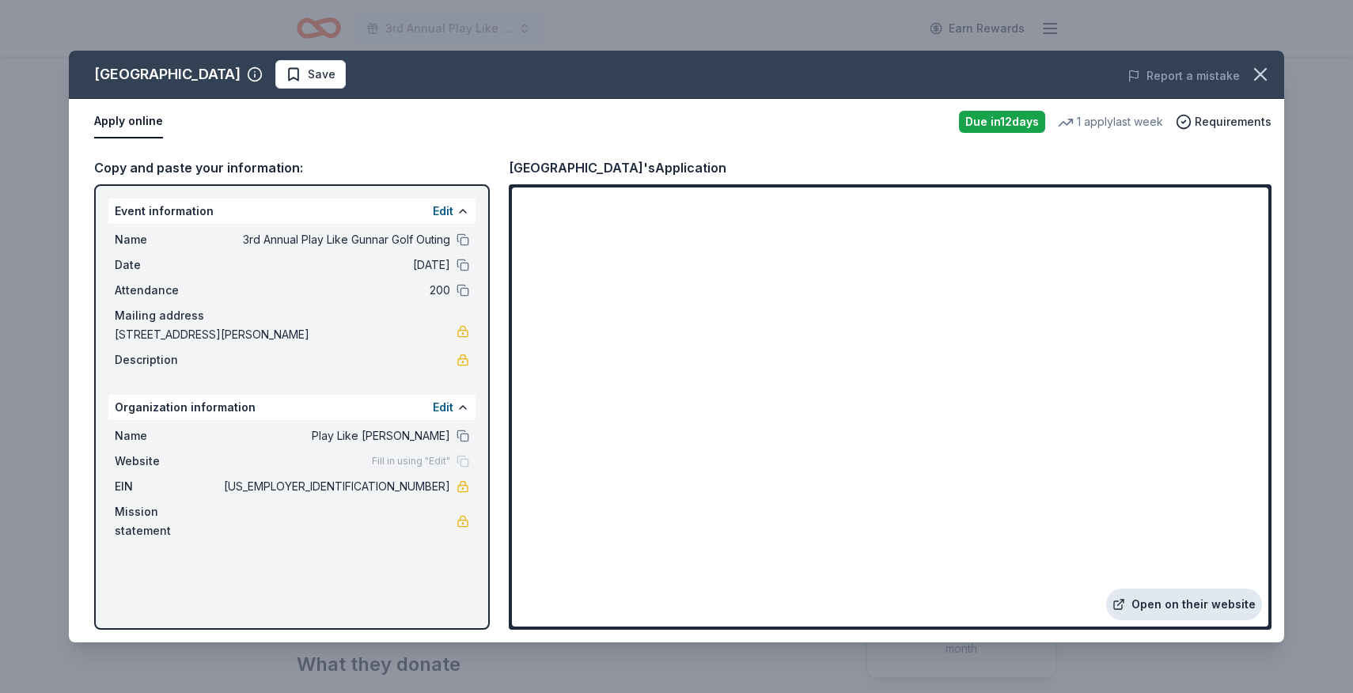
click at [1168, 599] on link "Open on their website" at bounding box center [1184, 605] width 156 height 32
click at [335, 65] on span "Save" at bounding box center [311, 74] width 50 height 19
click at [377, 69] on html "3rd Annual Play Like Gunnar Golf Outing Earn Rewards Due in 12 days Share Mayo …" at bounding box center [676, 269] width 1353 height 693
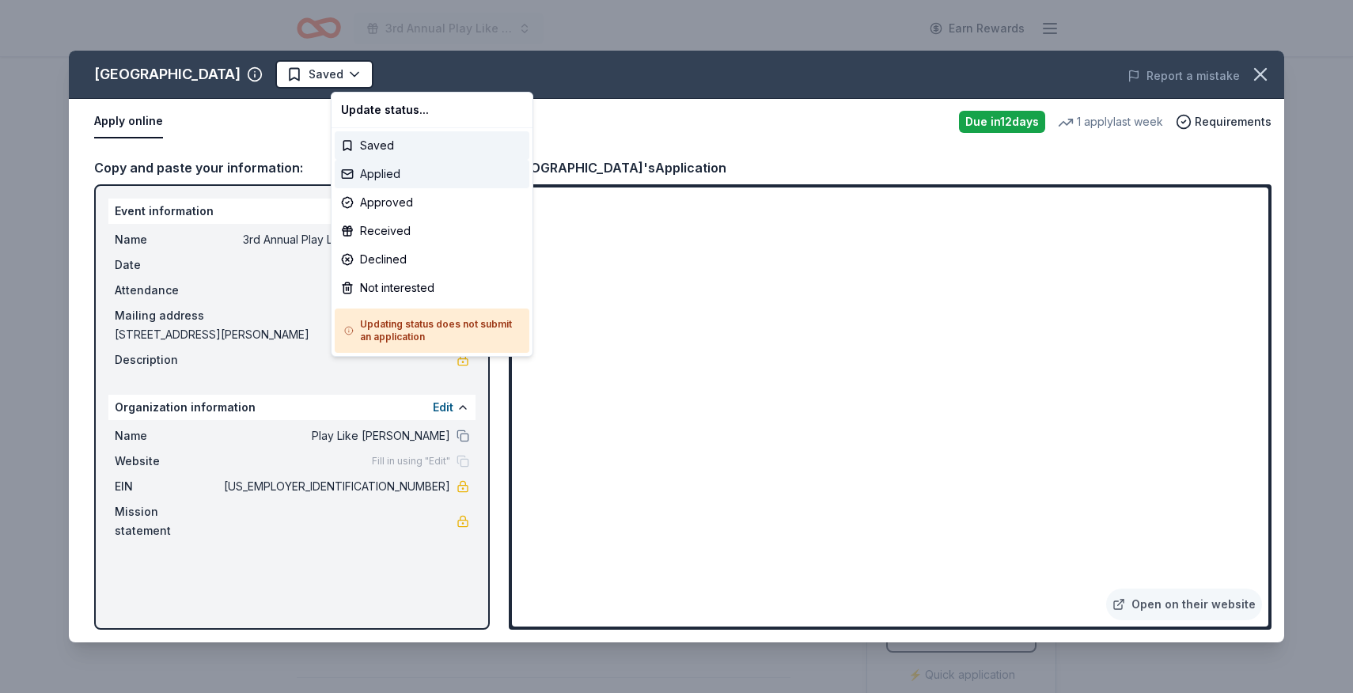
click at [393, 173] on div "Applied" at bounding box center [432, 174] width 195 height 28
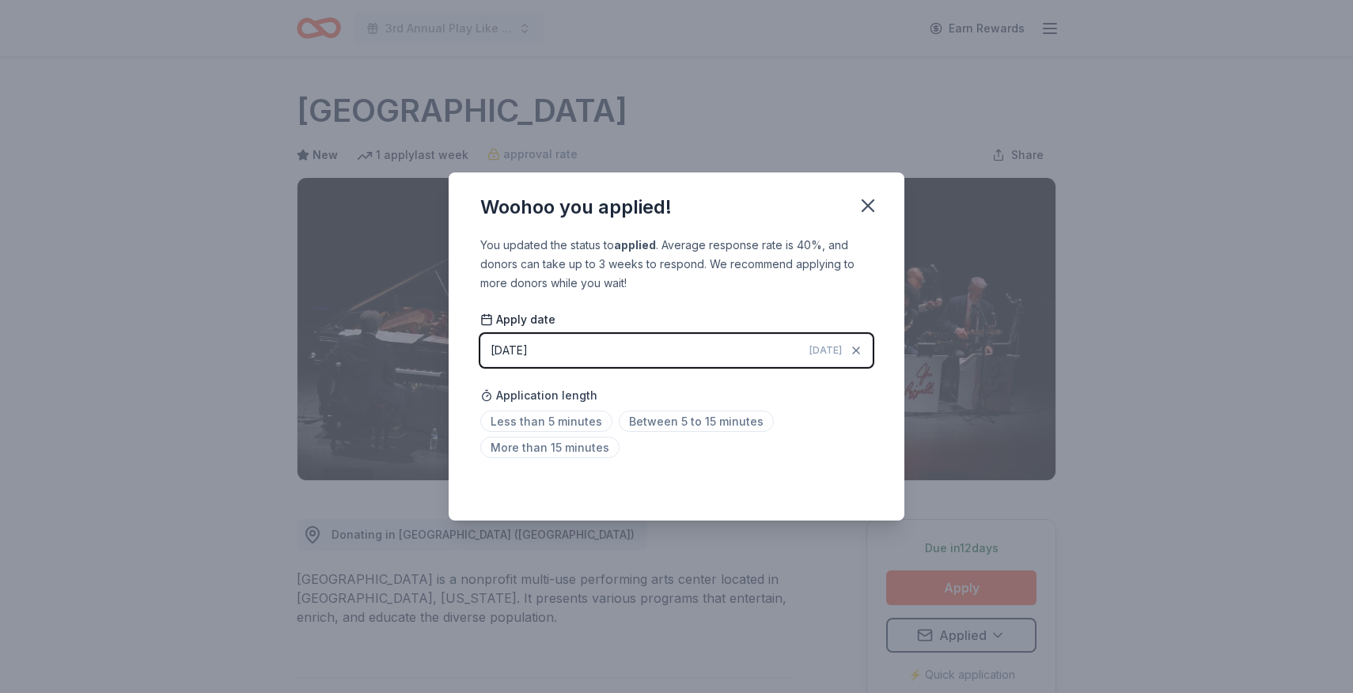
drag, startPoint x: 873, startPoint y: 201, endPoint x: 1017, endPoint y: 132, distance: 159.6
click at [873, 201] on icon "button" at bounding box center [868, 206] width 22 height 22
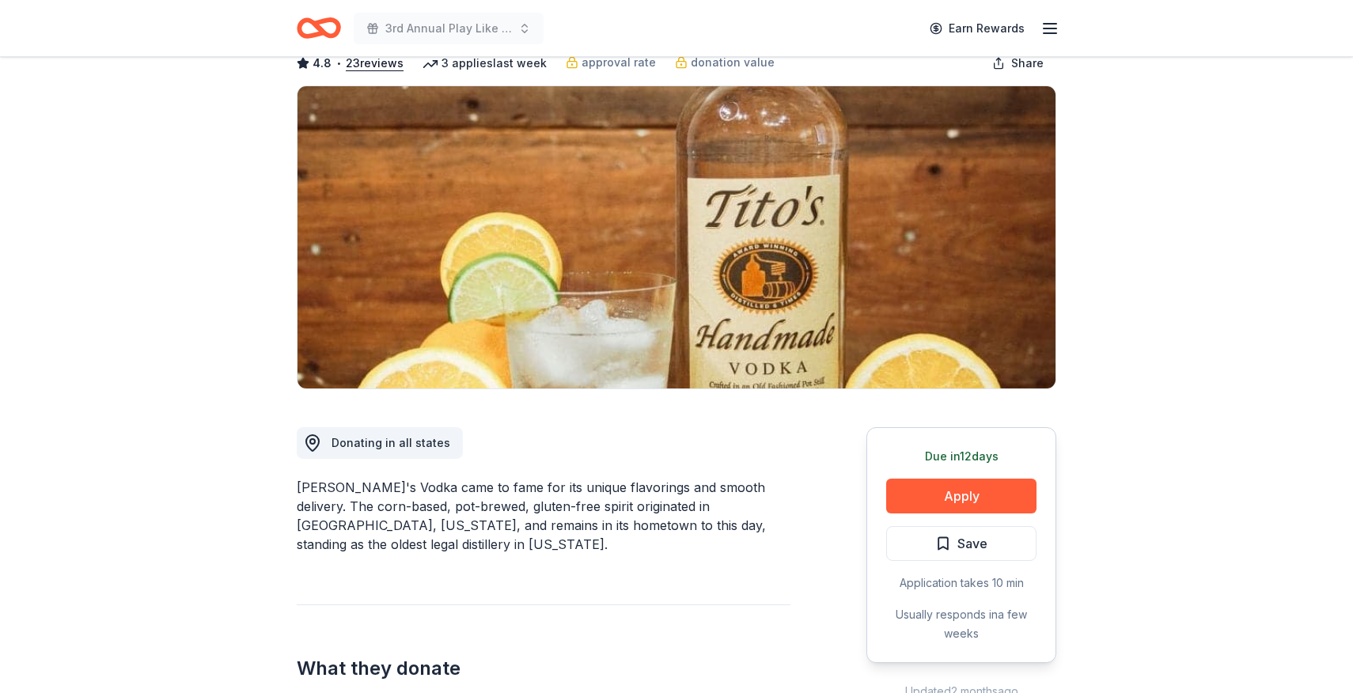
scroll to position [127, 0]
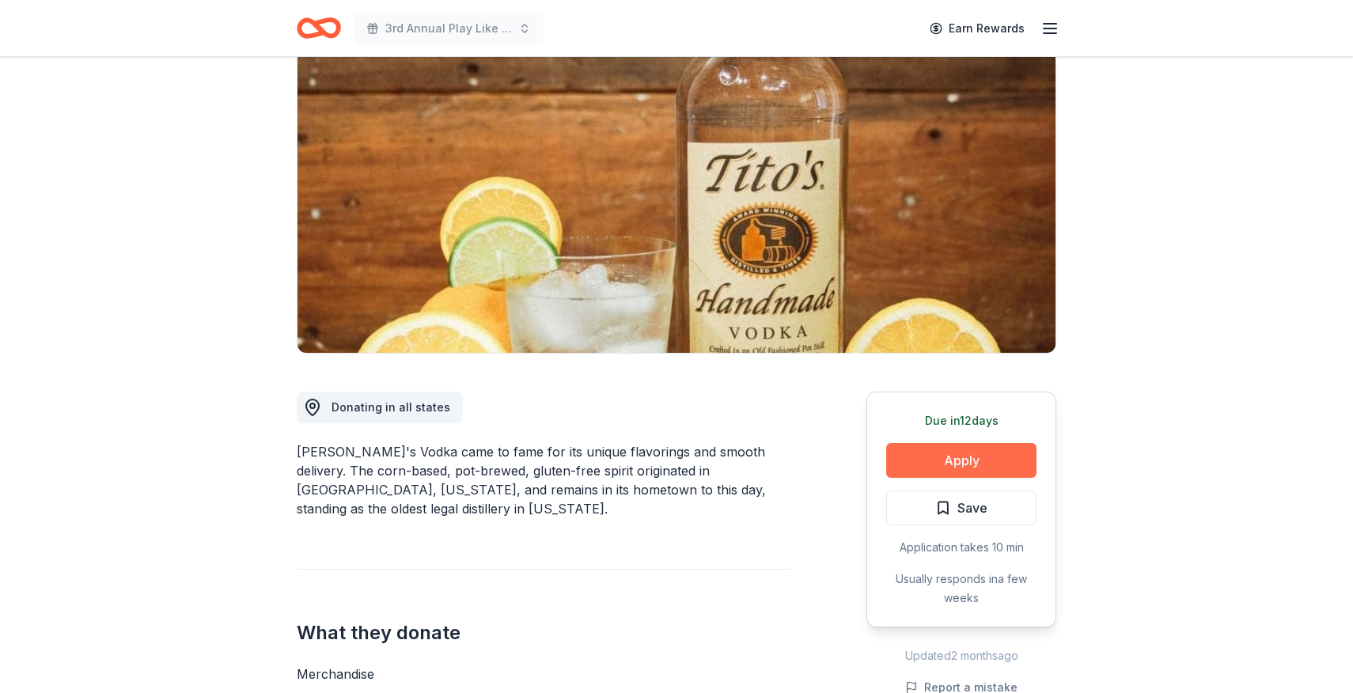
click at [942, 454] on button "Apply" at bounding box center [961, 460] width 150 height 35
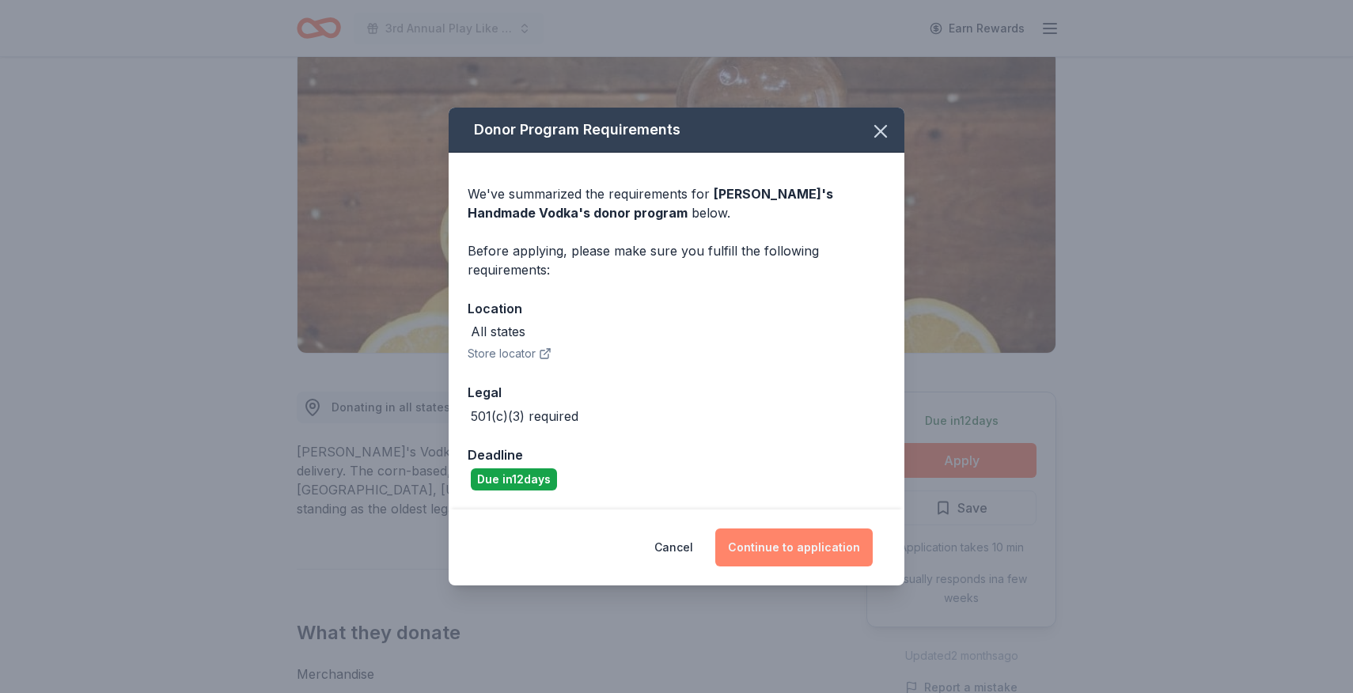
click at [782, 549] on button "Continue to application" at bounding box center [793, 548] width 157 height 38
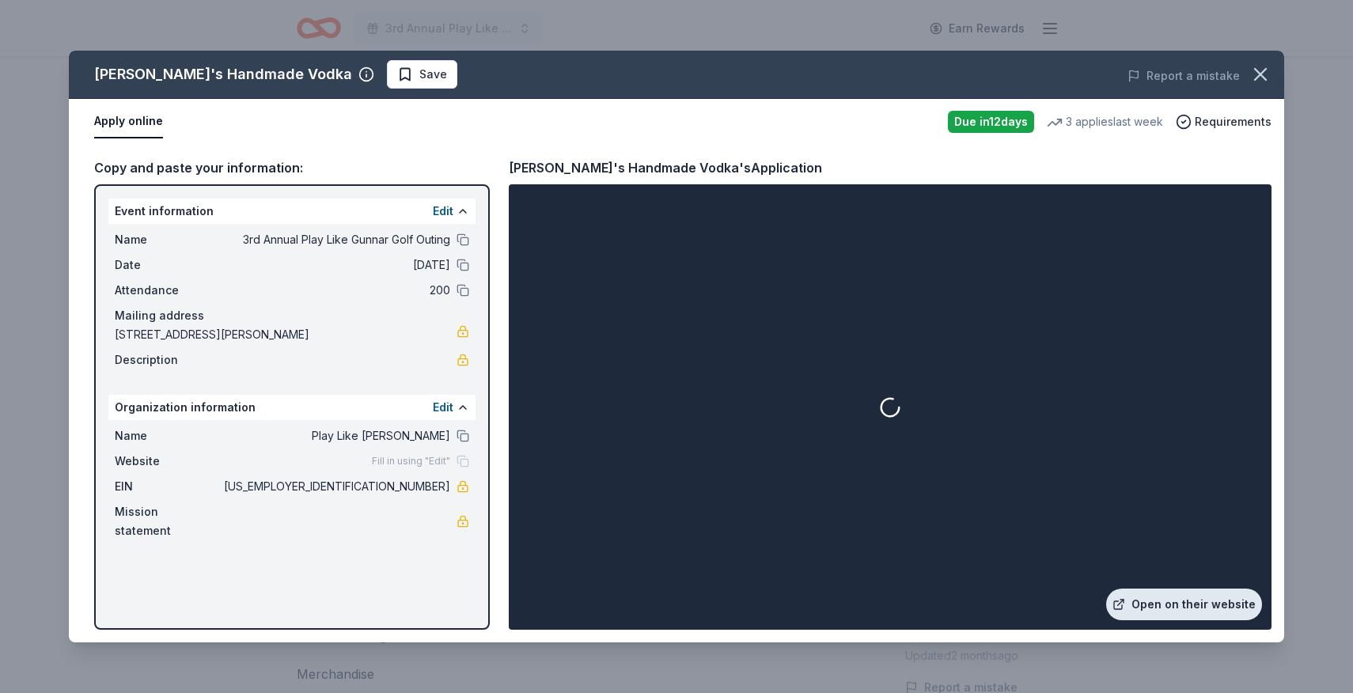
click at [1206, 614] on link "Open on their website" at bounding box center [1184, 605] width 156 height 32
